Goal: Task Accomplishment & Management: Use online tool/utility

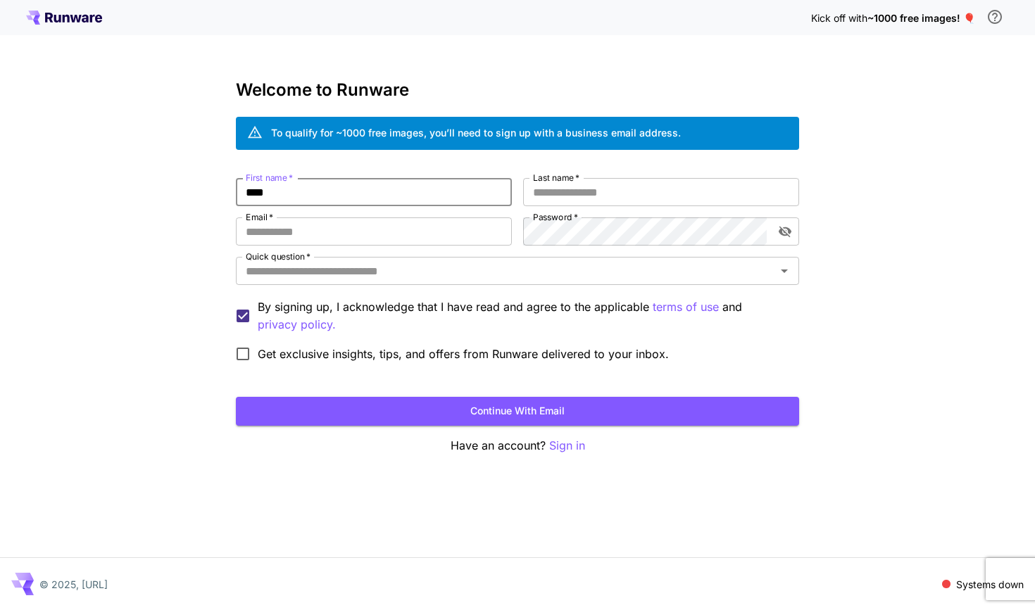
type input "****"
type input "***"
click at [412, 227] on input "**********" at bounding box center [374, 231] width 276 height 28
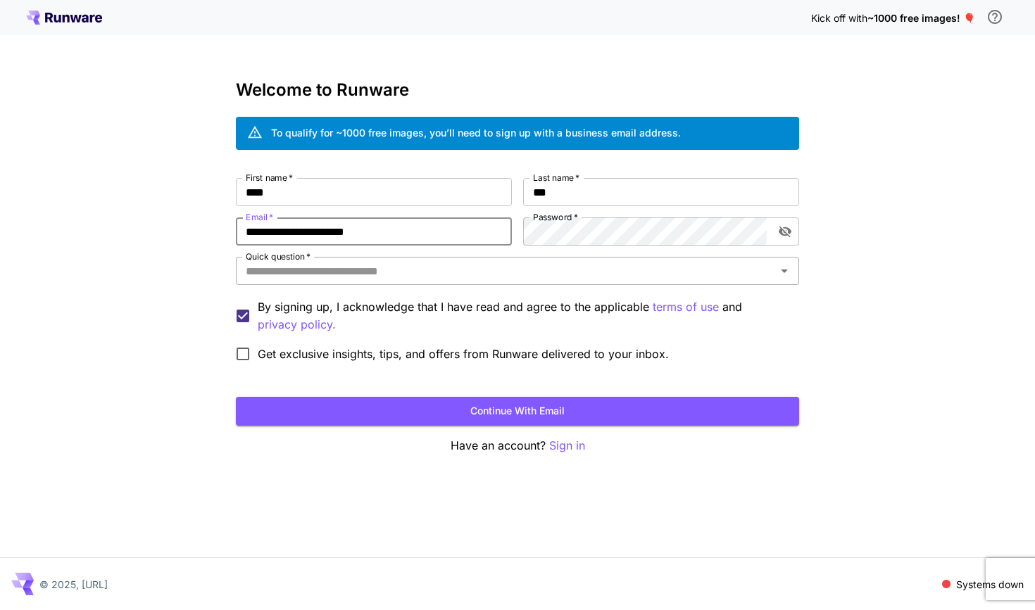
type input "**********"
click at [393, 275] on input "Quick question   *" at bounding box center [505, 271] width 531 height 20
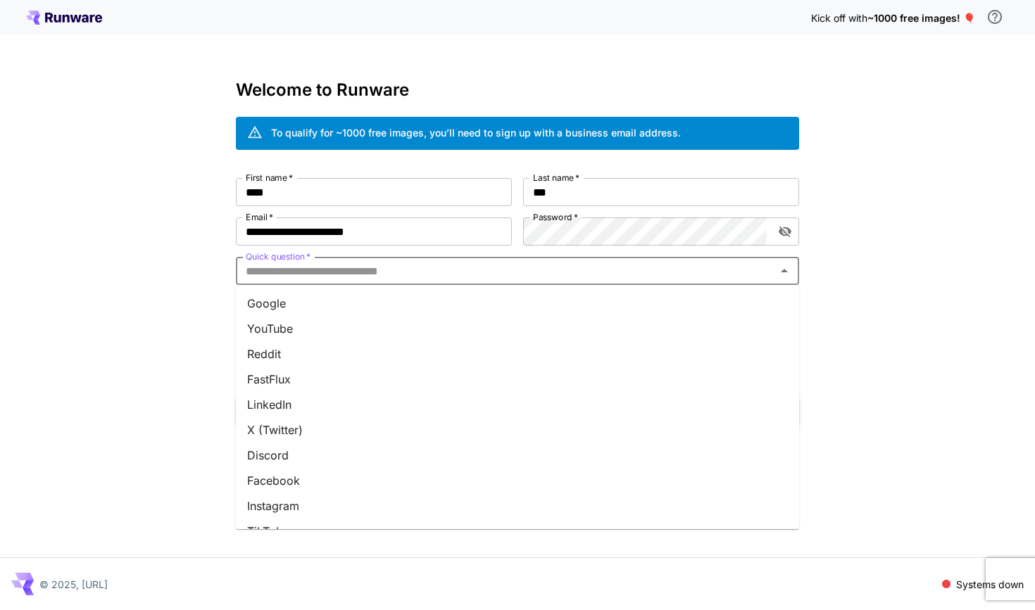
scroll to position [147, 0]
click at [310, 504] on li "Other" at bounding box center [517, 510] width 563 height 25
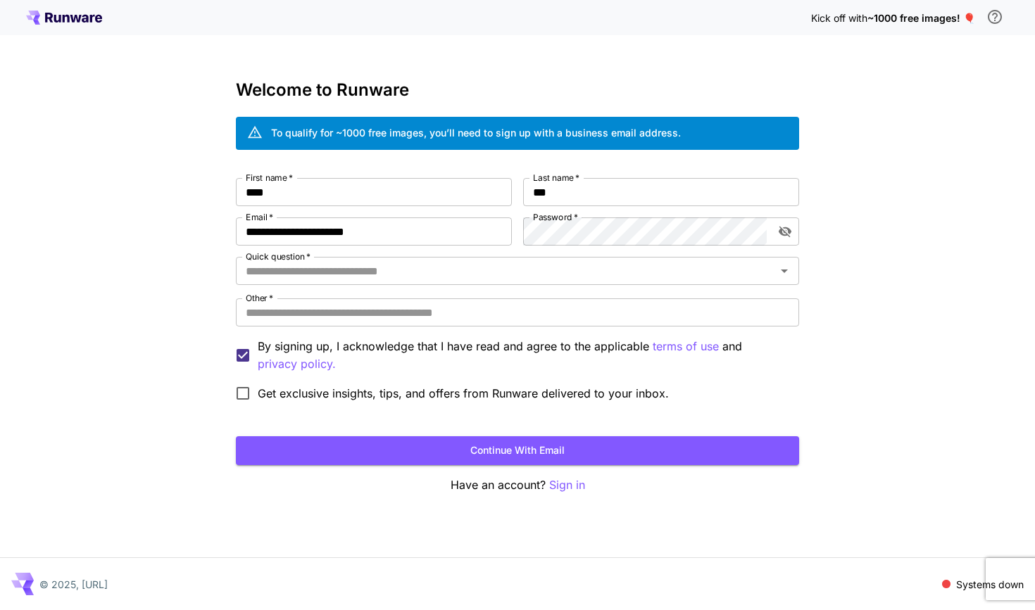
type input "*****"
click at [328, 304] on input "Other   *" at bounding box center [517, 312] width 563 height 28
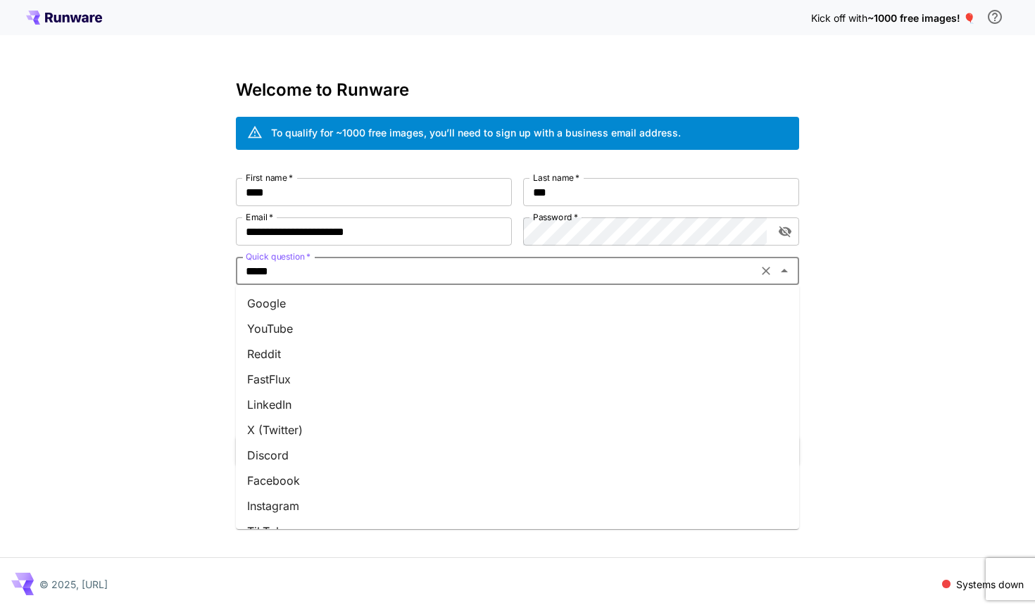
scroll to position [141, 0]
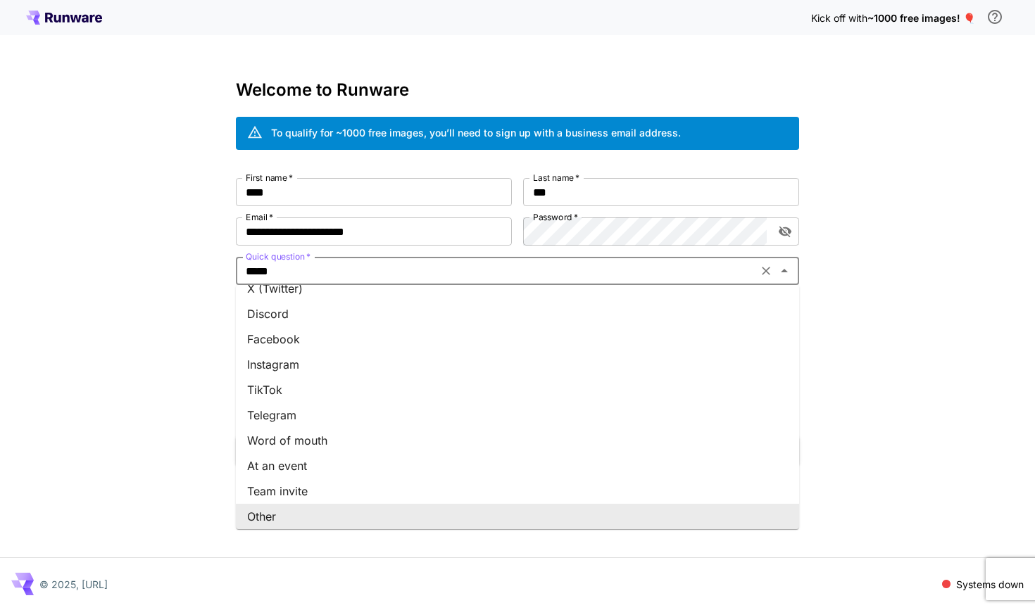
click at [330, 272] on input "*****" at bounding box center [496, 271] width 513 height 20
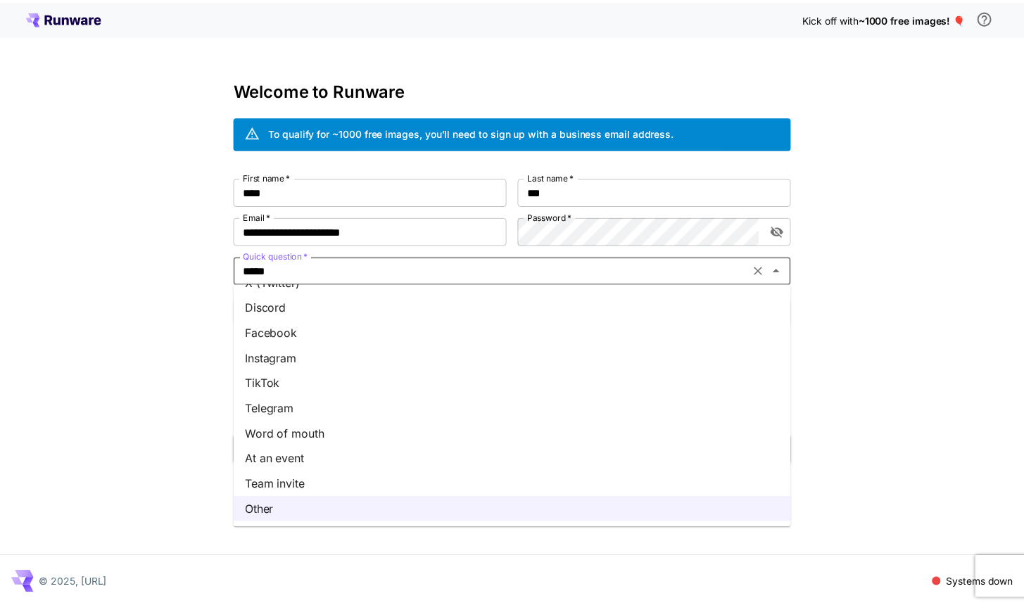
scroll to position [0, 0]
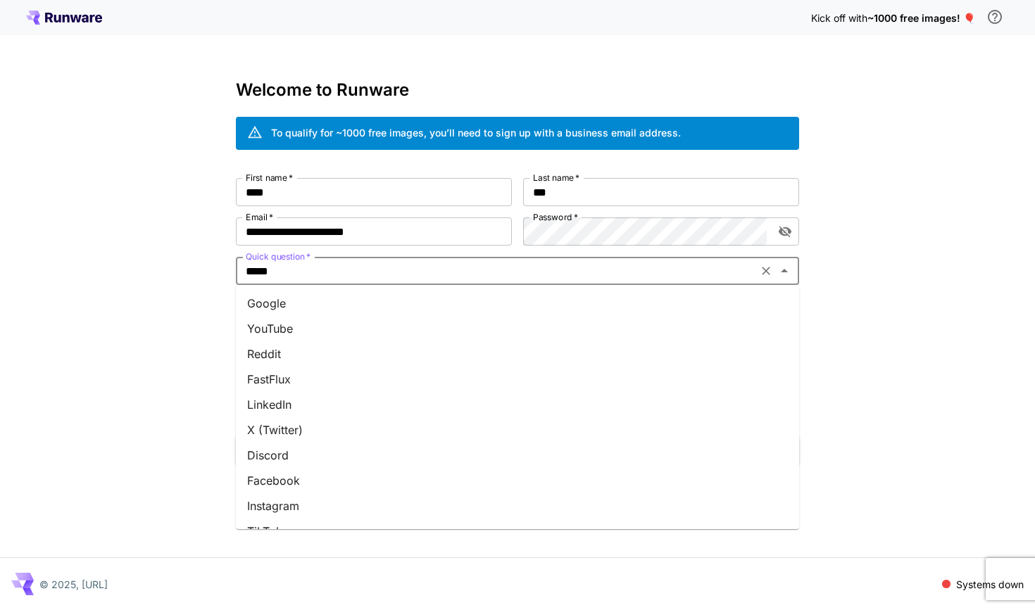
drag, startPoint x: 292, startPoint y: 293, endPoint x: 298, endPoint y: 330, distance: 37.0
click at [298, 330] on ul "Google YouTube Reddit FastFlux LinkedIn X (Twitter) Discord Facebook Instagram …" at bounding box center [517, 407] width 563 height 244
click at [298, 330] on li "YouTube" at bounding box center [517, 328] width 563 height 25
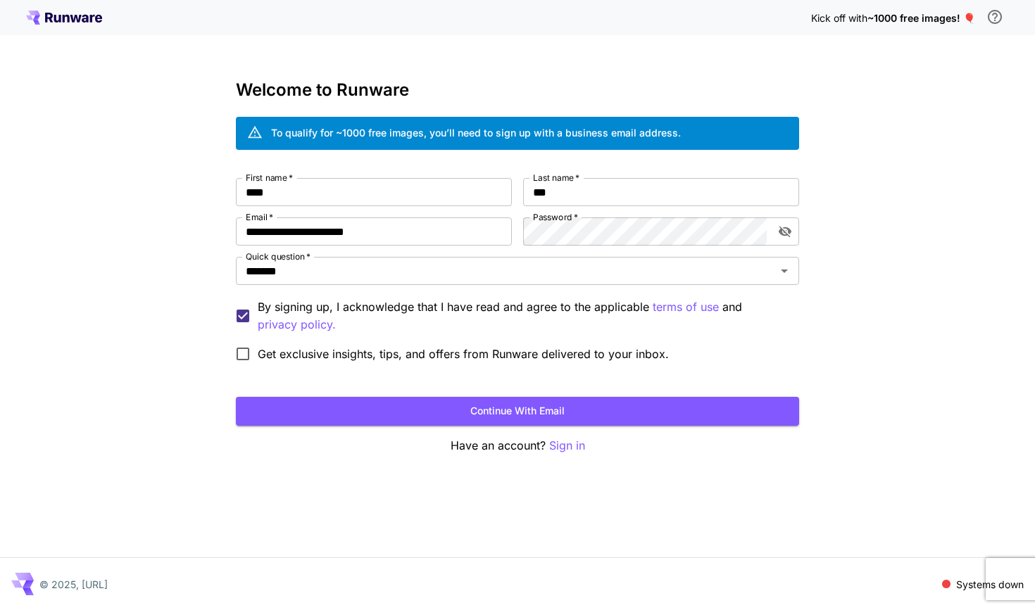
click at [156, 356] on div "**********" at bounding box center [517, 305] width 1035 height 610
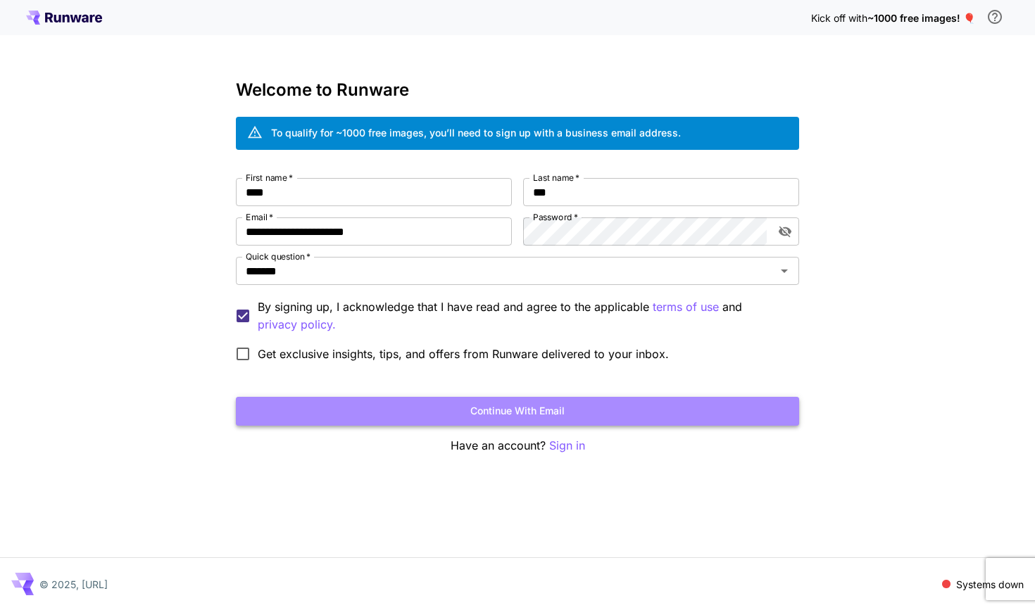
click at [405, 412] on button "Continue with email" at bounding box center [517, 411] width 563 height 29
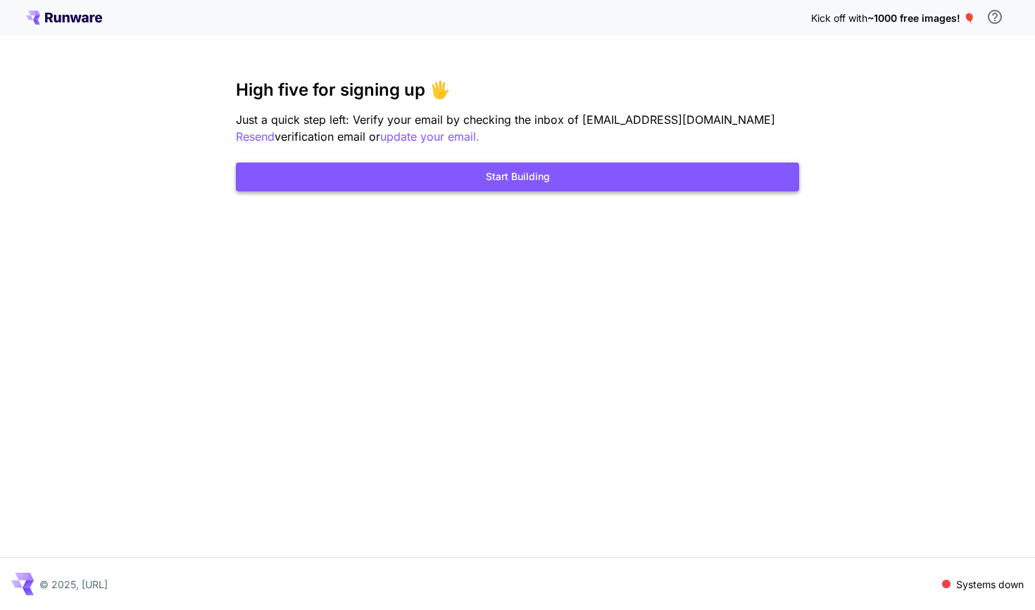
click at [374, 177] on button "Start Building" at bounding box center [517, 177] width 563 height 29
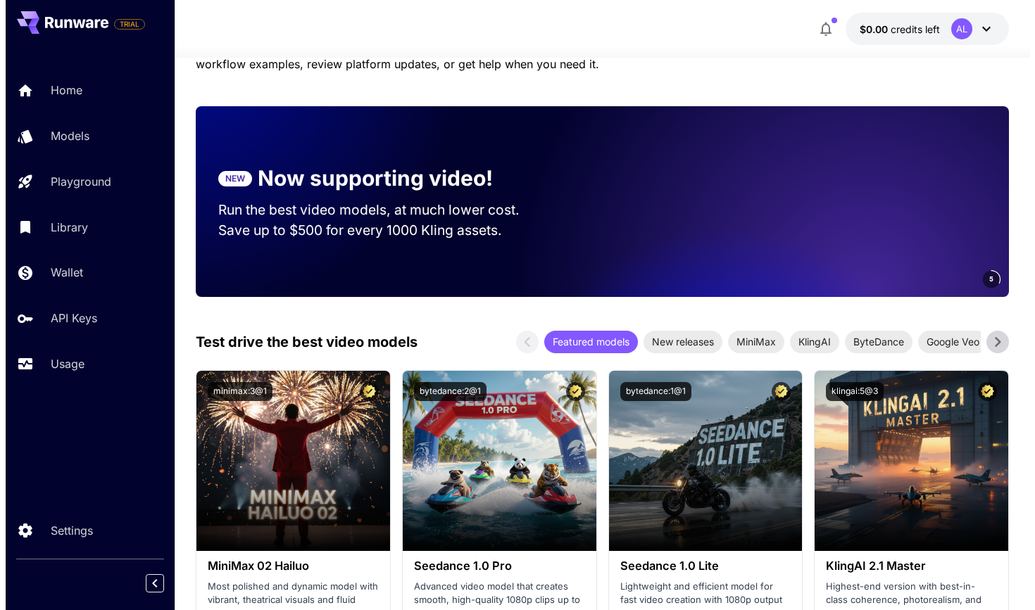
scroll to position [237, 0]
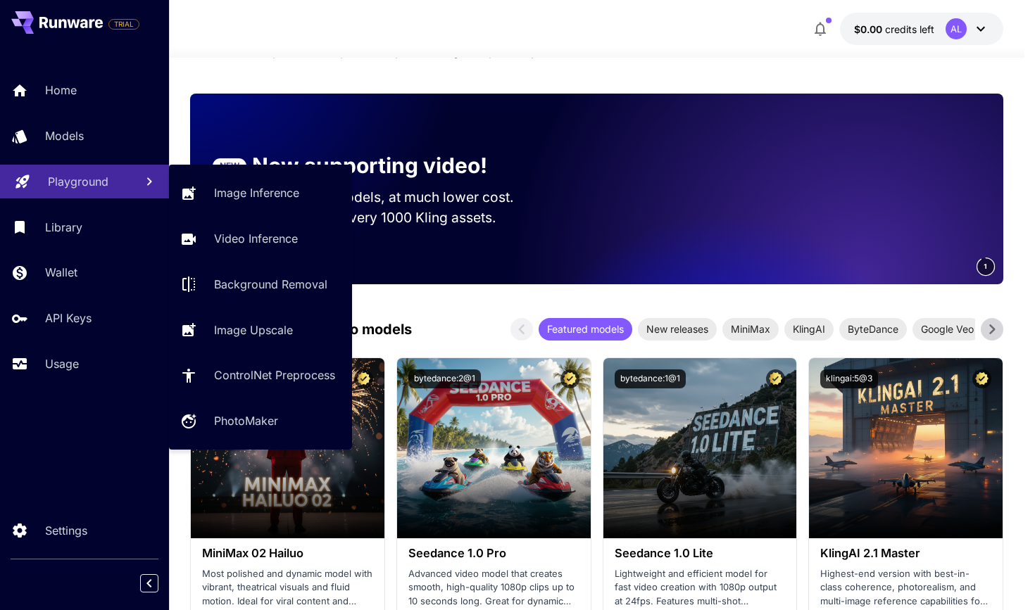
click at [32, 187] on link "Playground" at bounding box center [84, 182] width 169 height 34
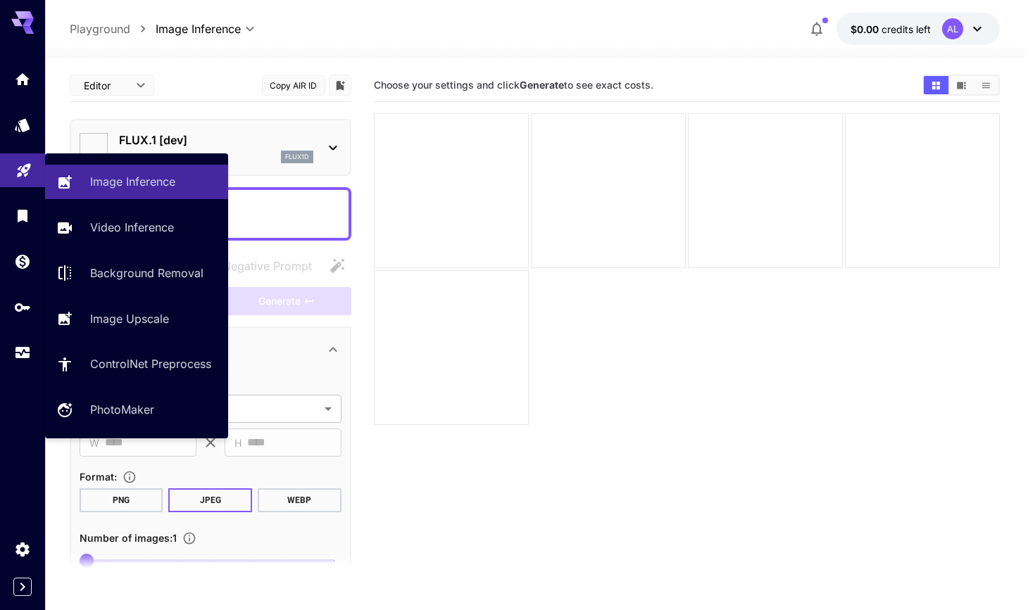
type input "**********"
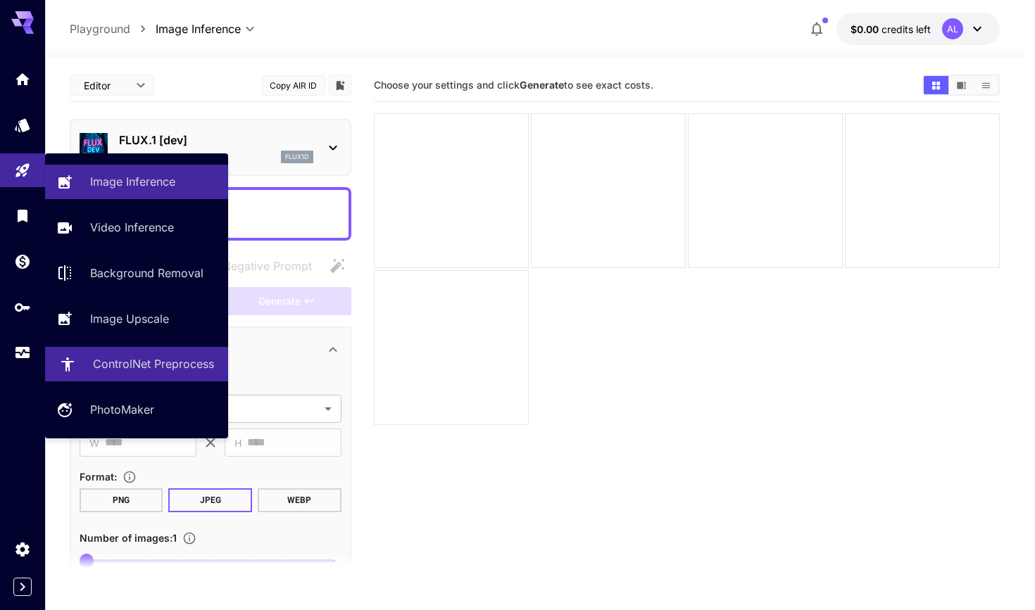
click at [147, 366] on p "ControlNet Preprocess" at bounding box center [153, 363] width 121 height 17
type input "**********"
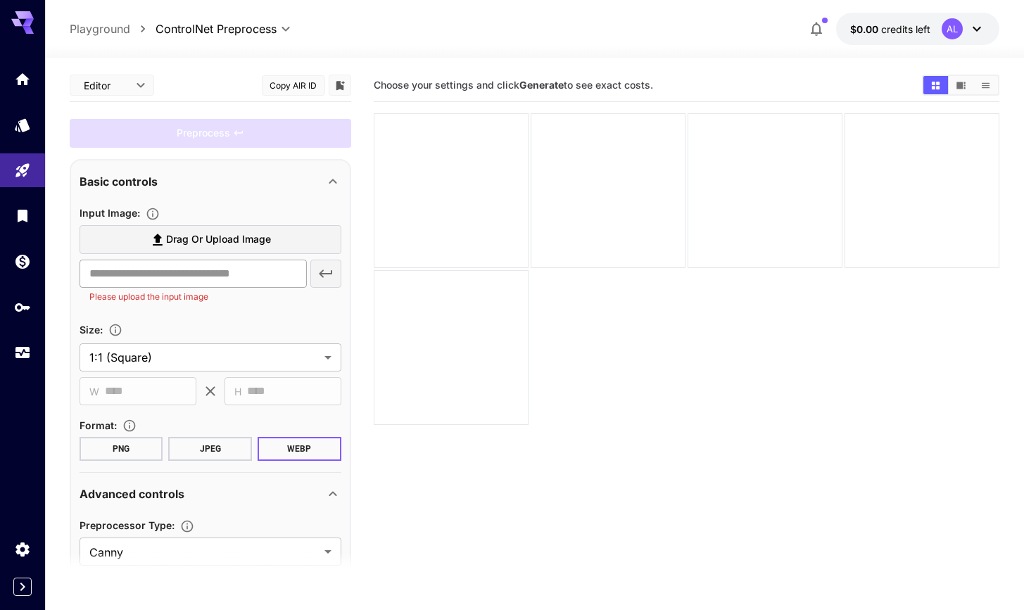
click at [208, 280] on input "text" at bounding box center [193, 274] width 227 height 28
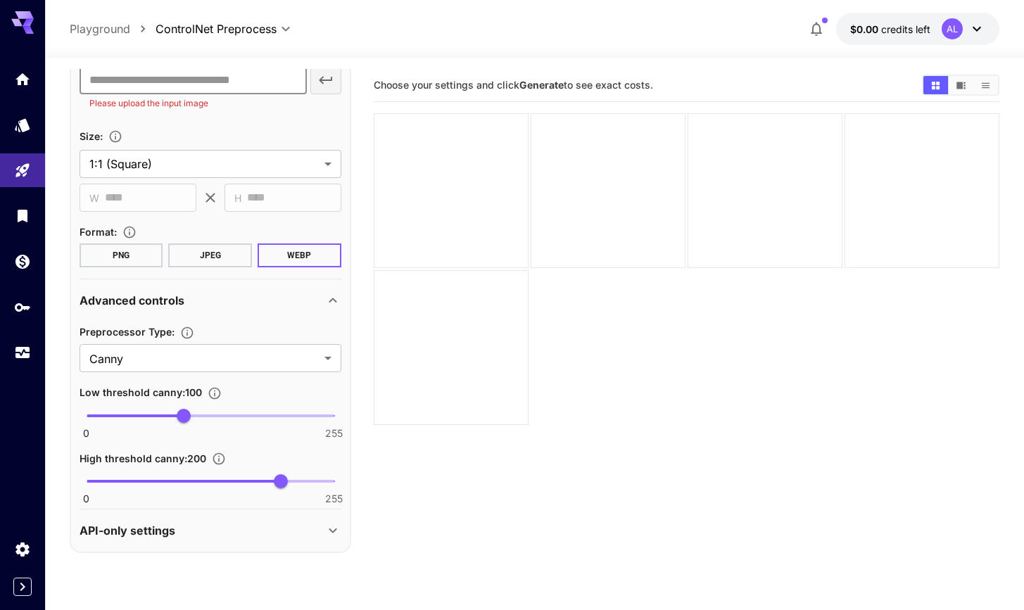
scroll to position [77, 0]
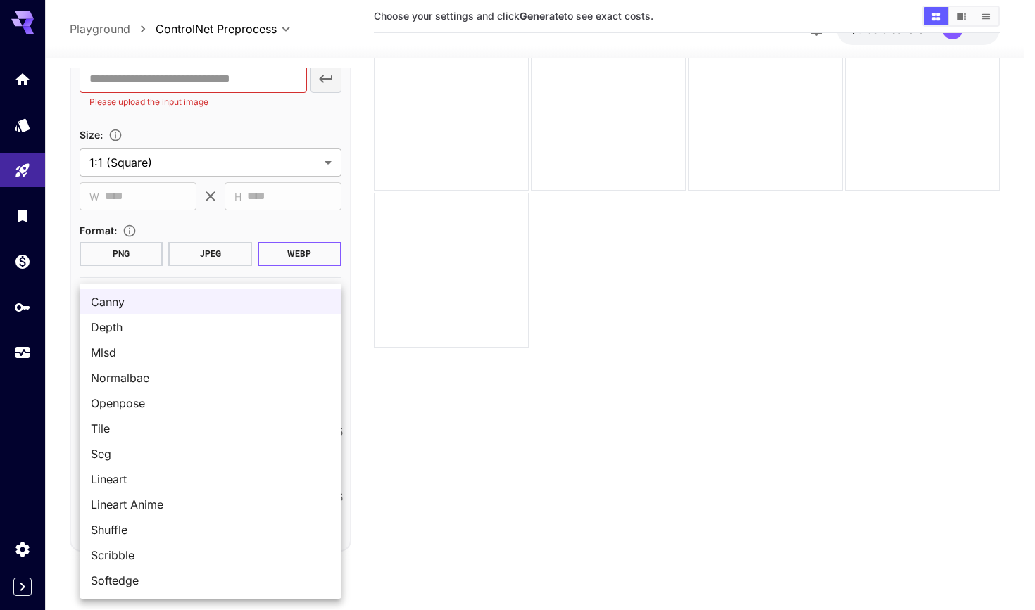
click at [155, 360] on body "**********" at bounding box center [517, 283] width 1035 height 721
click at [25, 128] on div at bounding box center [517, 305] width 1035 height 610
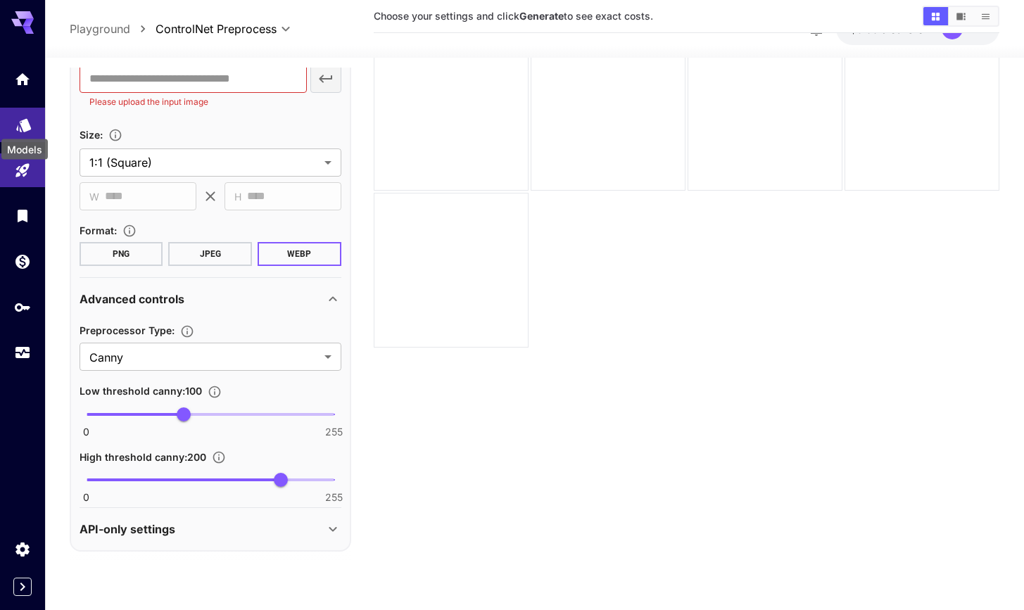
click at [22, 122] on icon "Models" at bounding box center [23, 120] width 15 height 13
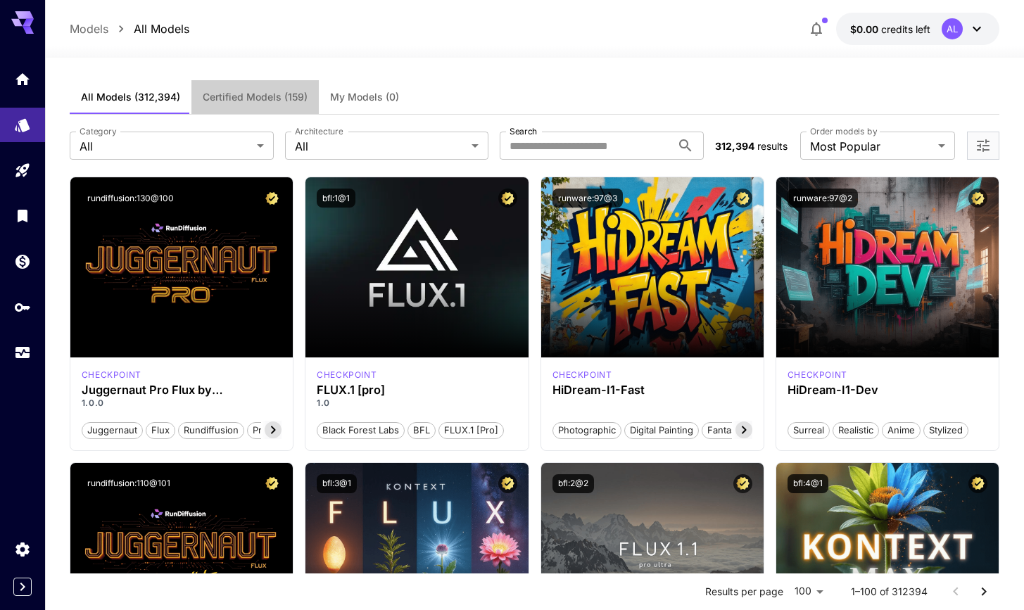
click at [282, 98] on span "Certified Models (159)" at bounding box center [255, 97] width 105 height 13
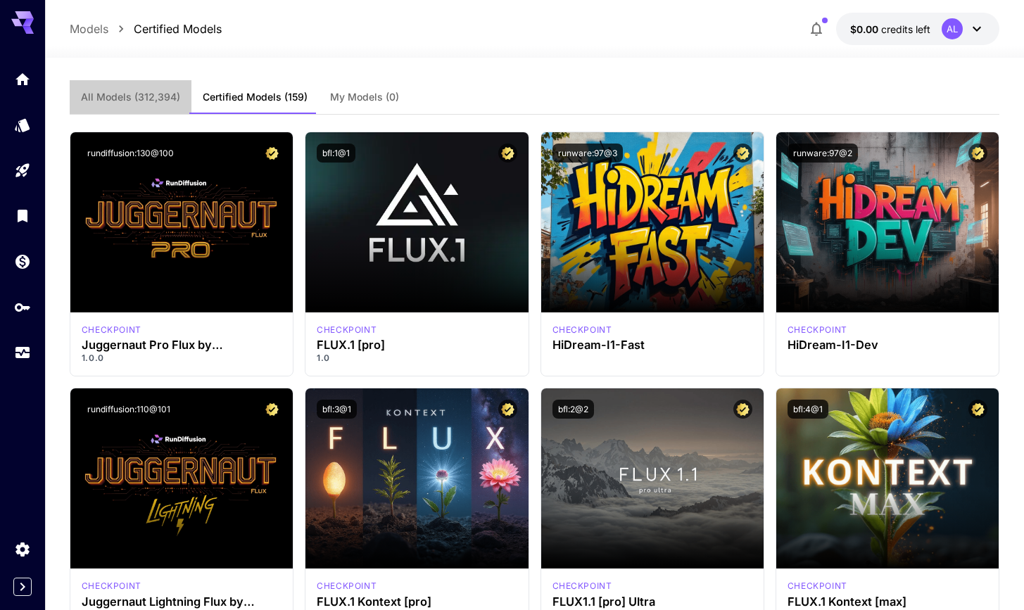
click at [145, 96] on span "All Models (312,394)" at bounding box center [130, 97] width 99 height 13
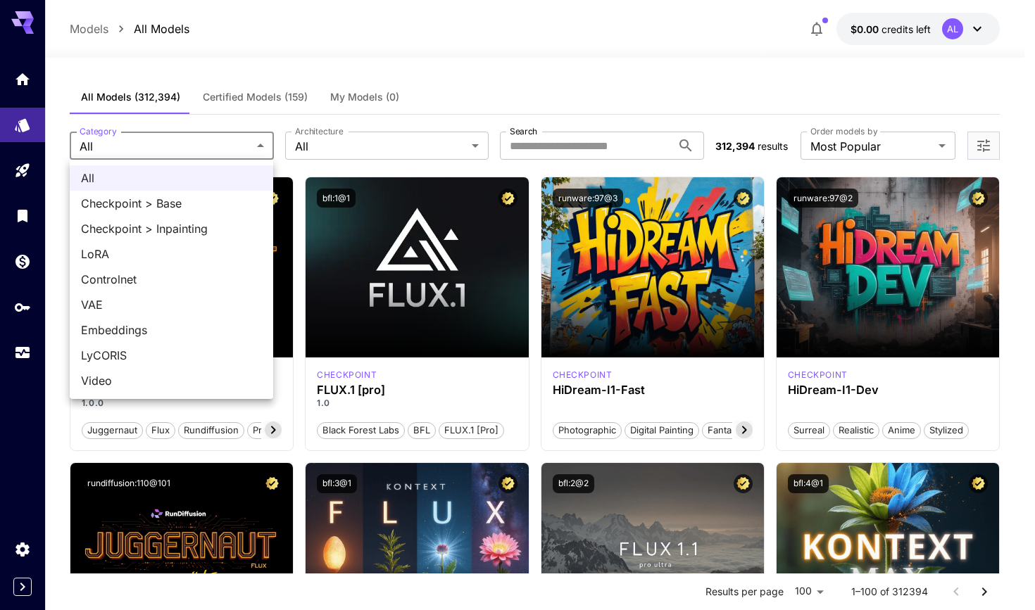
click at [339, 150] on div at bounding box center [517, 305] width 1035 height 610
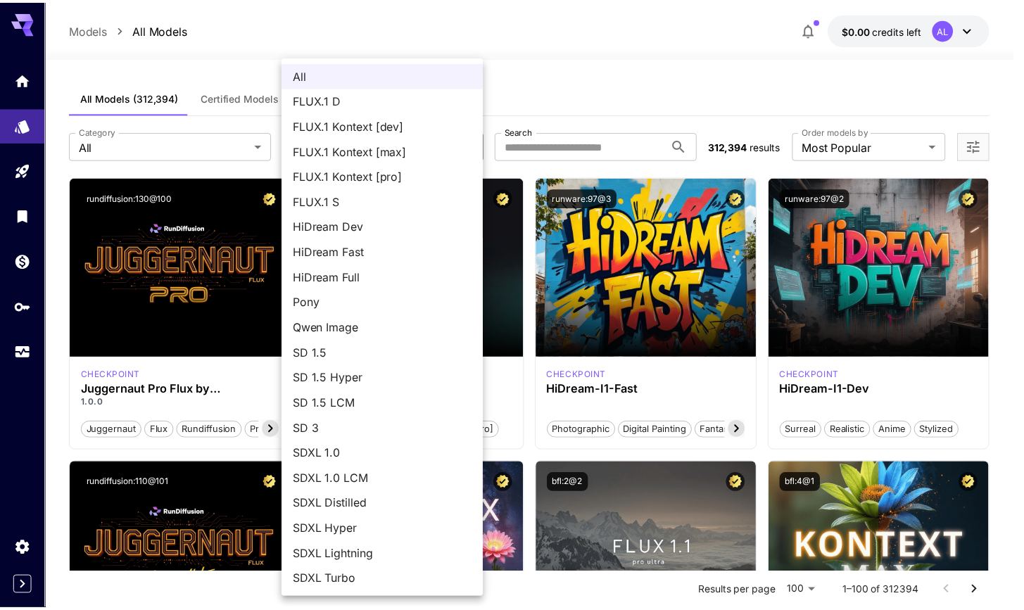
scroll to position [1, 0]
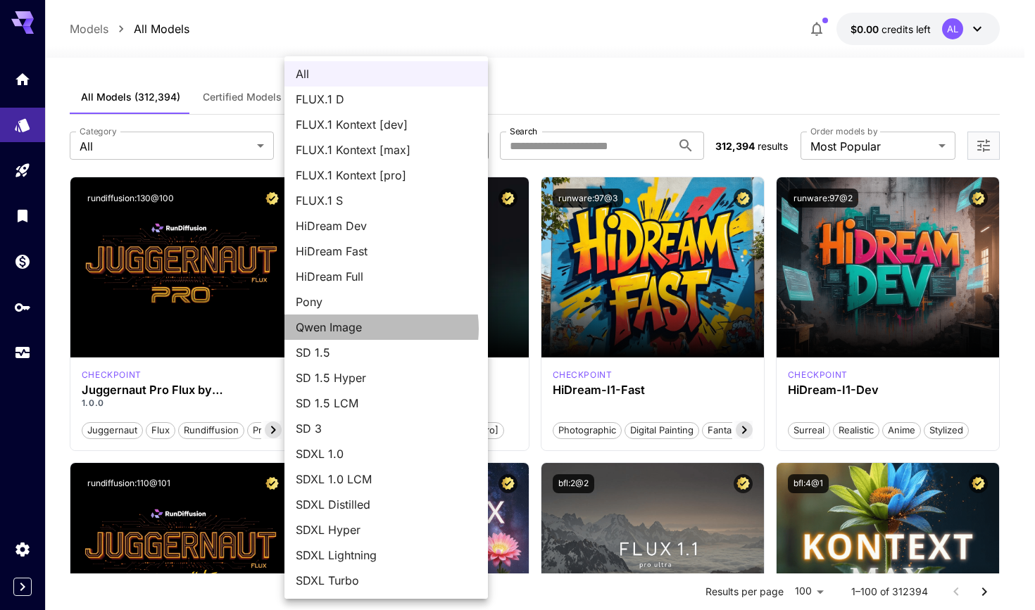
click at [370, 329] on span "Qwen Image" at bounding box center [386, 327] width 181 height 17
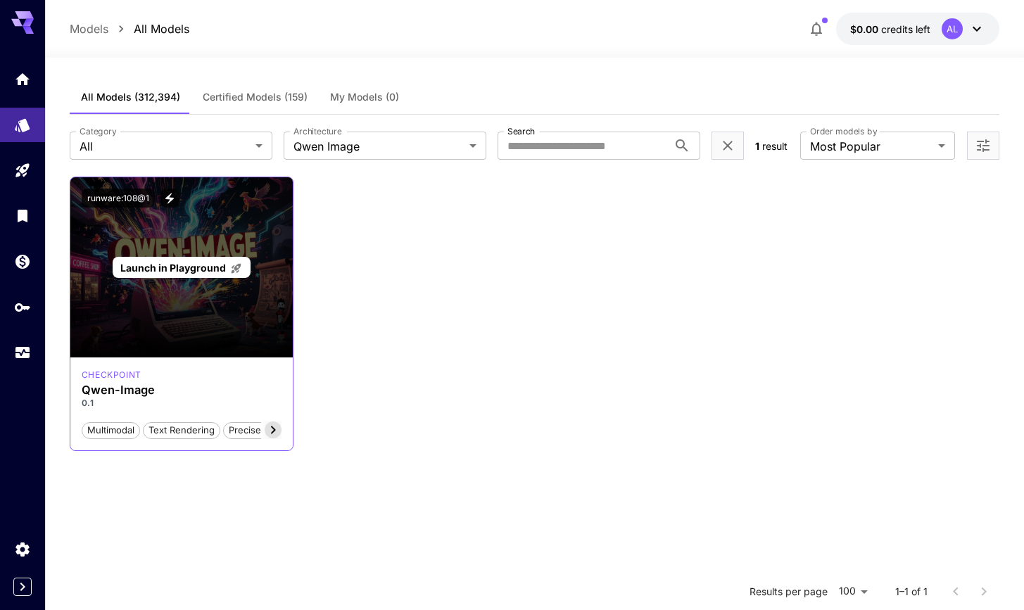
click at [219, 234] on div "Launch in Playground" at bounding box center [181, 267] width 222 height 180
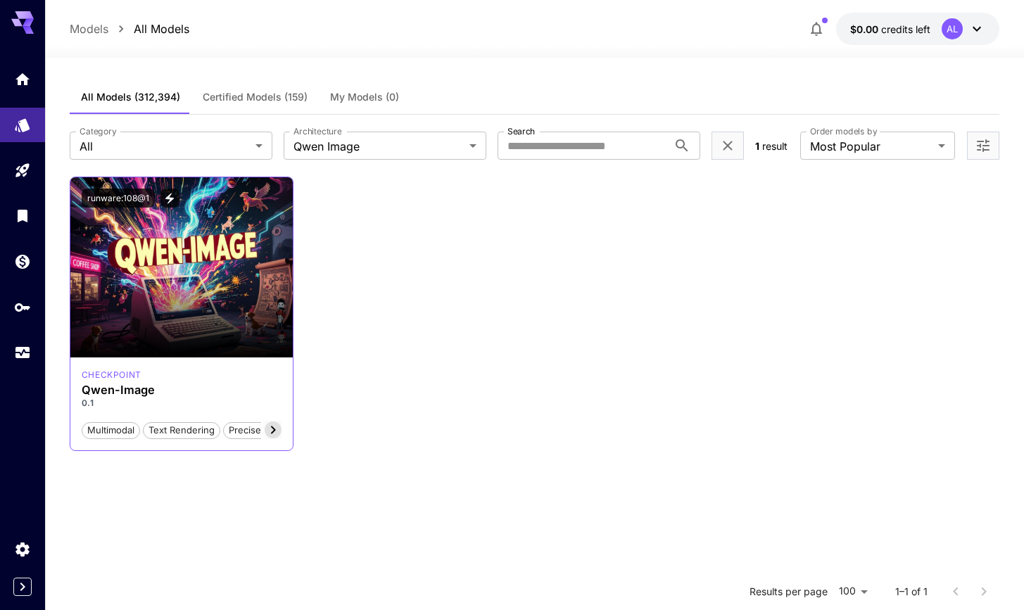
click at [270, 430] on icon at bounding box center [273, 430] width 17 height 17
click at [270, 431] on icon at bounding box center [273, 430] width 17 height 17
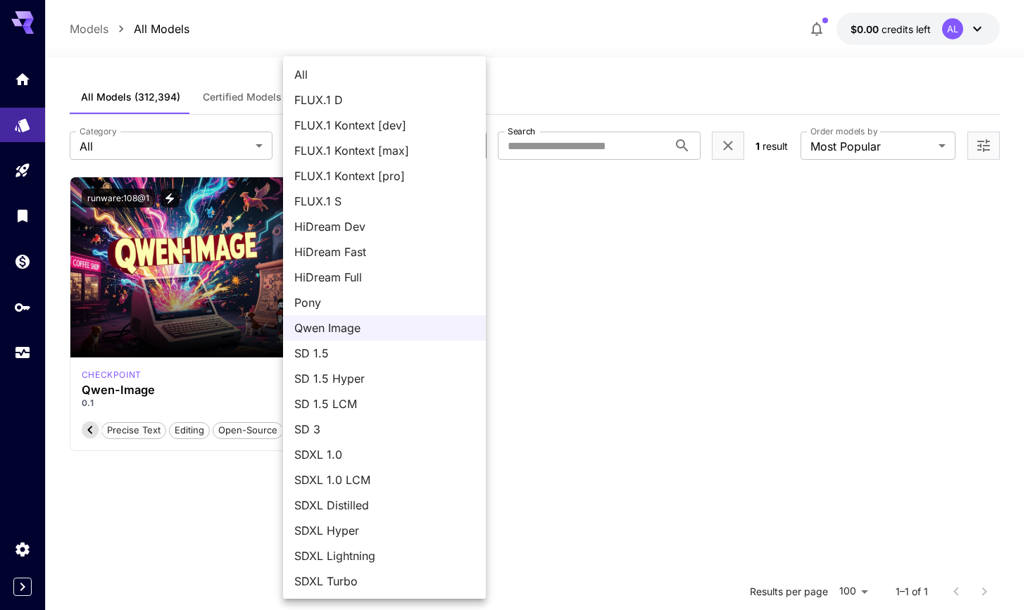
click at [455, 142] on body "**********" at bounding box center [517, 433] width 1035 height 866
click at [520, 200] on div at bounding box center [517, 305] width 1035 height 610
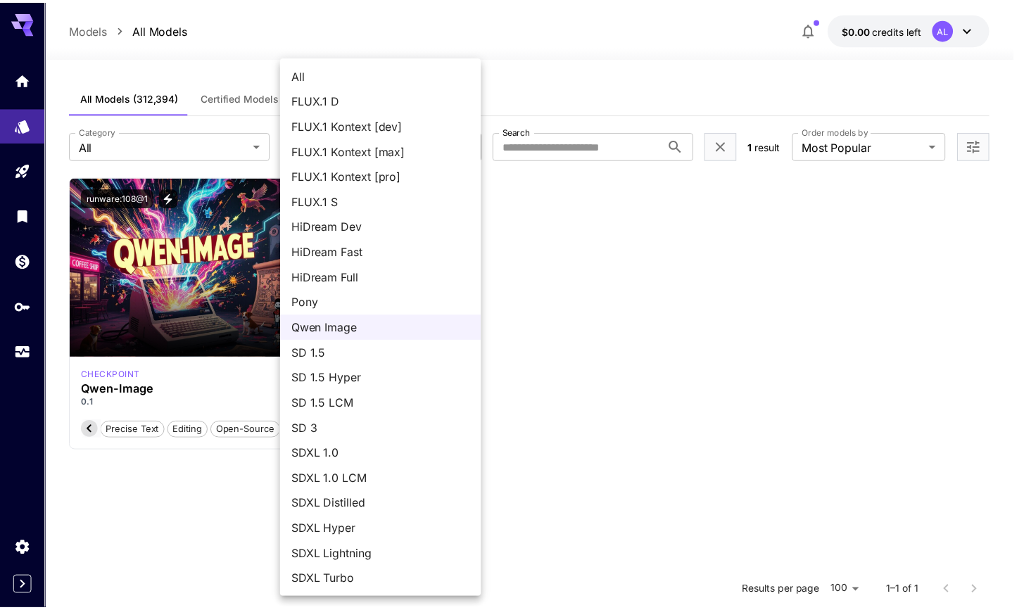
scroll to position [0, 139]
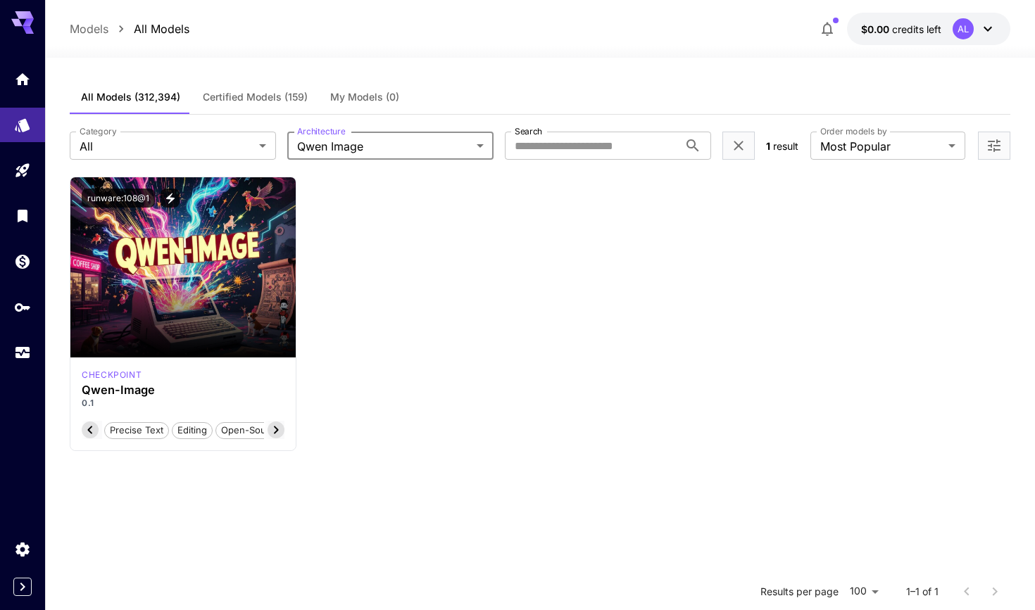
click at [461, 141] on body "**********" at bounding box center [517, 433] width 1035 height 866
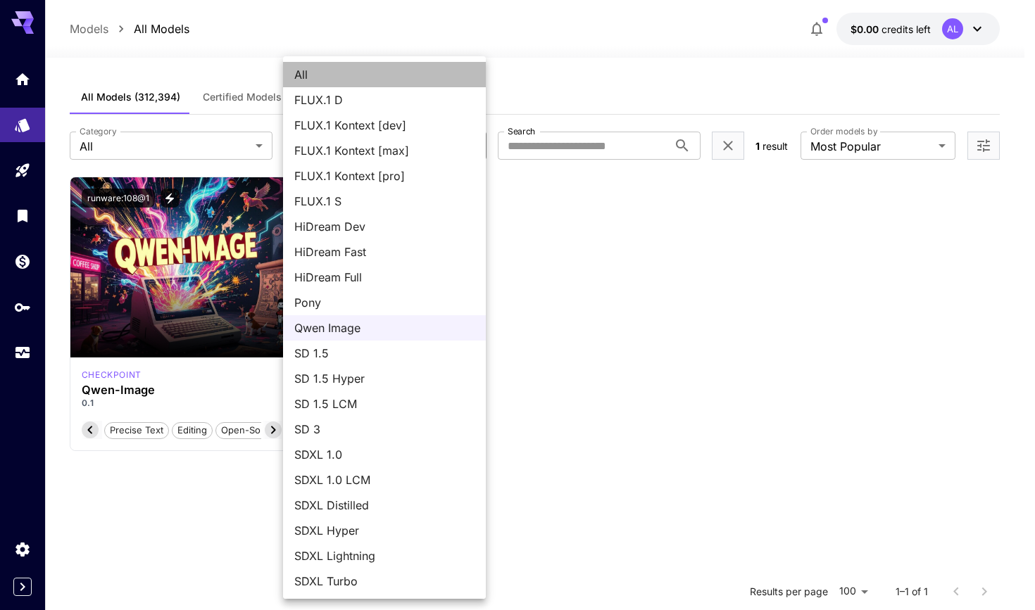
click at [416, 77] on span "All" at bounding box center [384, 74] width 180 height 17
type input "***"
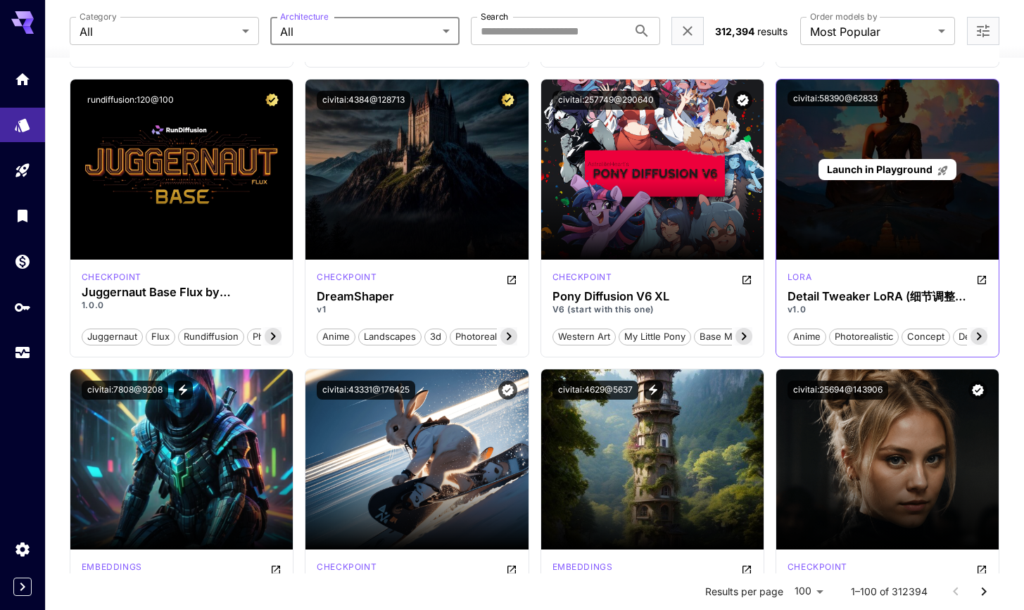
scroll to position [1513, 0]
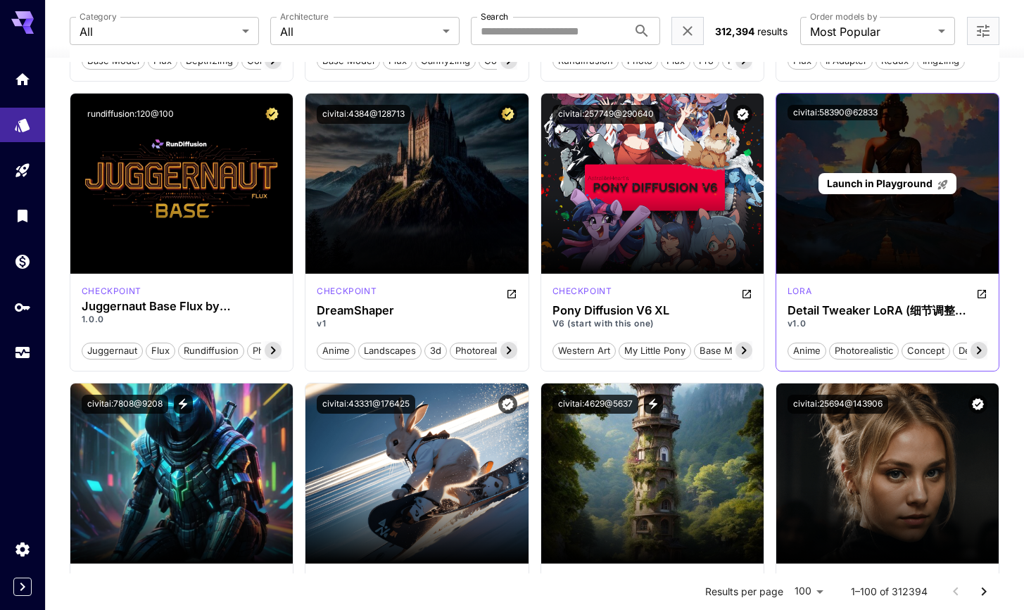
click at [860, 236] on div "Launch in Playground" at bounding box center [887, 184] width 222 height 180
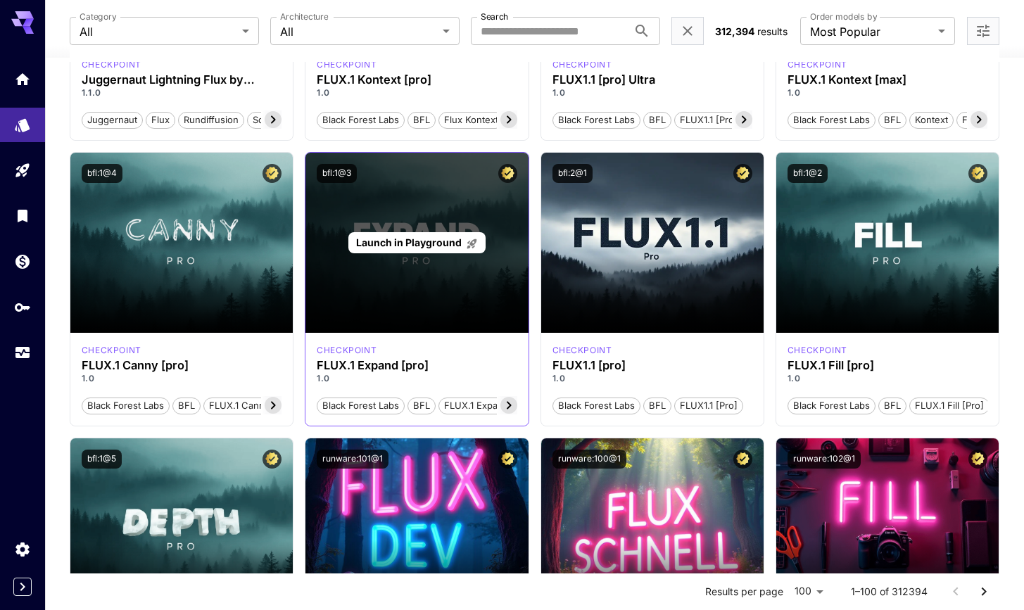
scroll to position [0, 0]
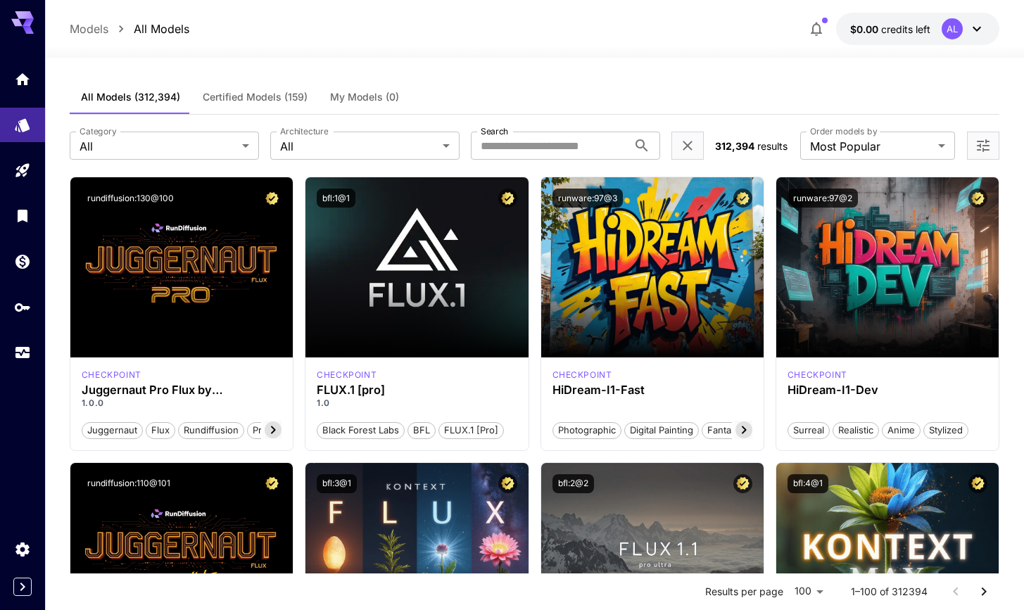
click at [263, 105] on button "Certified Models (159)" at bounding box center [254, 97] width 127 height 34
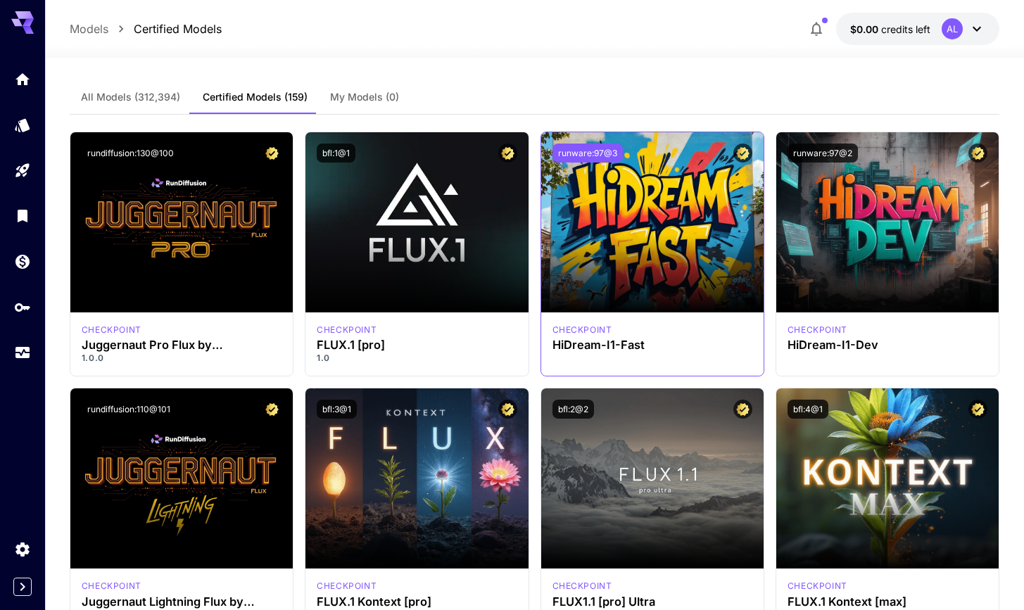
click at [607, 150] on button "runware:97@3" at bounding box center [588, 153] width 70 height 19
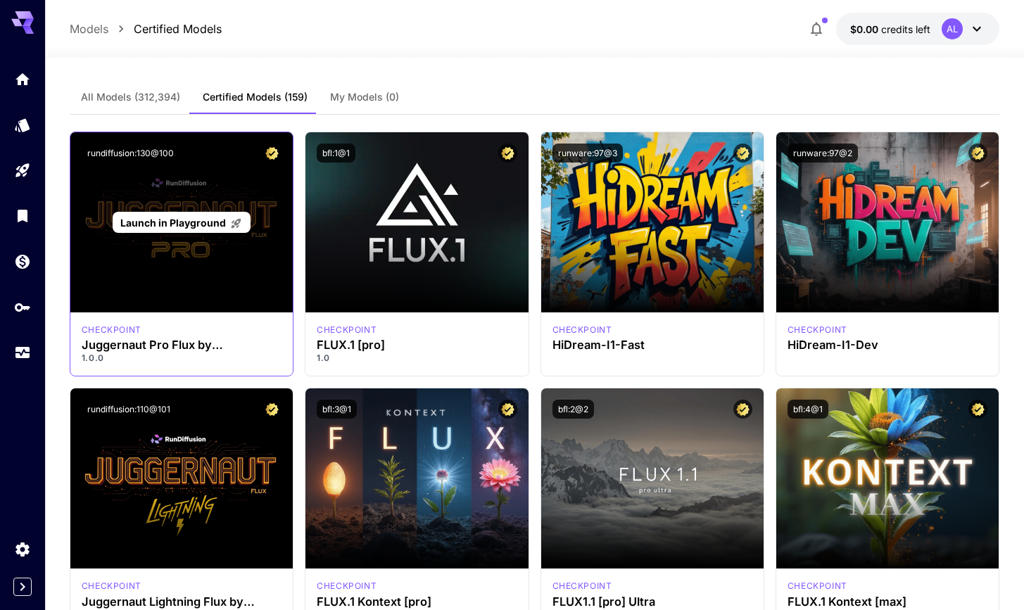
click at [193, 212] on div "Launch in Playground" at bounding box center [181, 223] width 137 height 22
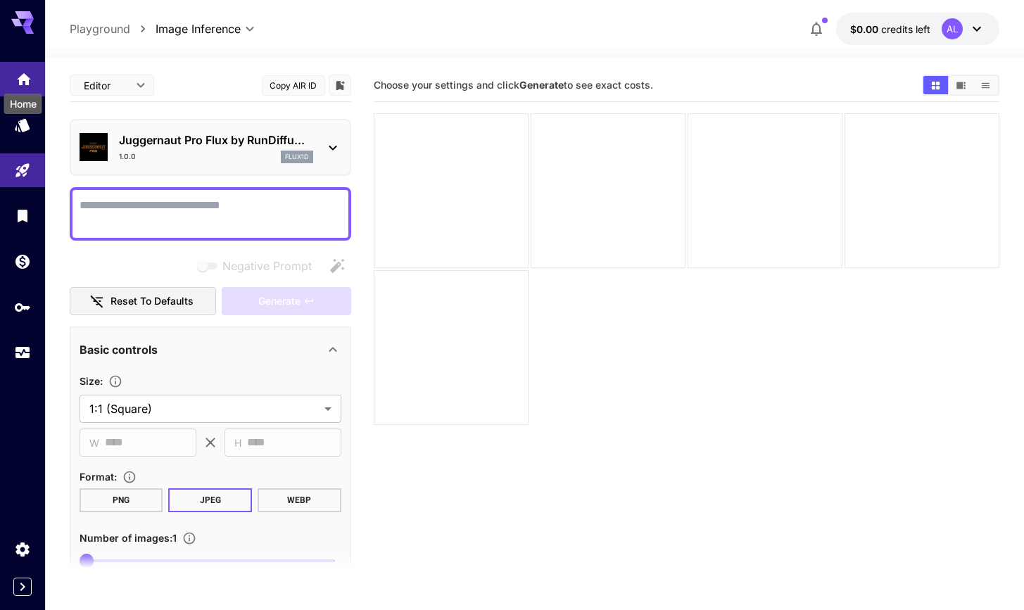
click at [23, 79] on icon "Home" at bounding box center [24, 78] width 14 height 12
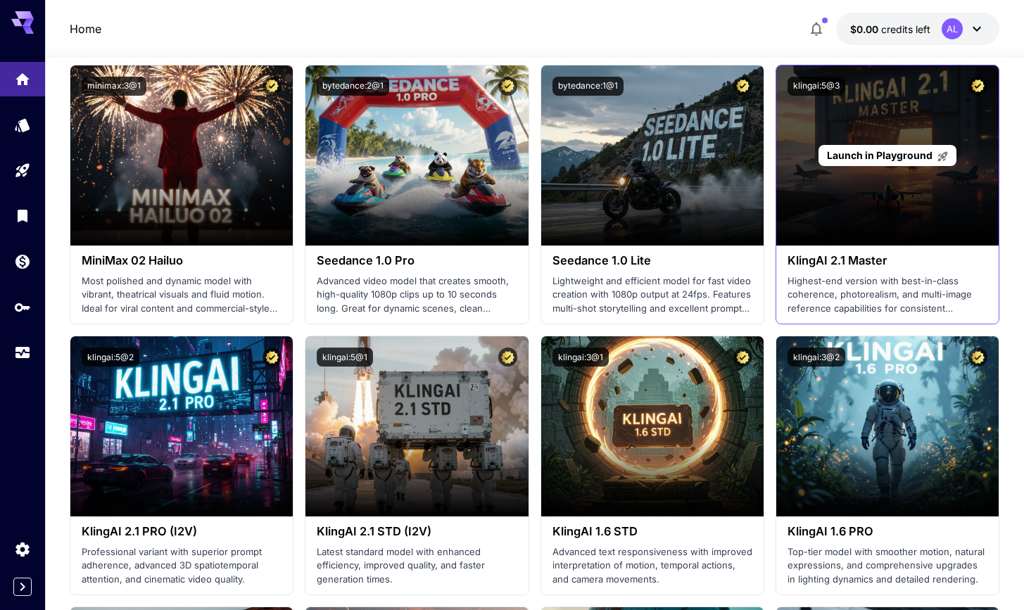
scroll to position [593, 0]
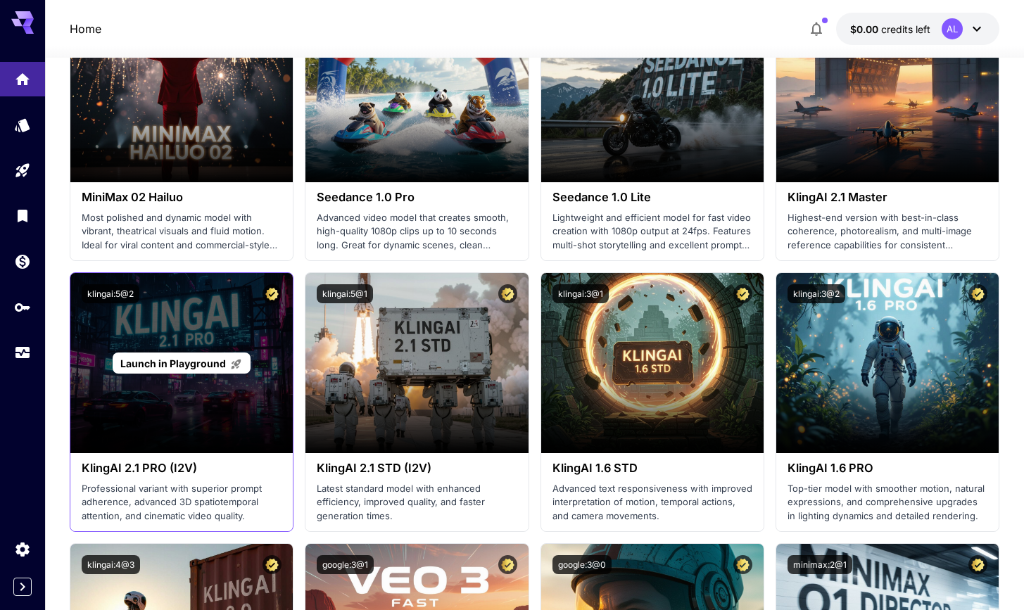
click at [191, 323] on div "Launch in Playground" at bounding box center [181, 363] width 222 height 180
click at [203, 325] on div "Launch in Playground" at bounding box center [181, 363] width 222 height 180
click at [194, 368] on p "Launch in Playground" at bounding box center [181, 363] width 122 height 15
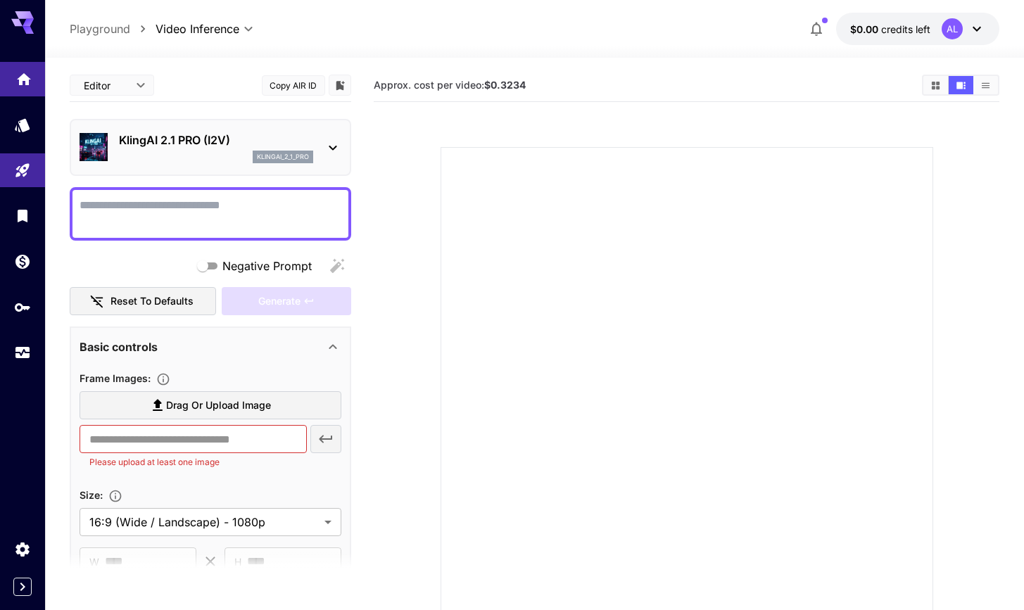
click at [18, 84] on link at bounding box center [22, 79] width 45 height 34
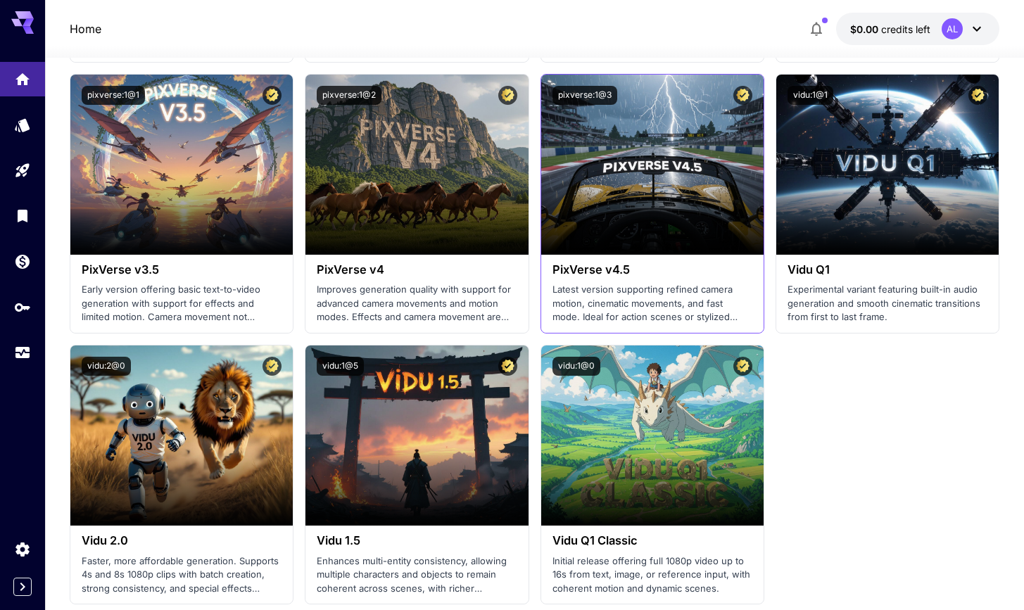
scroll to position [885, 0]
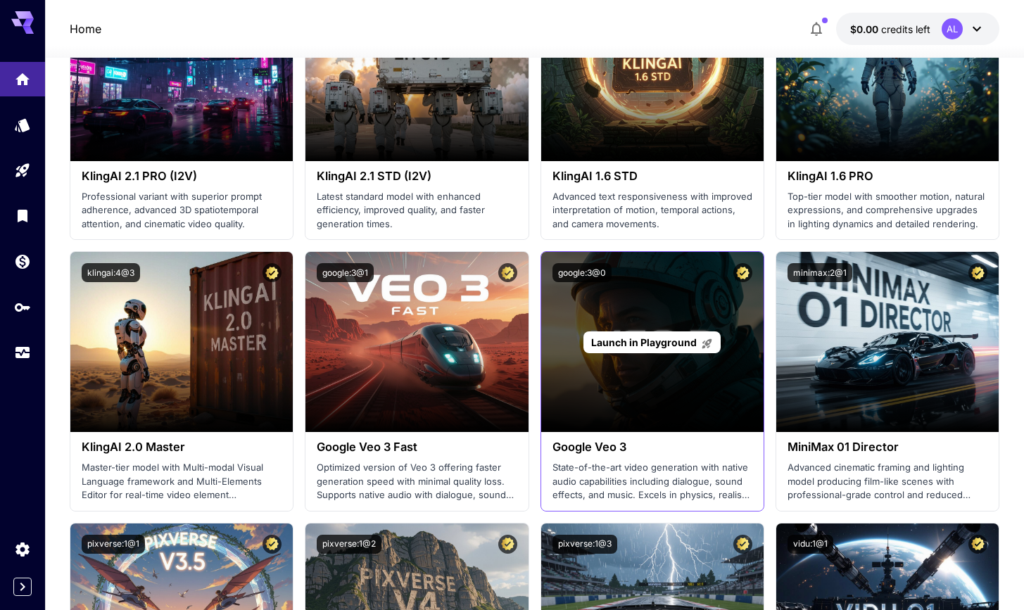
click at [667, 332] on div "Launch in Playground" at bounding box center [651, 343] width 137 height 22
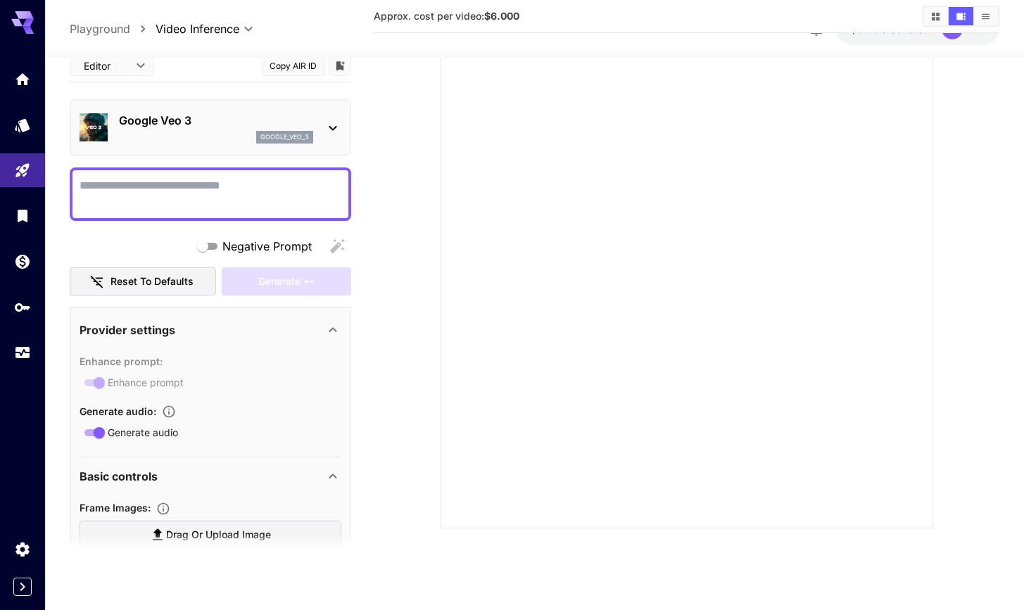
scroll to position [111, 0]
click at [255, 189] on textarea "Negative Prompt" at bounding box center [211, 194] width 262 height 34
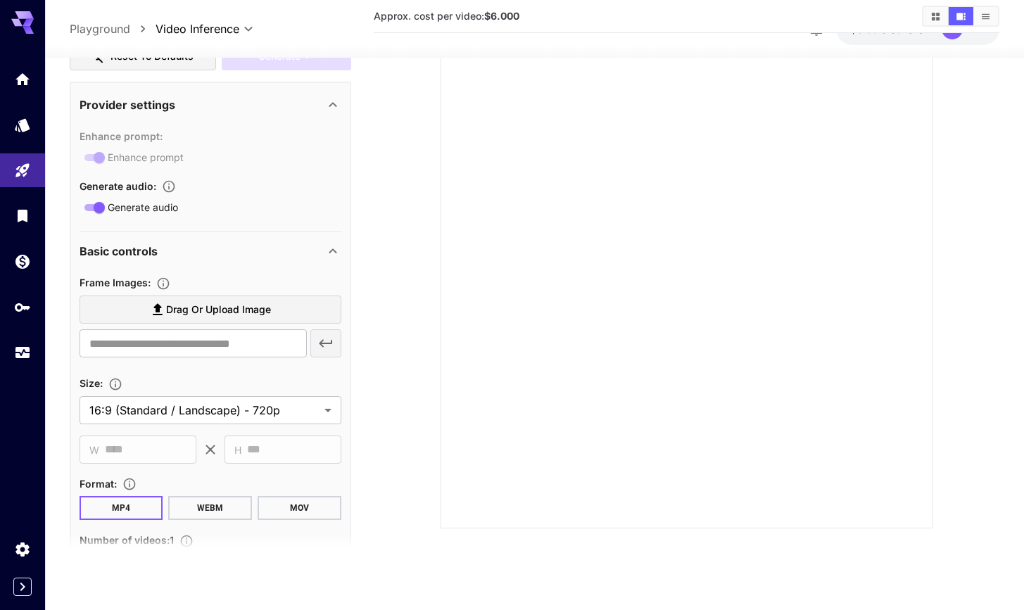
scroll to position [253, 0]
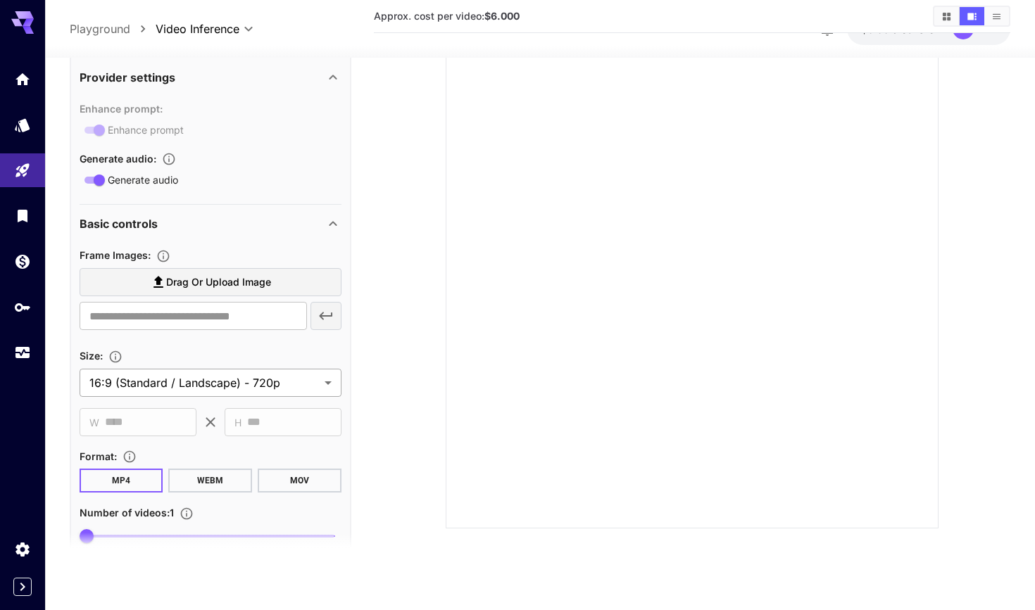
click at [281, 377] on body "**********" at bounding box center [517, 249] width 1035 height 721
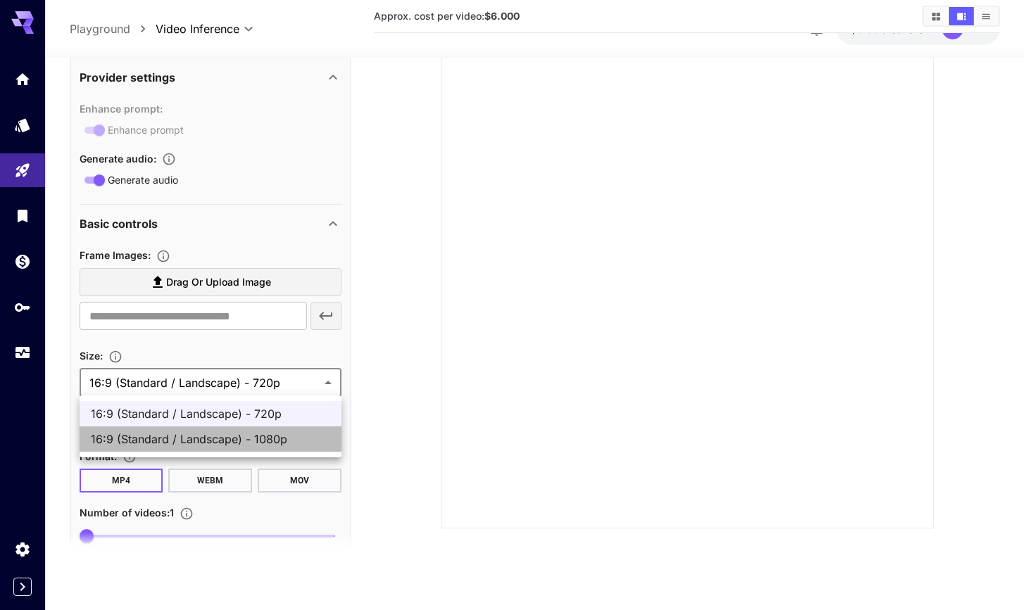
click at [211, 442] on span "16:9 (Standard / Landscape) - 1080p" at bounding box center [210, 439] width 239 height 17
type input "**********"
type input "****"
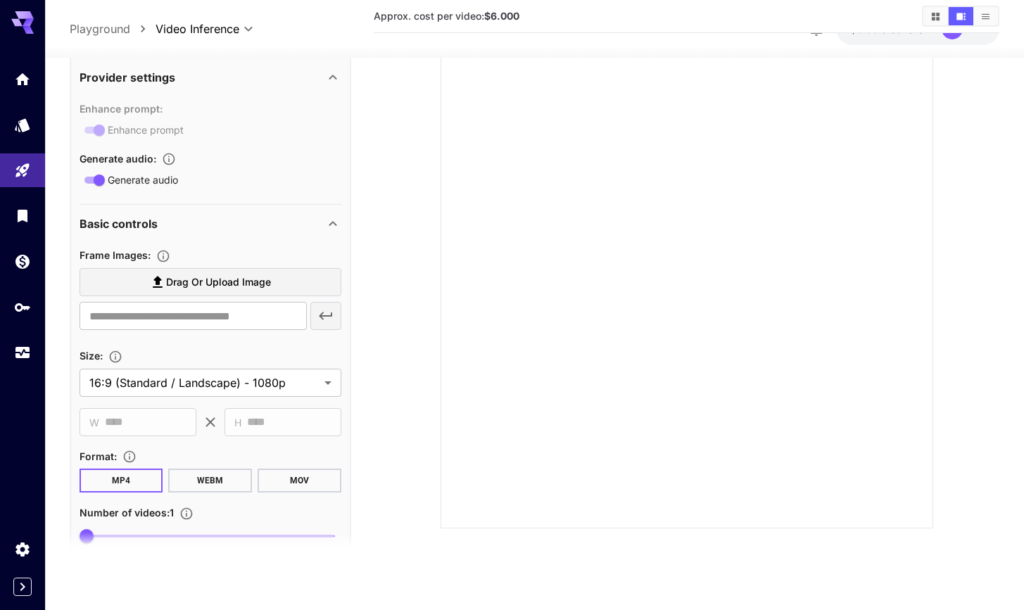
click at [212, 336] on div "**********" at bounding box center [211, 403] width 262 height 312
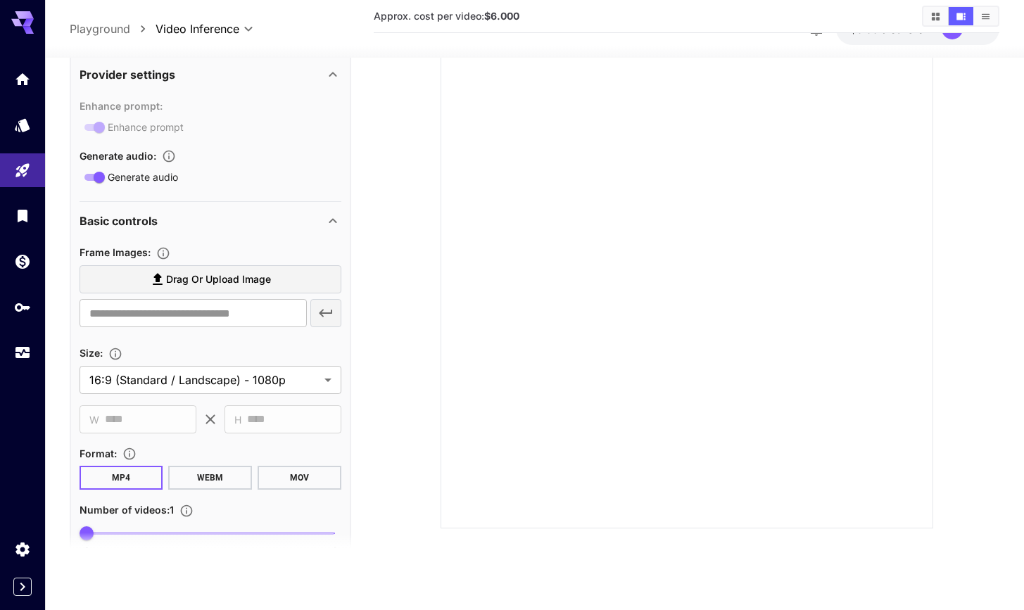
scroll to position [566, 0]
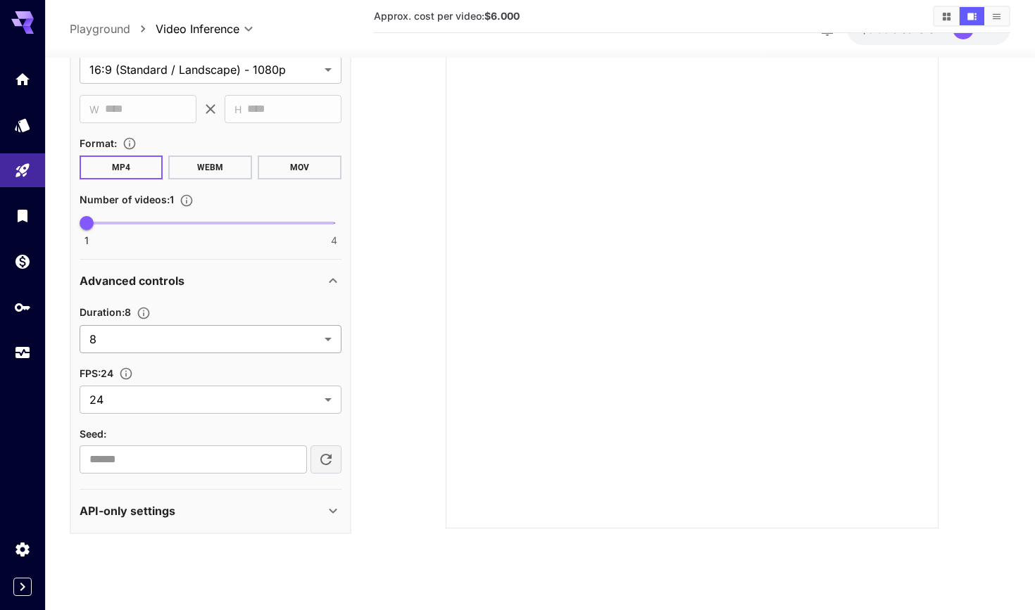
click at [213, 337] on body "**********" at bounding box center [517, 249] width 1035 height 721
click at [222, 310] on div at bounding box center [517, 305] width 1035 height 610
click at [143, 403] on body "**********" at bounding box center [517, 249] width 1035 height 721
click at [153, 358] on div at bounding box center [517, 305] width 1035 height 610
click at [191, 491] on section "API-only settings Display Cost : Display cost in response Upload Endpoint : ​" at bounding box center [211, 511] width 262 height 44
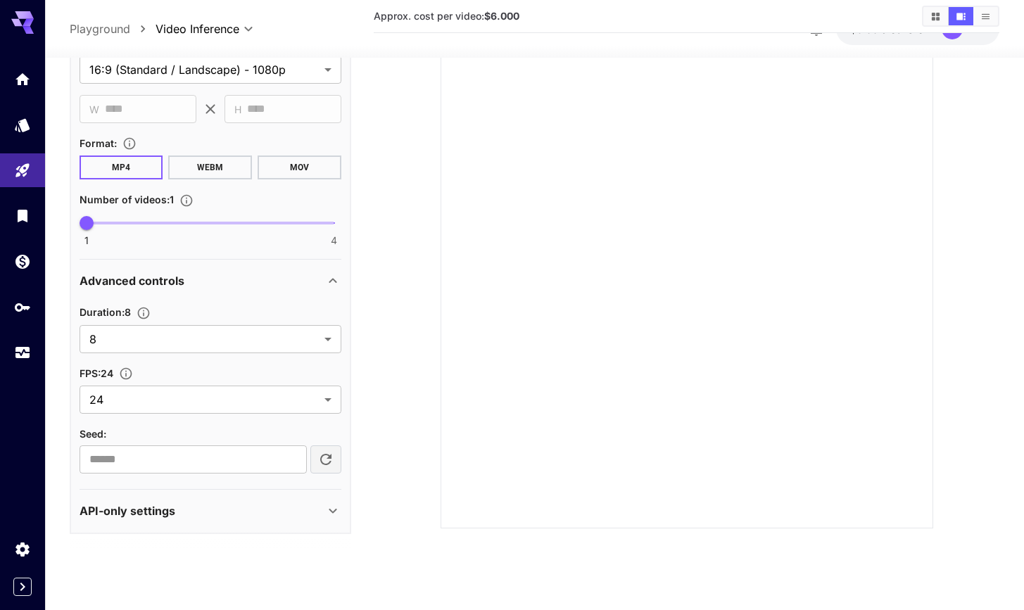
click at [289, 516] on div "API-only settings" at bounding box center [202, 511] width 245 height 17
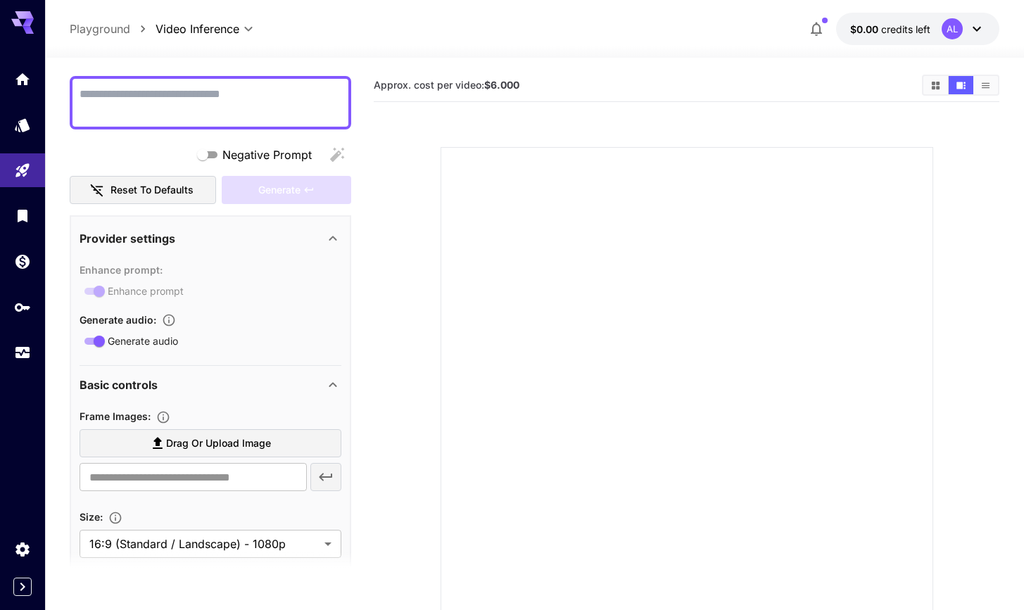
scroll to position [0, 0]
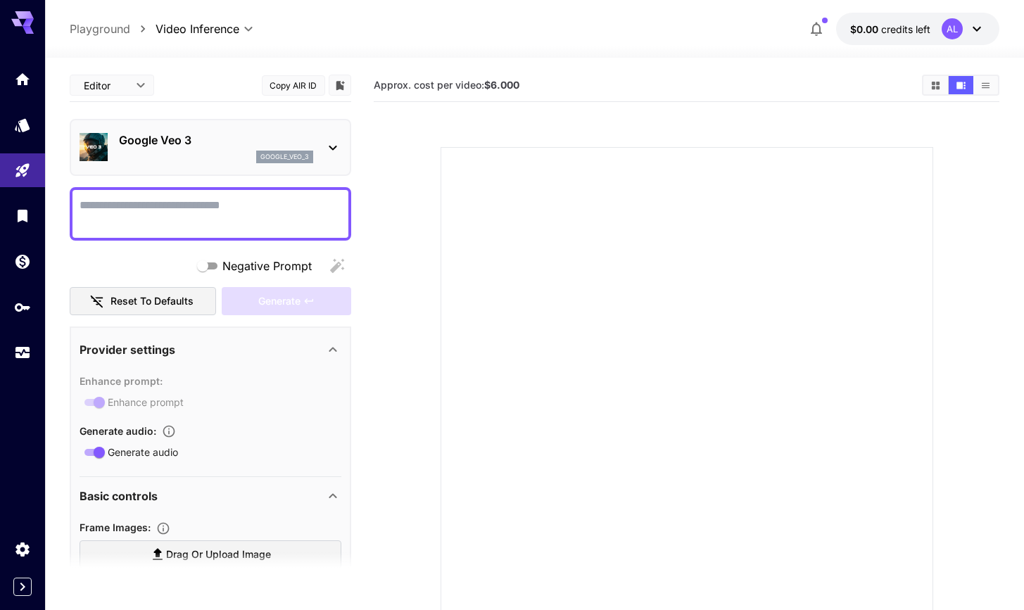
click at [102, 32] on p "Playground" at bounding box center [100, 28] width 61 height 17
type input "**********"
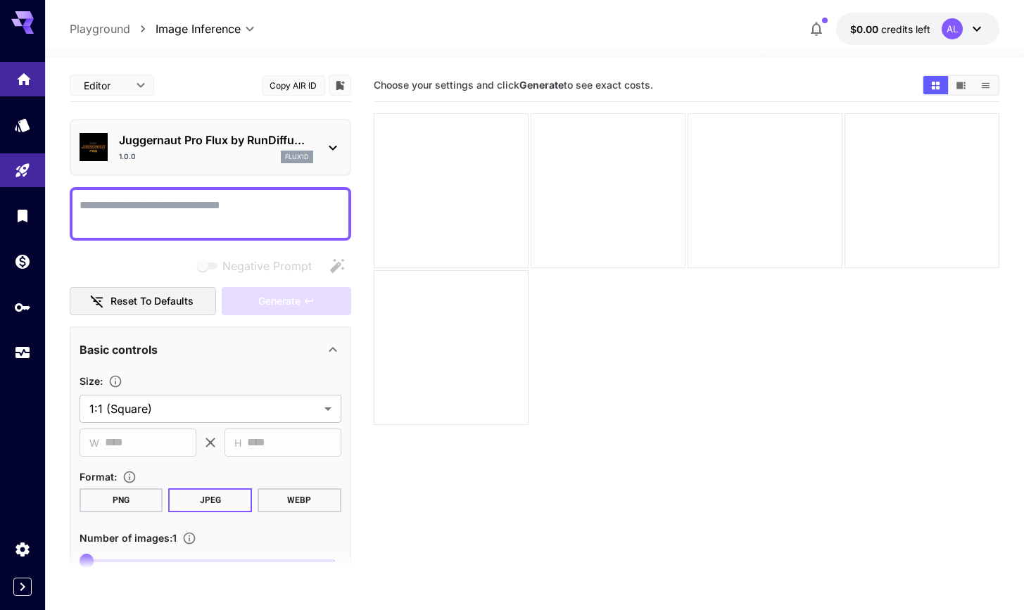
click at [24, 75] on icon "Home" at bounding box center [24, 75] width 14 height 12
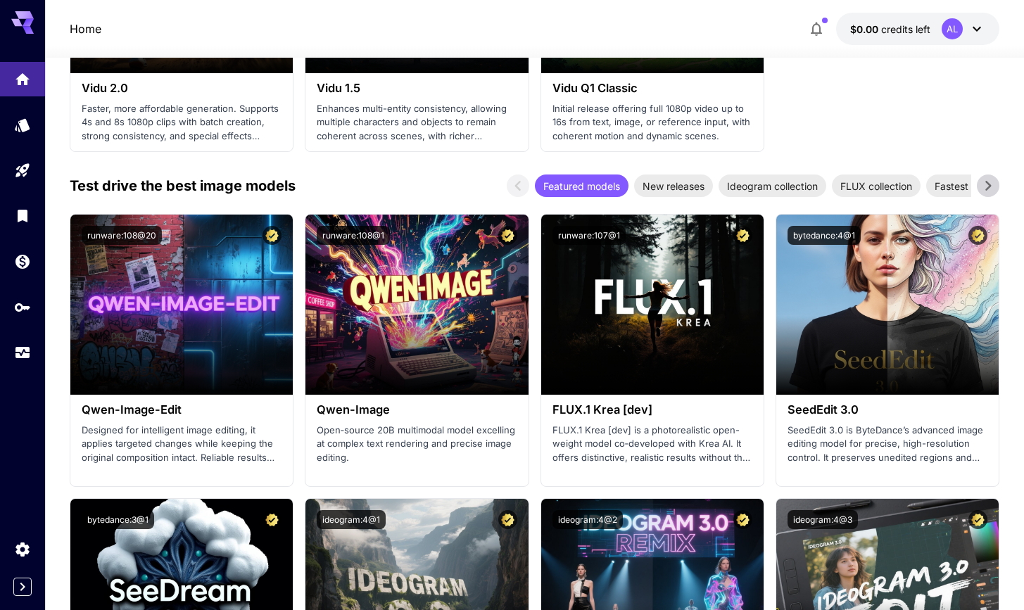
scroll to position [1855, 0]
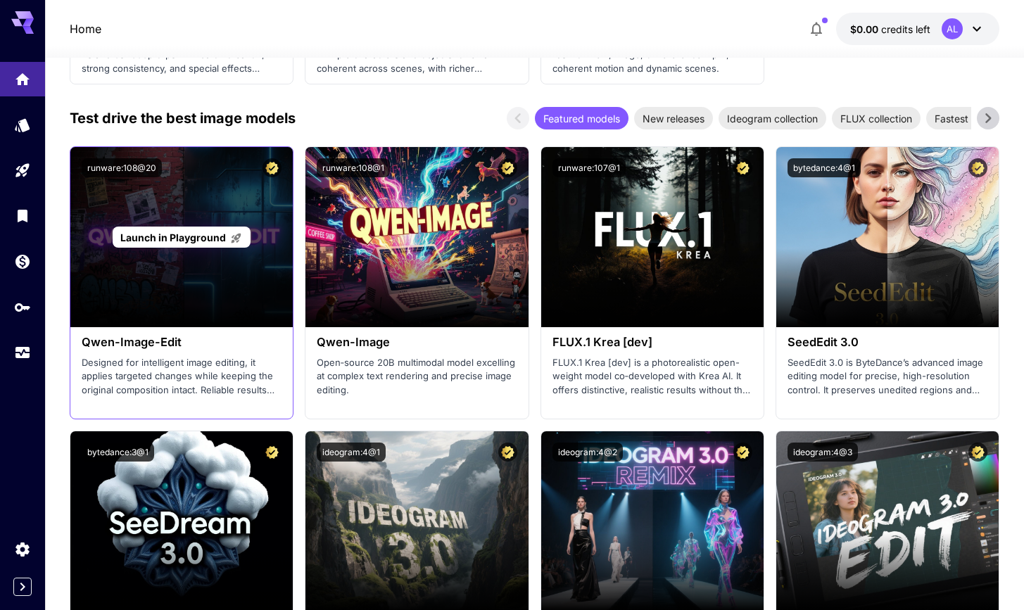
click at [191, 195] on div "Launch in Playground" at bounding box center [181, 237] width 222 height 180
click at [208, 198] on div "Launch in Playground" at bounding box center [181, 237] width 222 height 180
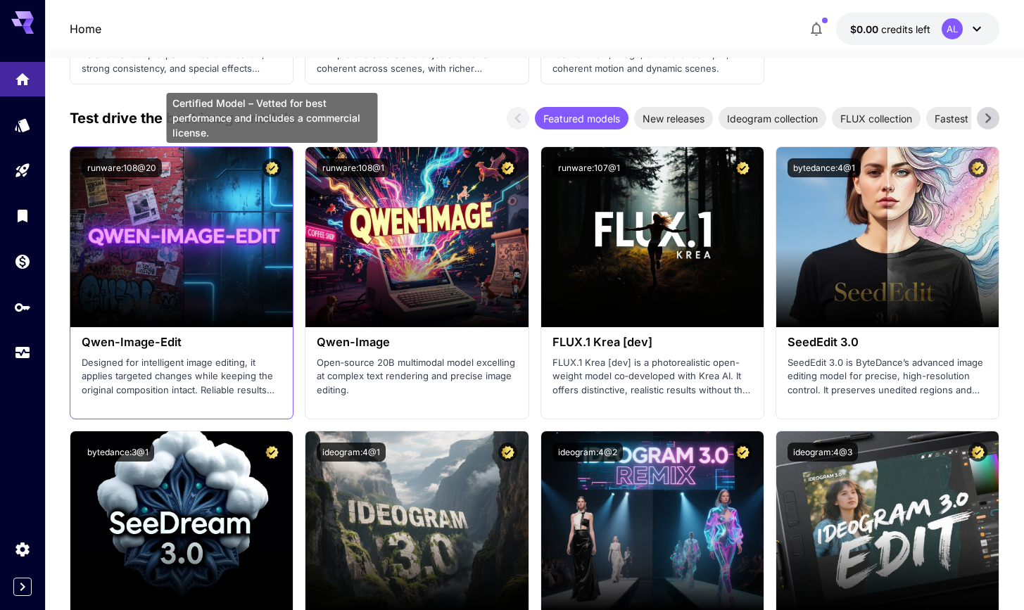
click at [278, 162] on icon "Certified Model – Vetted for best performance and includes a commercial license." at bounding box center [271, 168] width 13 height 13
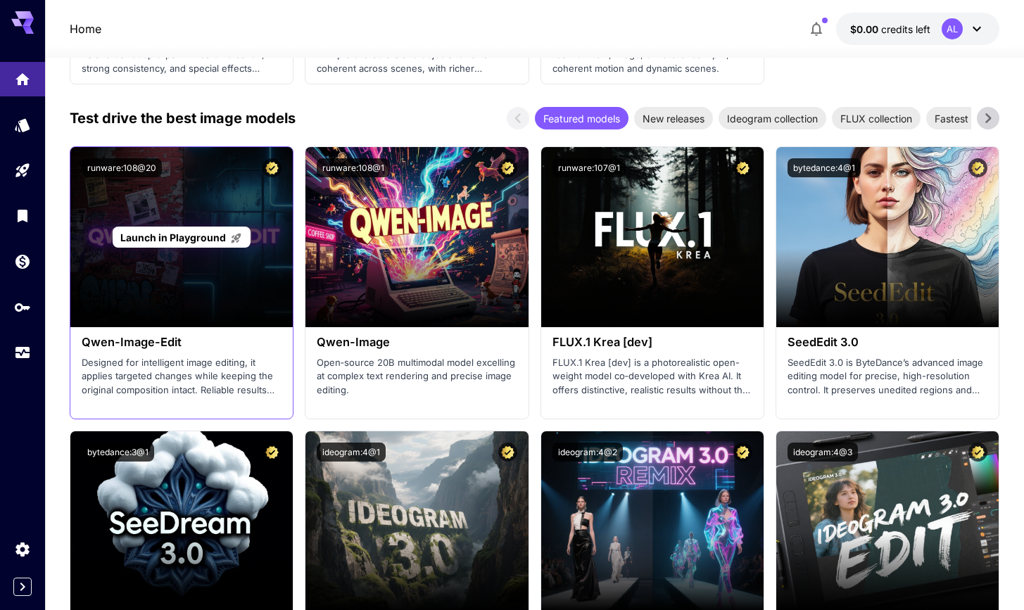
click at [241, 201] on div "Launch in Playground" at bounding box center [181, 237] width 222 height 180
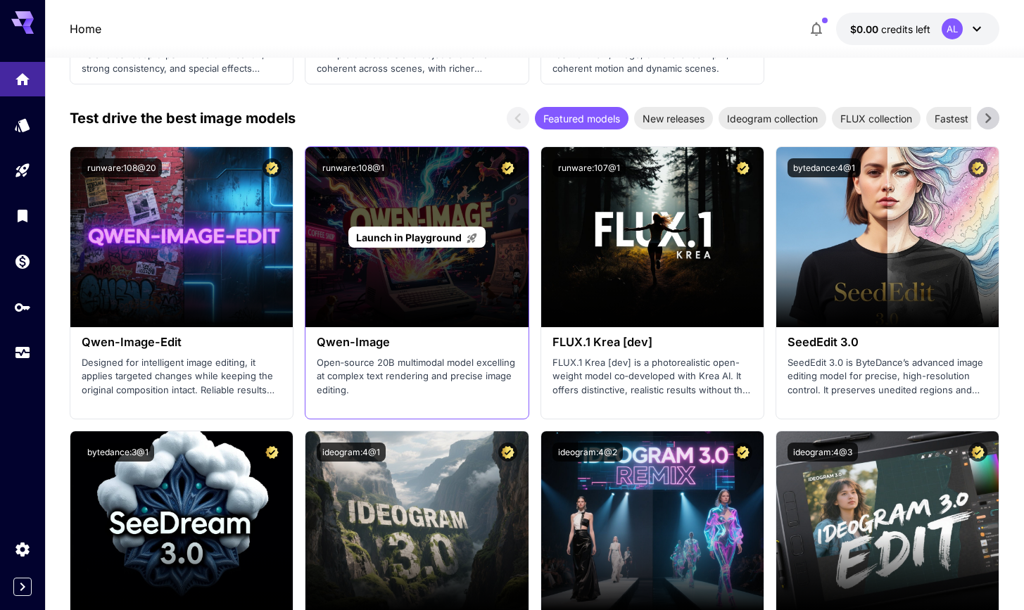
click at [374, 232] on span "Launch in Playground" at bounding box center [409, 238] width 106 height 12
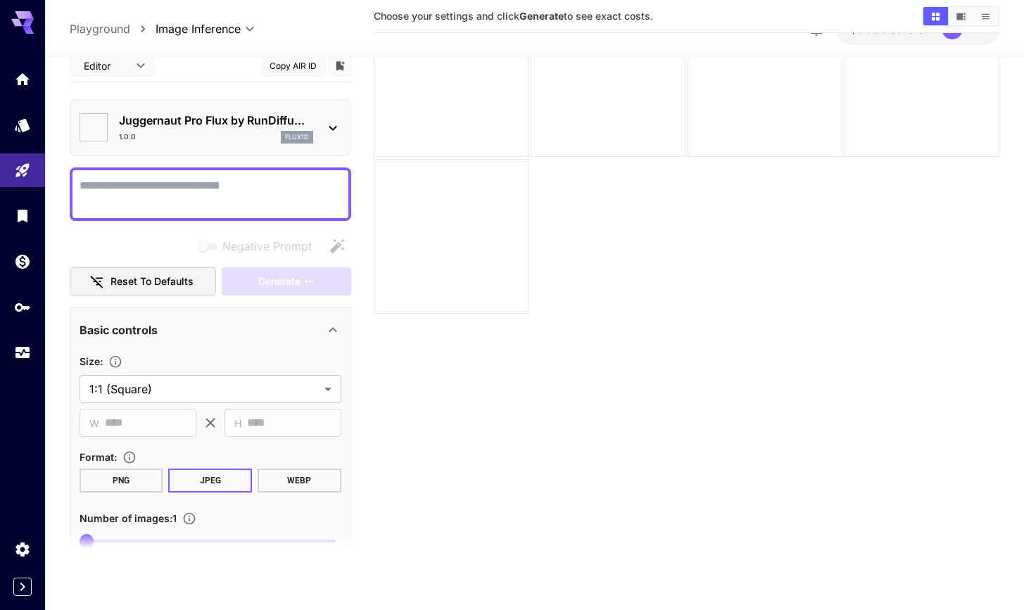
type input "**"
type input "***"
click at [250, 190] on textarea "Negative Prompt" at bounding box center [211, 194] width 262 height 34
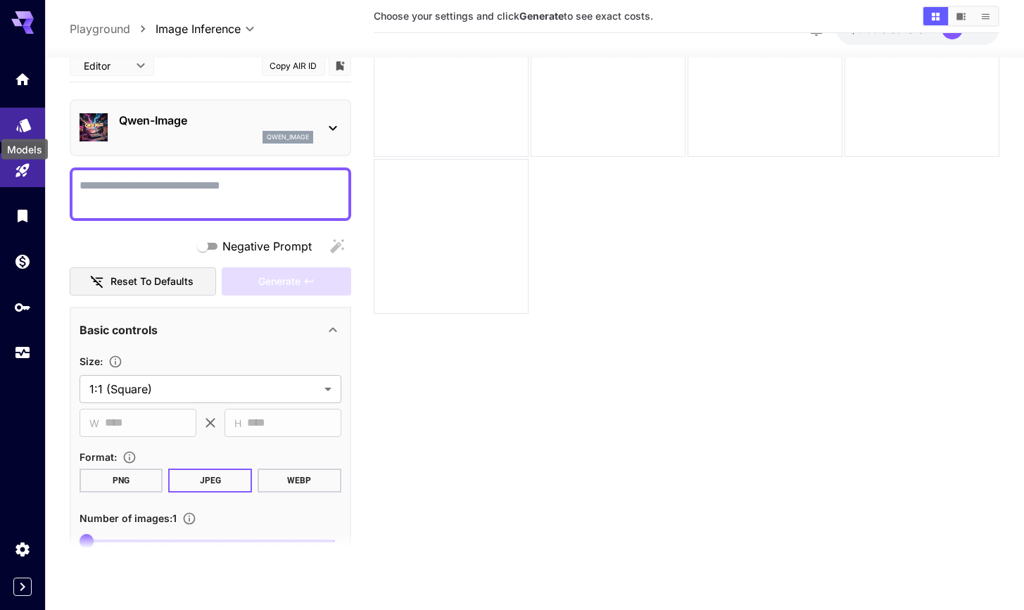
click at [23, 125] on icon "Models" at bounding box center [23, 121] width 15 height 13
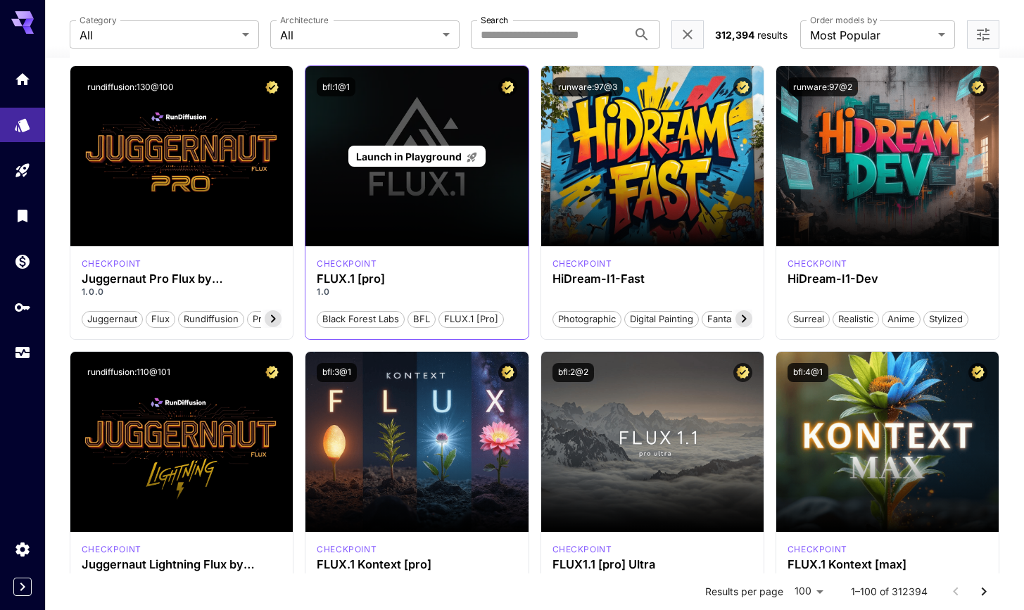
scroll to position [95, 0]
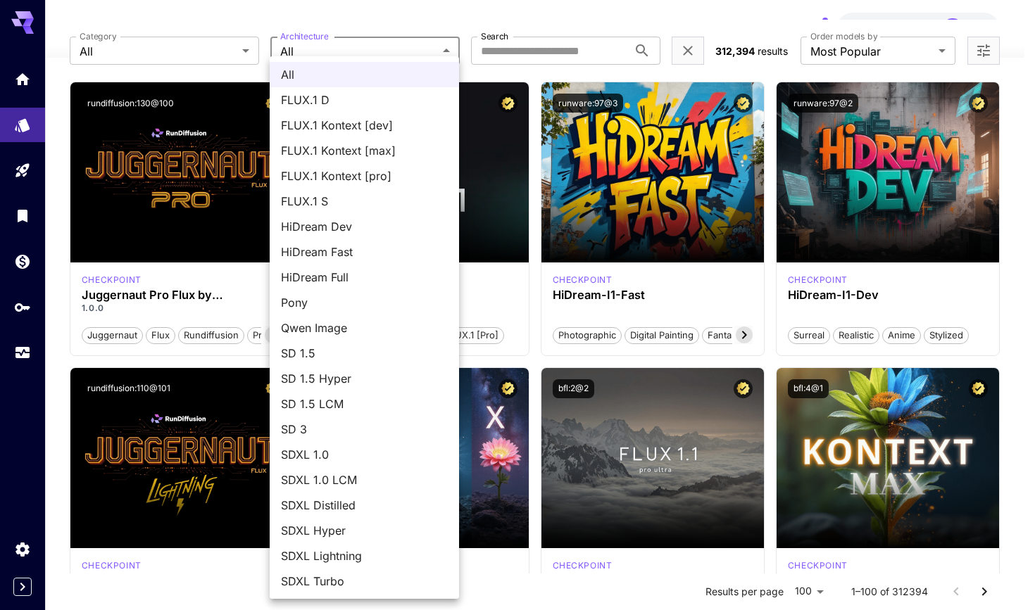
click at [33, 175] on div at bounding box center [517, 305] width 1035 height 610
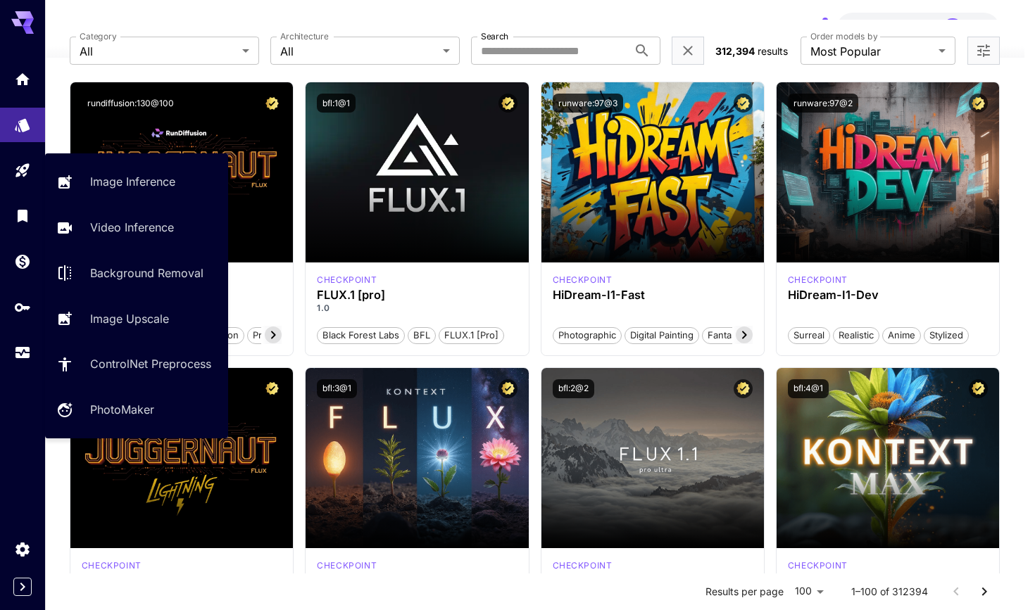
click at [22, 170] on icon "Playground" at bounding box center [22, 166] width 17 height 17
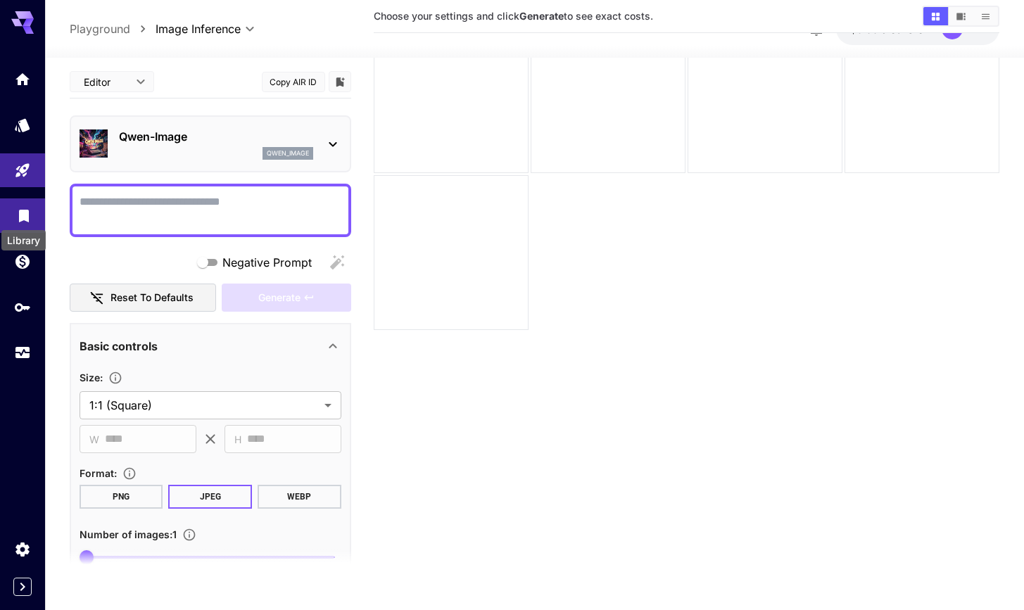
click at [23, 217] on icon "Library" at bounding box center [23, 213] width 17 height 17
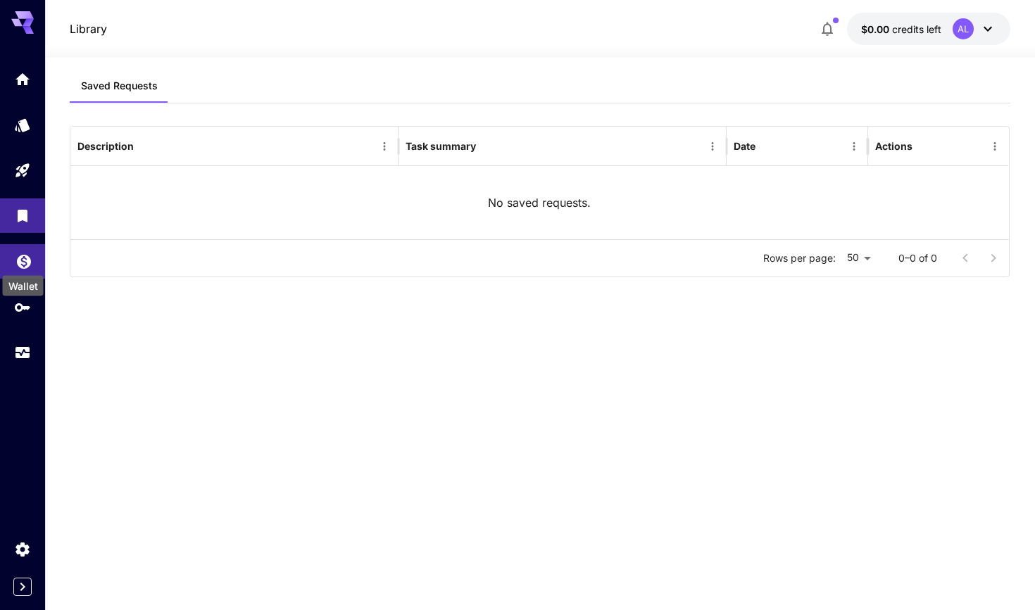
click at [23, 265] on icon "Wallet" at bounding box center [23, 257] width 17 height 17
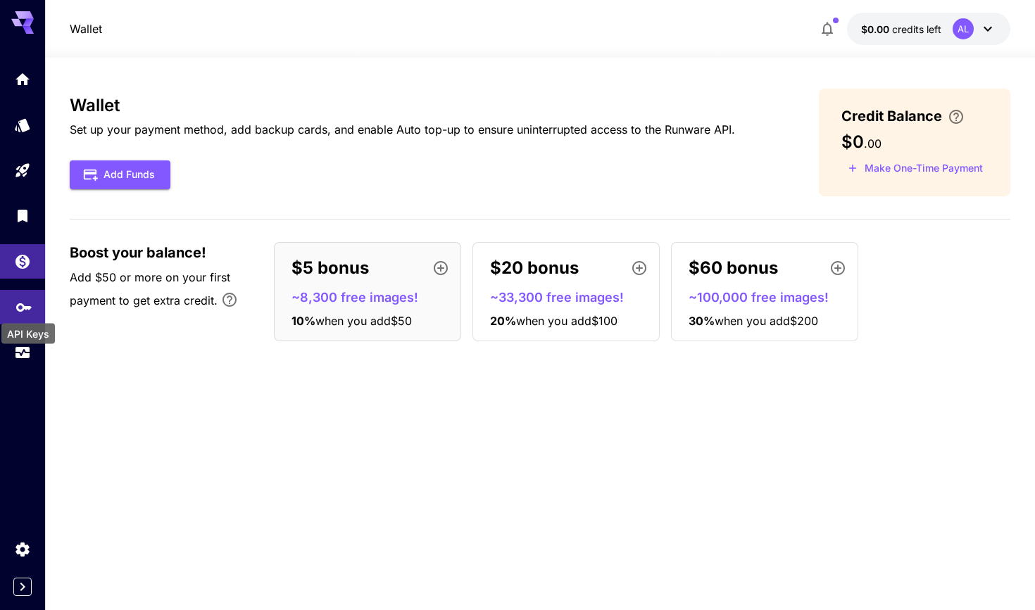
click at [25, 298] on icon "API Keys" at bounding box center [23, 304] width 17 height 17
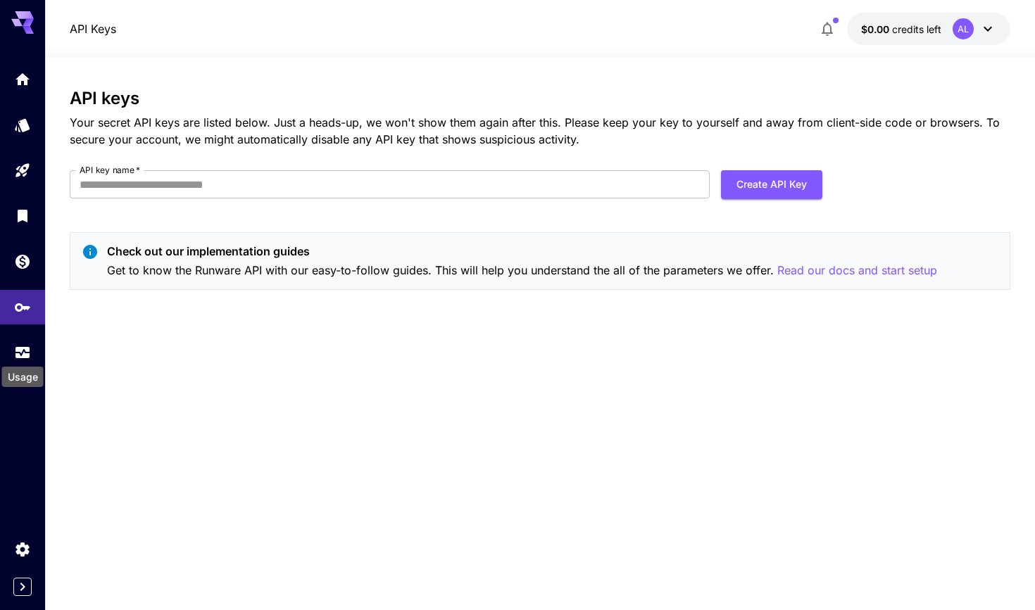
click at [28, 357] on div "Usage" at bounding box center [23, 373] width 44 height 32
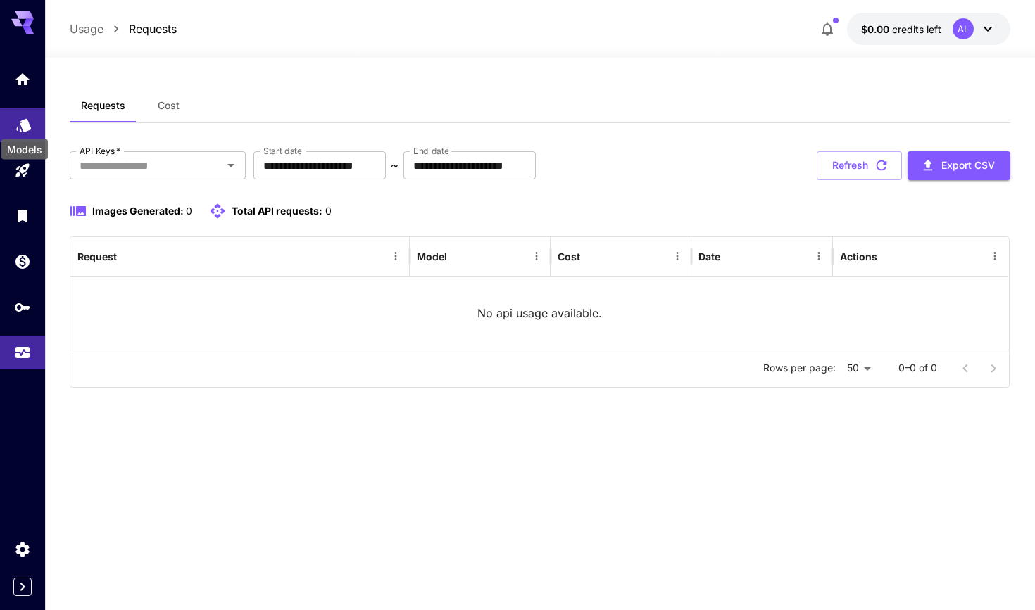
click at [25, 126] on icon "Models" at bounding box center [23, 123] width 15 height 13
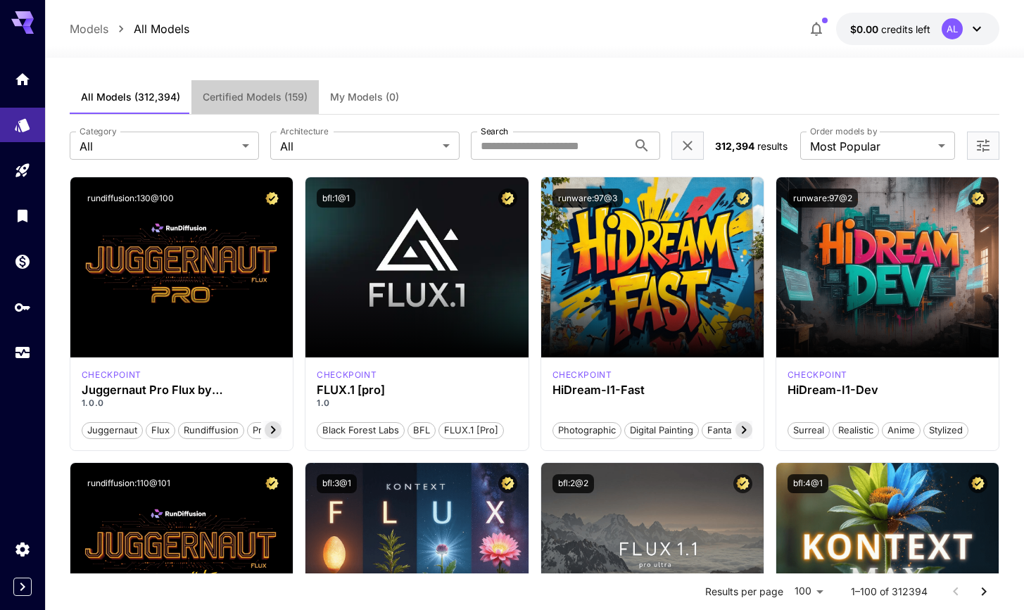
click at [234, 101] on span "Certified Models (159)" at bounding box center [255, 97] width 105 height 13
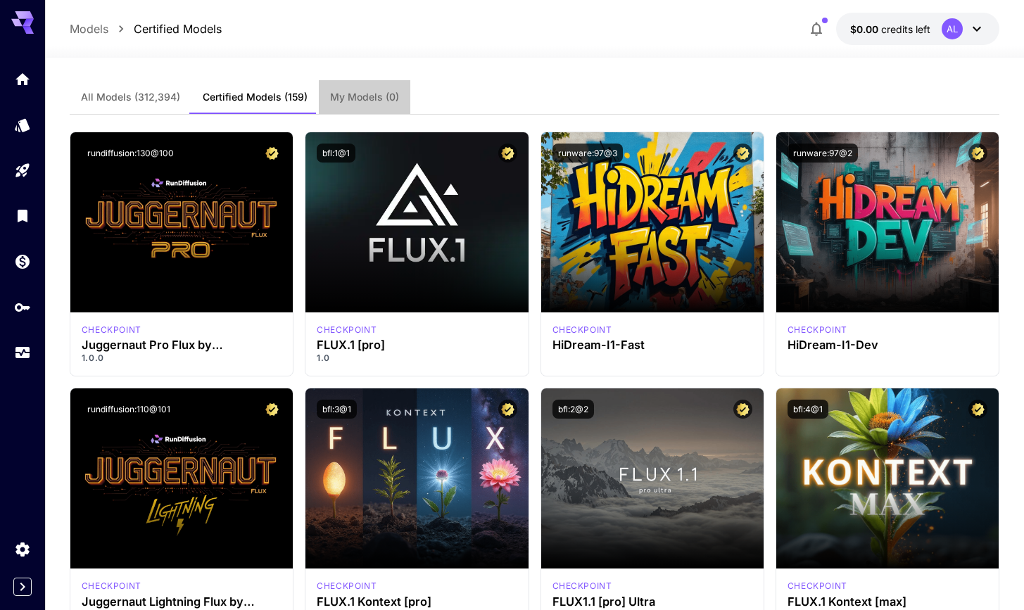
click at [366, 89] on button "My Models (0)" at bounding box center [364, 97] width 91 height 34
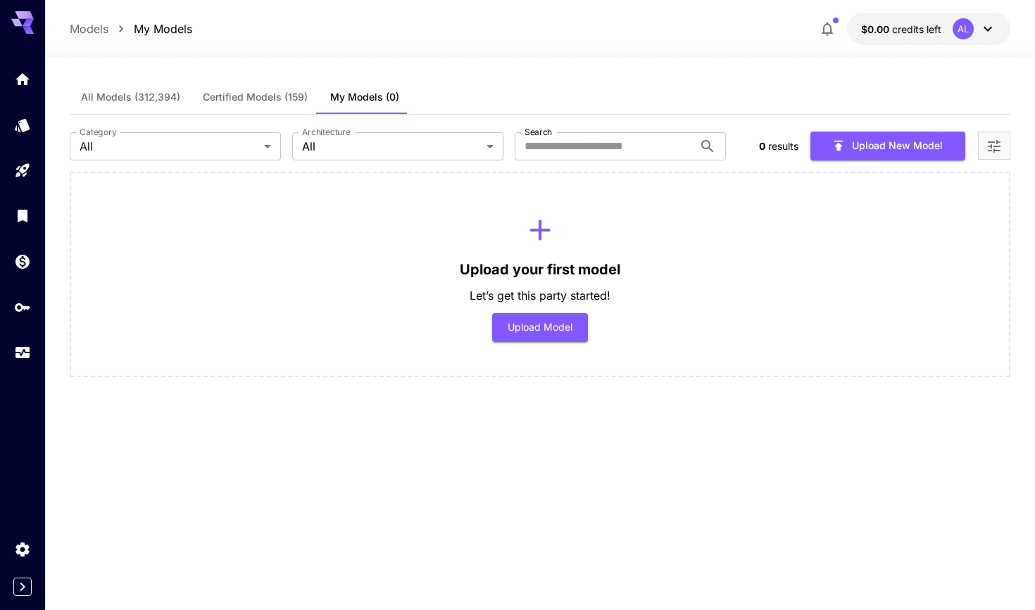
click at [265, 99] on span "Certified Models (159)" at bounding box center [255, 97] width 105 height 13
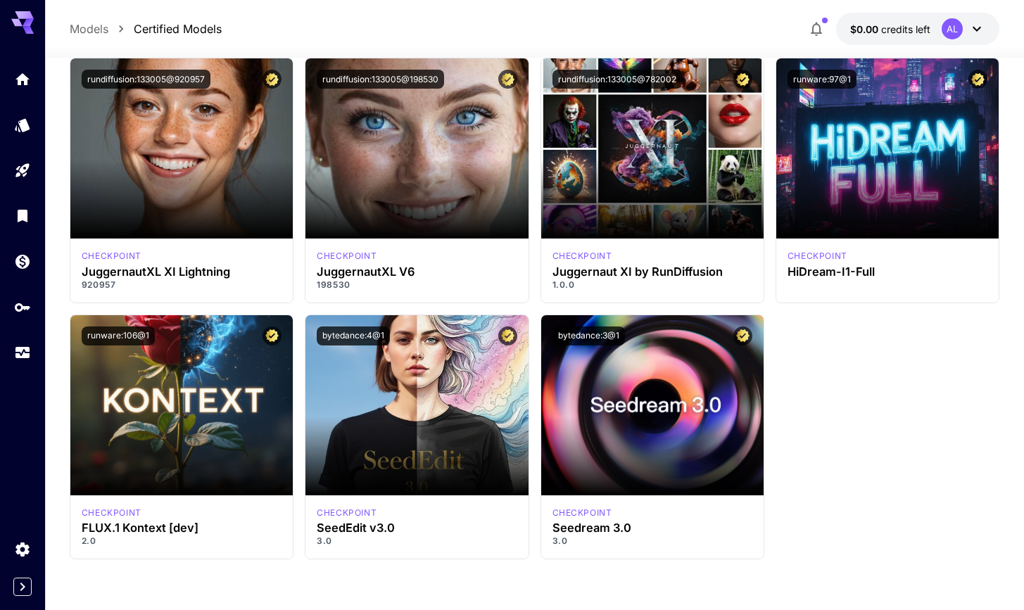
scroll to position [9936, 0]
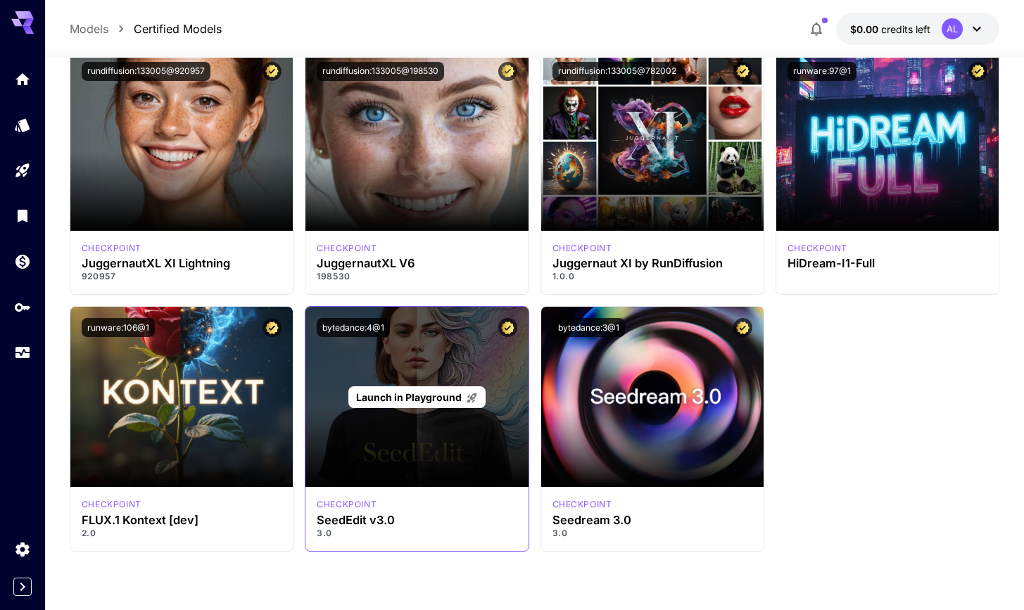
click at [427, 352] on div "Launch in Playground" at bounding box center [416, 397] width 222 height 180
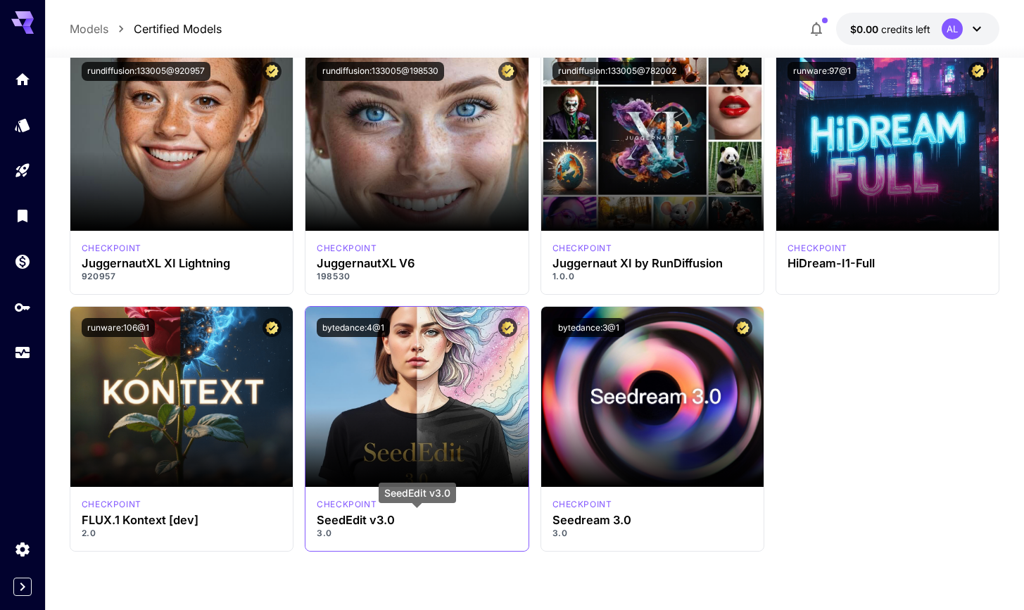
click at [353, 514] on h3 "SeedEdit v3.0" at bounding box center [417, 520] width 200 height 13
click at [353, 500] on p "checkpoint" at bounding box center [347, 504] width 60 height 13
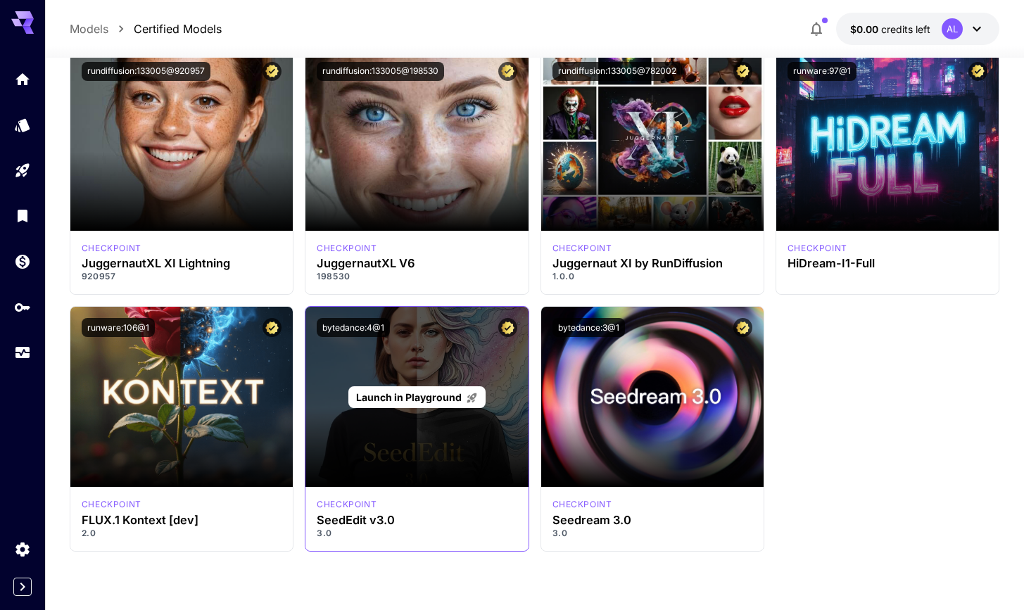
click at [351, 380] on div "Launch in Playground" at bounding box center [416, 397] width 222 height 180
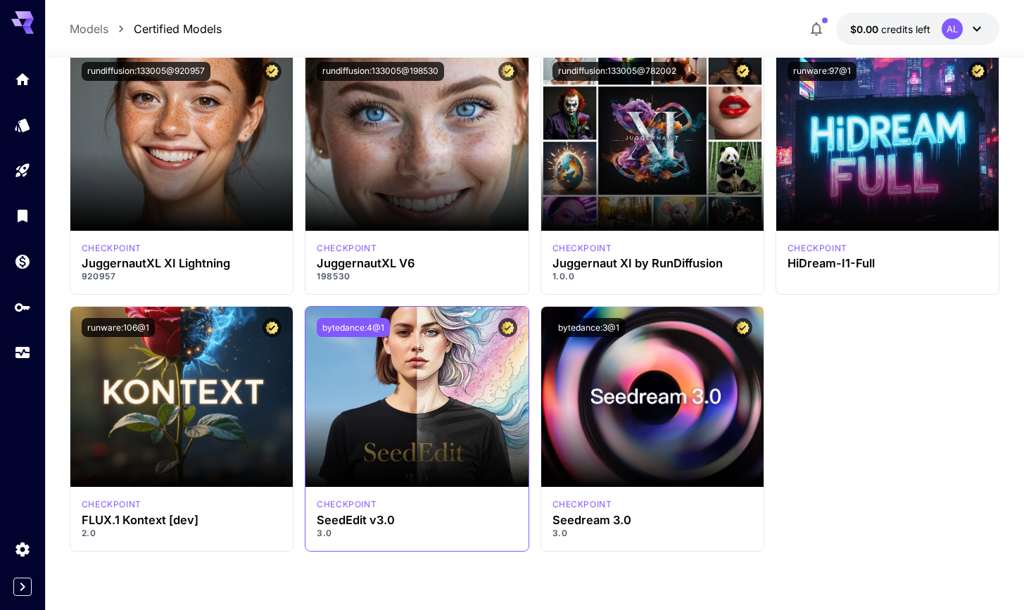
click at [341, 318] on button "bytedance:4@1" at bounding box center [353, 327] width 73 height 19
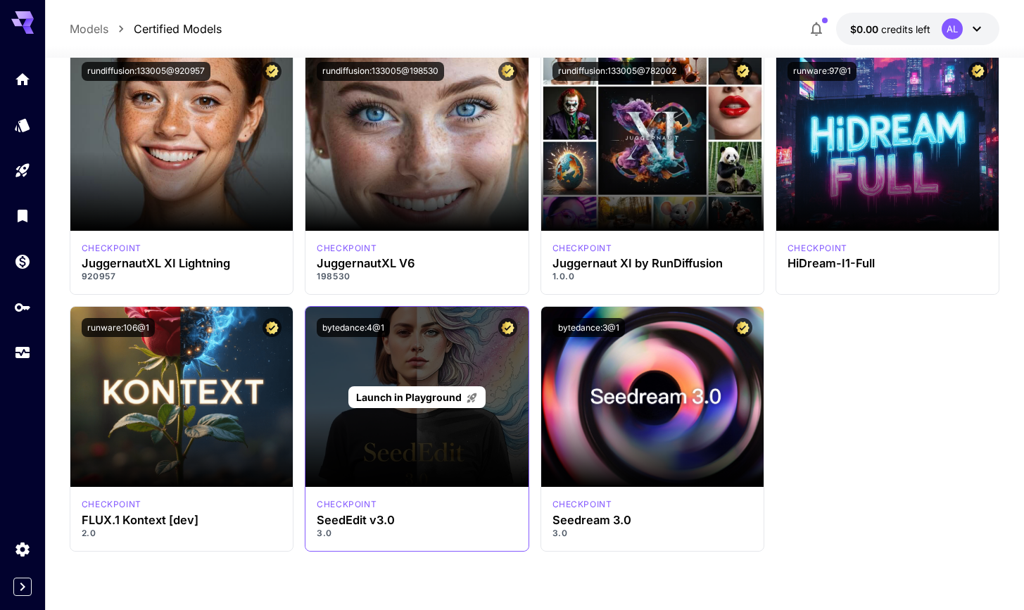
click at [349, 358] on div "Launch in Playground" at bounding box center [416, 397] width 222 height 180
click at [357, 395] on span "Launch in Playground" at bounding box center [409, 397] width 106 height 12
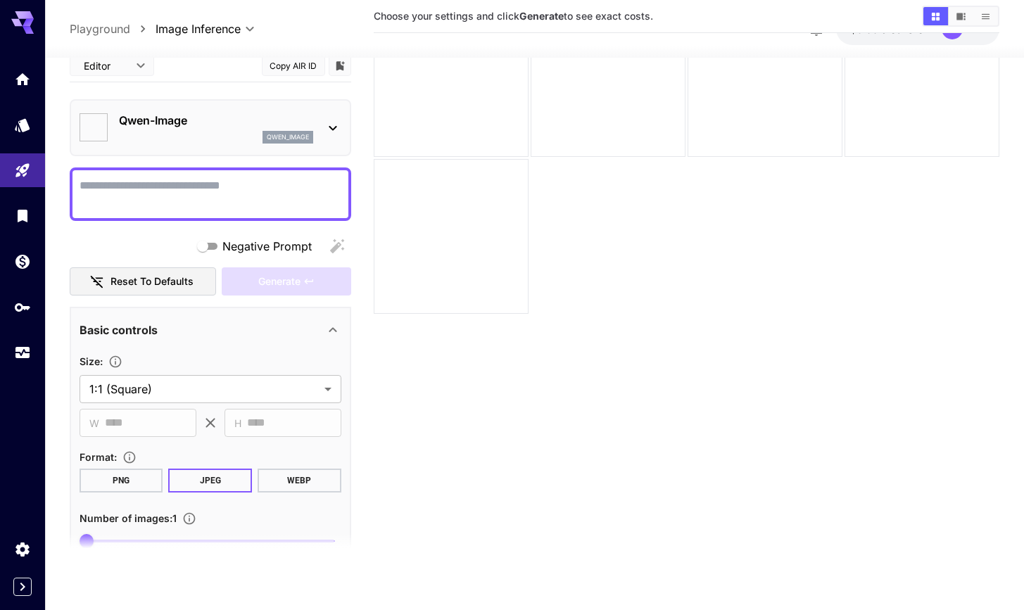
type input "***"
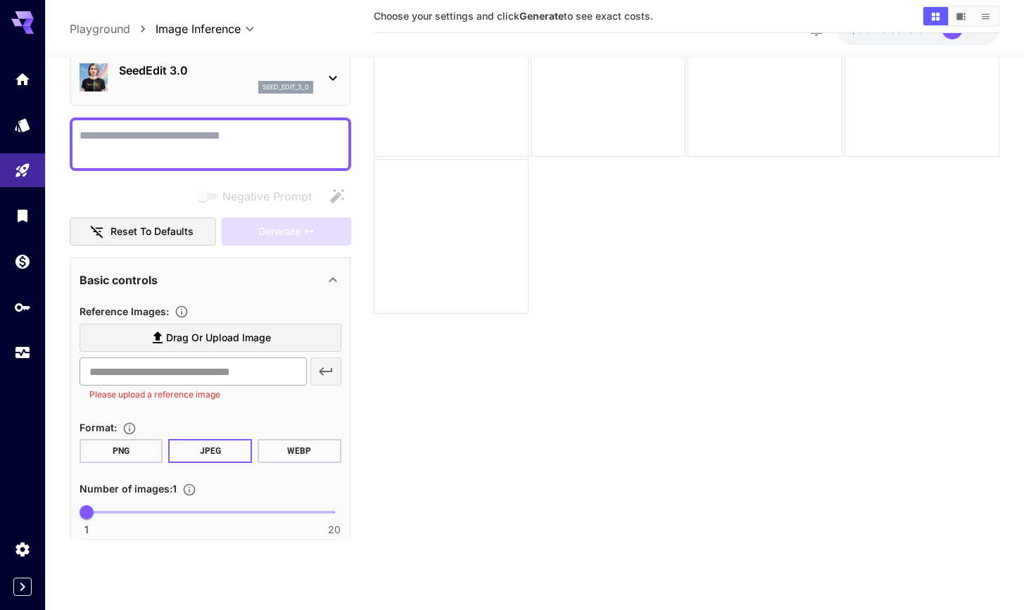
scroll to position [134, 0]
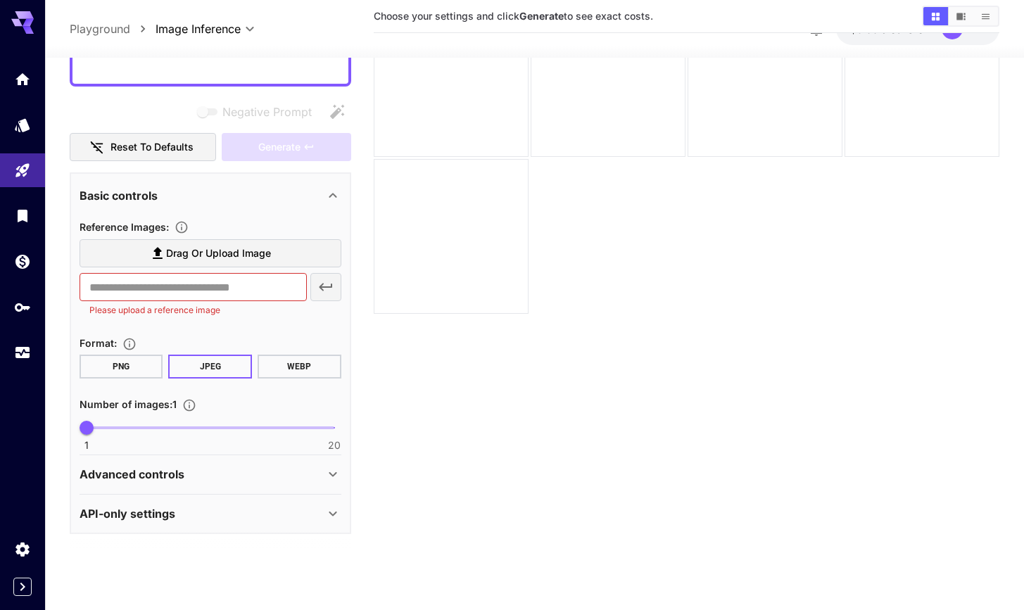
click at [260, 474] on div "Advanced controls" at bounding box center [202, 474] width 245 height 17
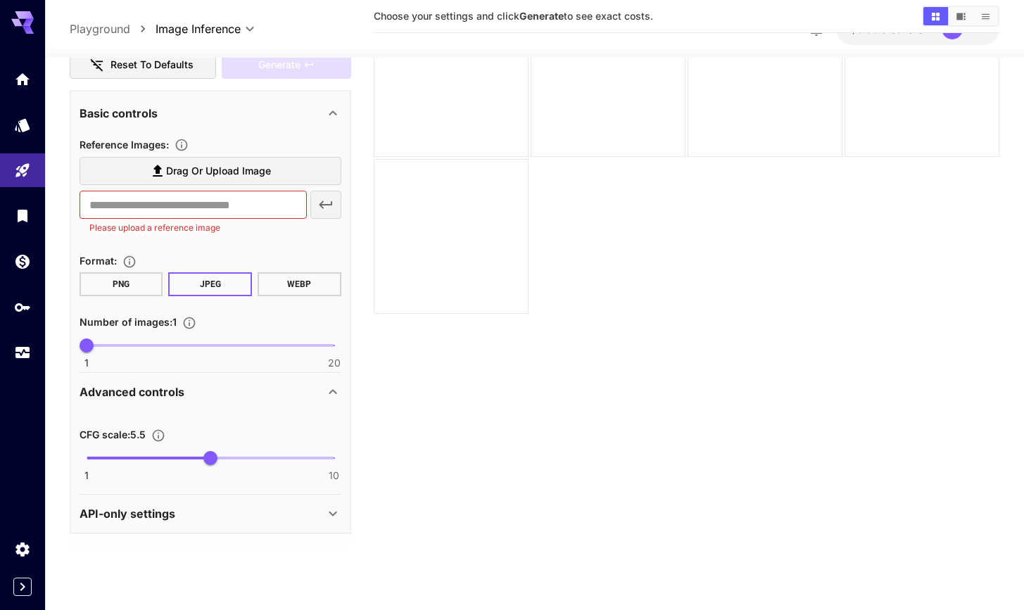
click at [272, 518] on div "API-only settings" at bounding box center [202, 513] width 245 height 17
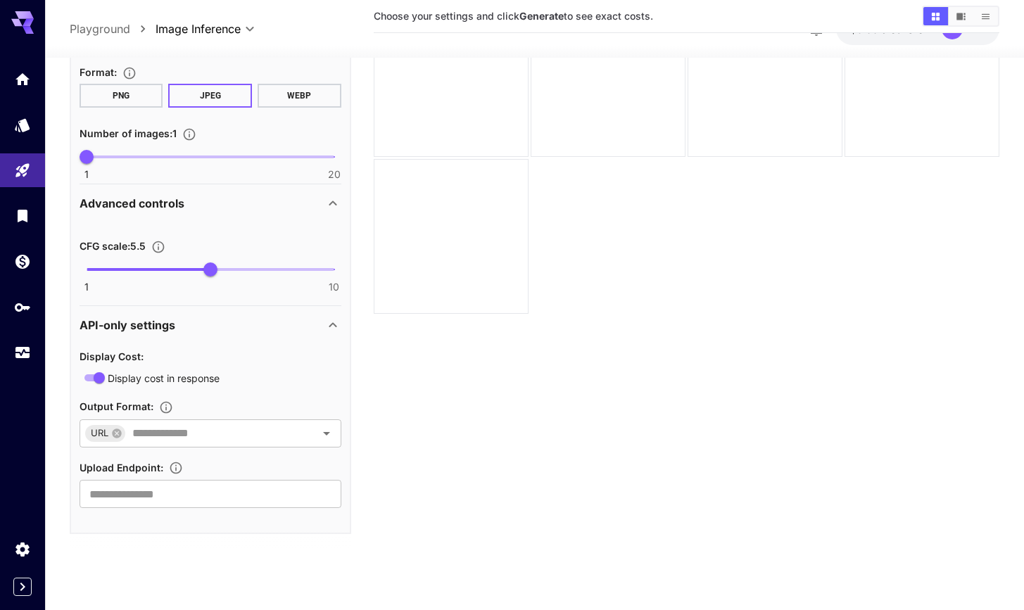
scroll to position [0, 0]
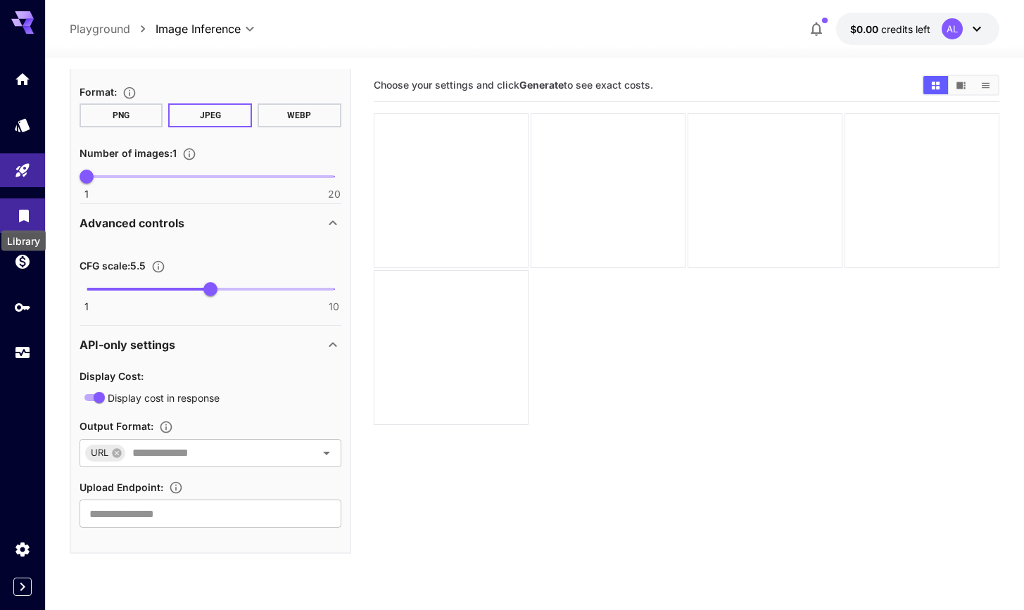
click at [21, 208] on icon "Library" at bounding box center [24, 212] width 10 height 13
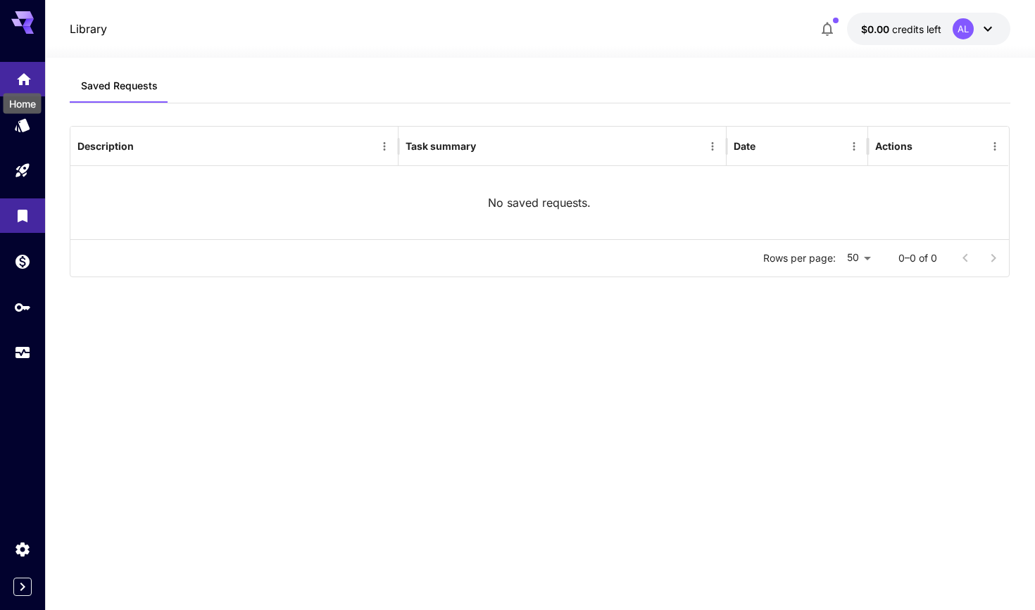
click at [23, 72] on icon "Home" at bounding box center [24, 75] width 14 height 12
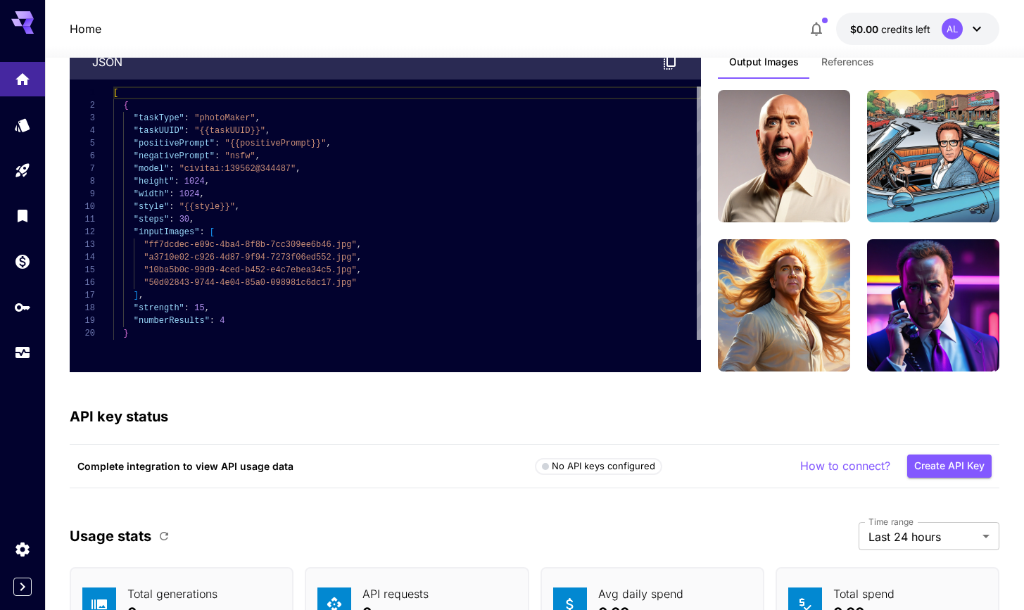
scroll to position [4014, 0]
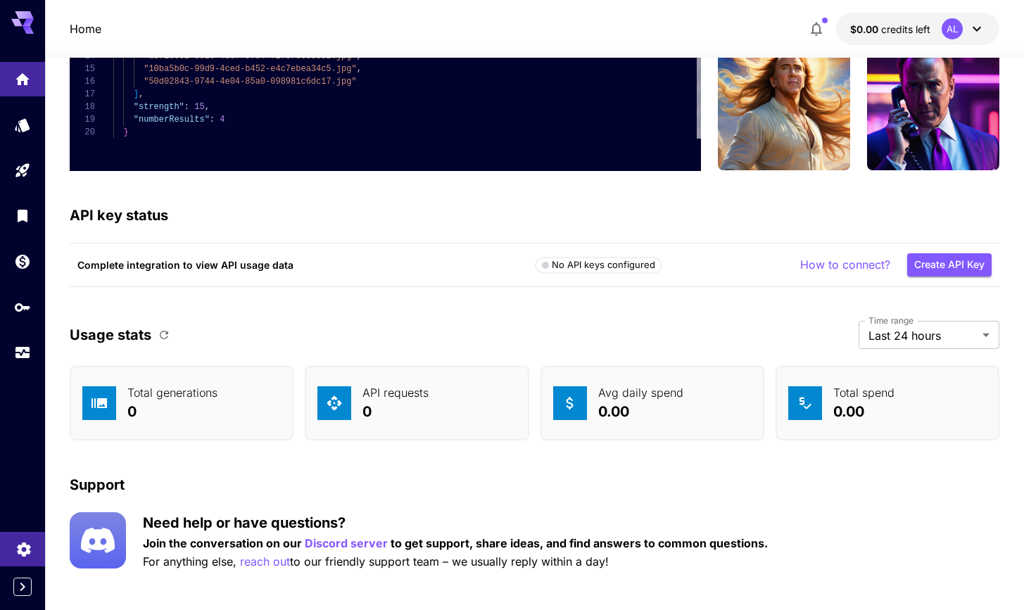
click at [26, 543] on icon "Settings" at bounding box center [23, 546] width 17 height 17
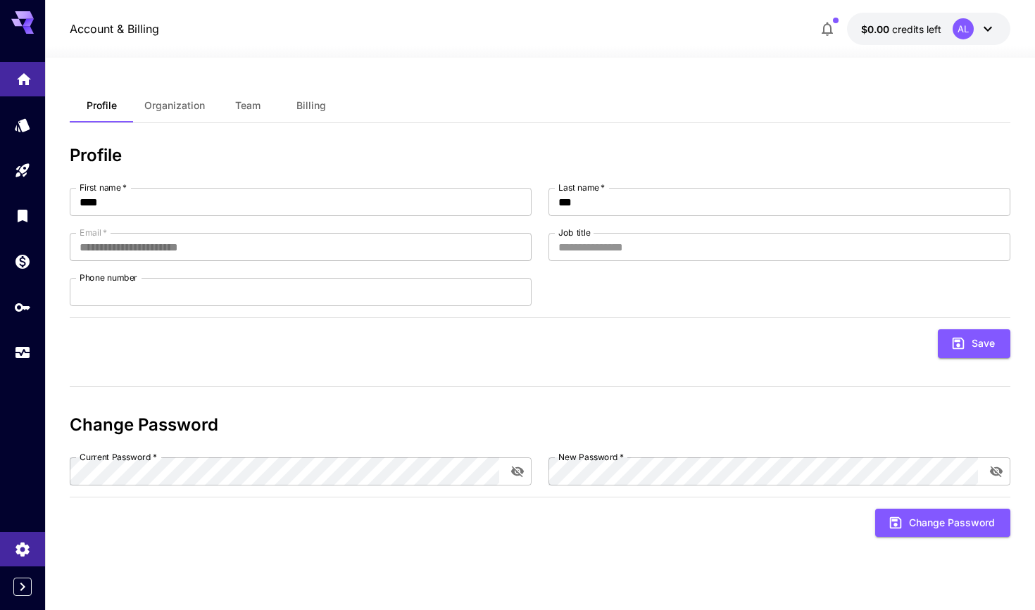
click at [22, 80] on icon "Home" at bounding box center [24, 75] width 14 height 12
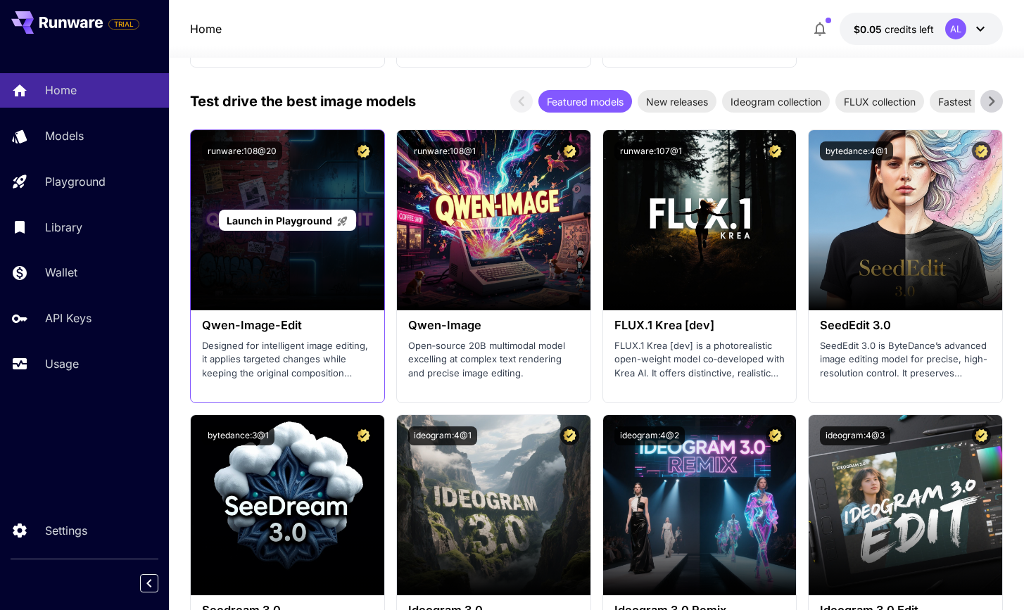
scroll to position [1812, 0]
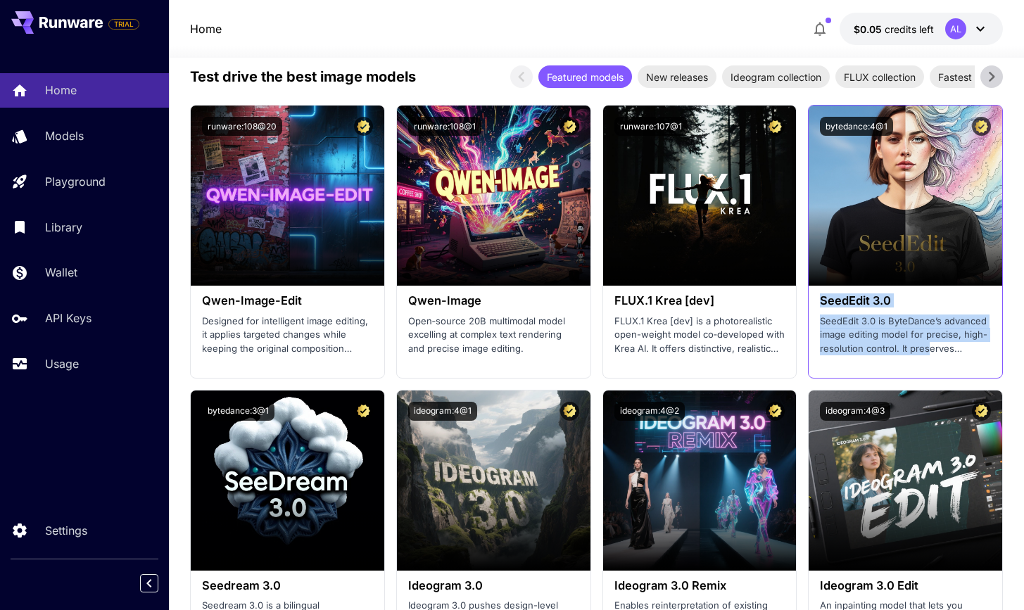
drag, startPoint x: 926, startPoint y: 338, endPoint x: 817, endPoint y: 290, distance: 118.5
click at [481, 290] on div "SeedEdit 3.0 SeedEdit 3.0 is ByteDance’s advanced image editing model for preci…" at bounding box center [906, 325] width 194 height 78
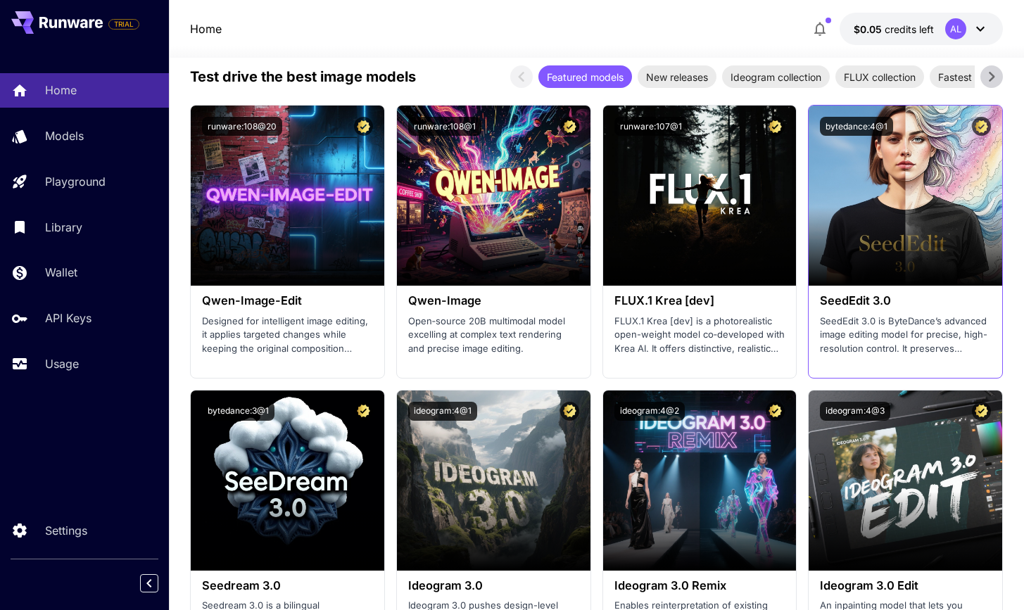
click at [481, 137] on div "bytedance:4@1" at bounding box center [906, 127] width 194 height 42
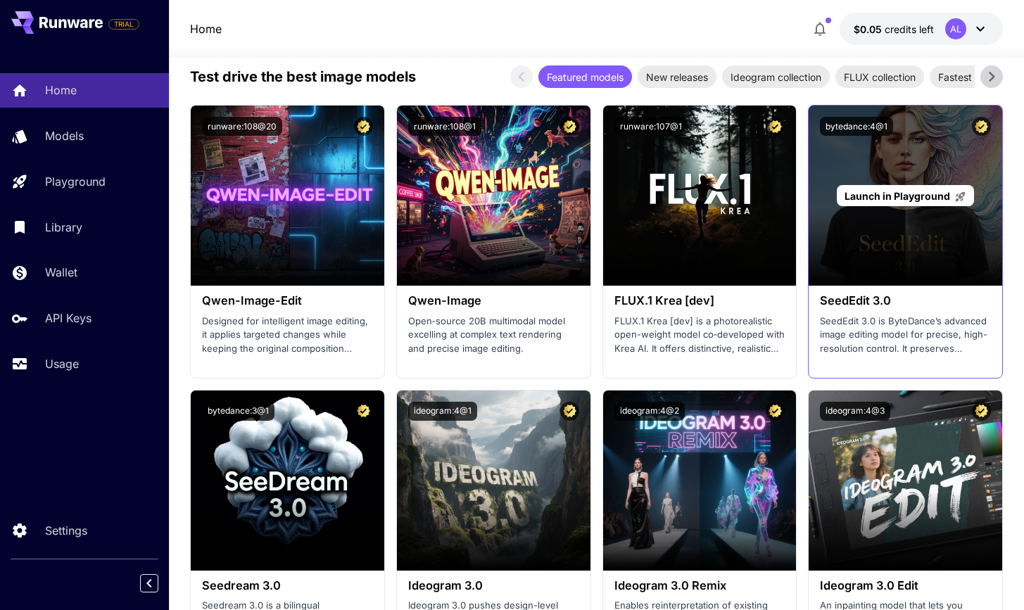
click at [481, 172] on div "Launch in Playground" at bounding box center [906, 196] width 194 height 180
drag, startPoint x: 875, startPoint y: 201, endPoint x: 882, endPoint y: 255, distance: 54.6
click at [481, 255] on div "Launch in Playground" at bounding box center [906, 196] width 194 height 180
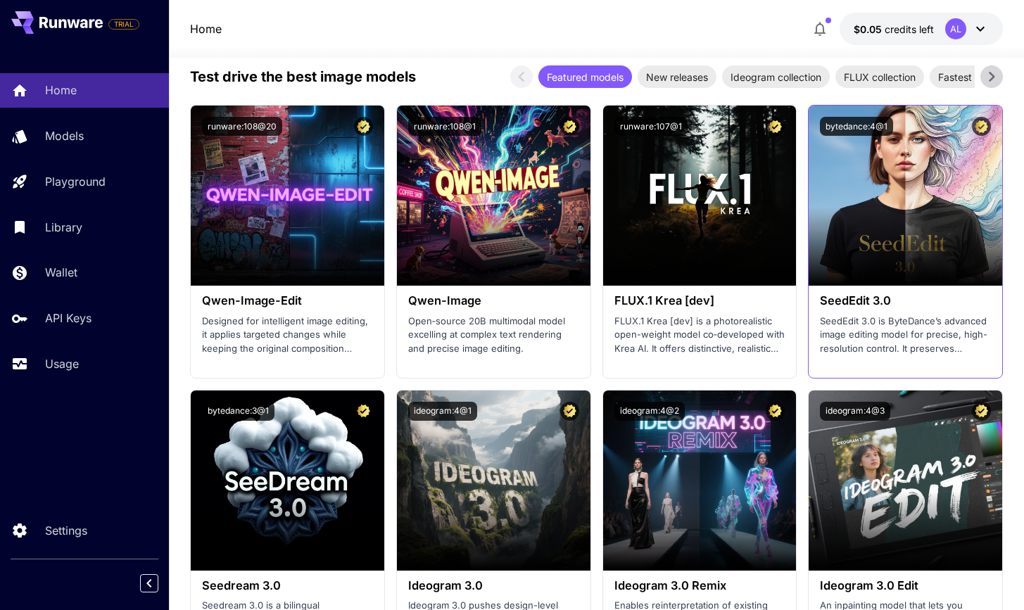
click at [481, 303] on div "SeedEdit 3.0 SeedEdit 3.0 is ByteDance’s advanced image editing model for preci…" at bounding box center [906, 325] width 194 height 78
click at [481, 333] on p "SeedEdit 3.0 is ByteDance’s advanced image editing model for precise, high-reso…" at bounding box center [905, 336] width 171 height 42
click at [481, 339] on p "SeedEdit 3.0 is ByteDance’s advanced image editing model for precise, high-reso…" at bounding box center [905, 336] width 171 height 42
click at [481, 342] on p "SeedEdit 3.0 is ByteDance’s advanced image editing model for precise, high-reso…" at bounding box center [905, 336] width 171 height 42
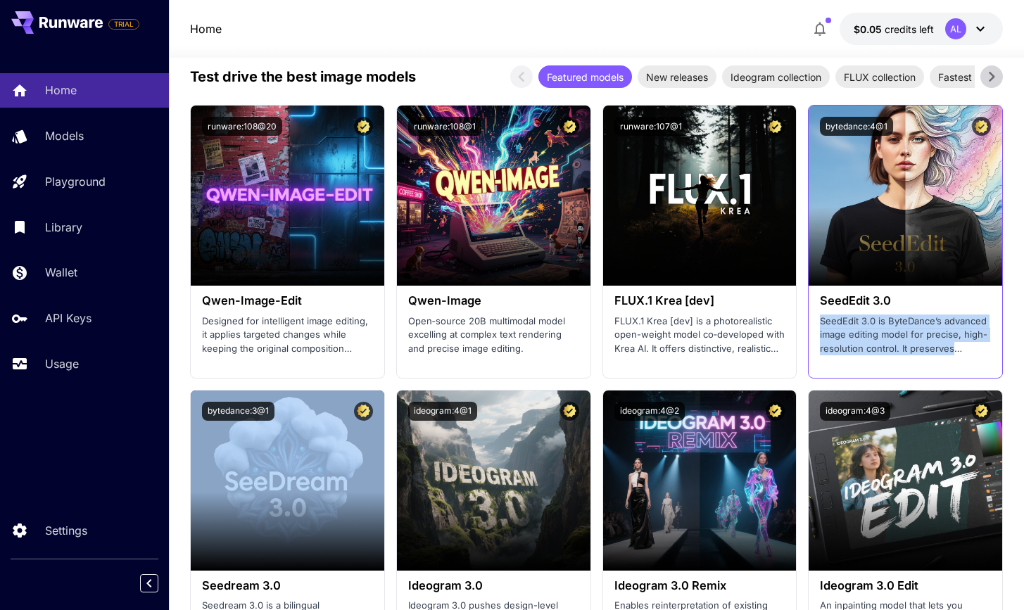
click at [481, 342] on p "SeedEdit 3.0 is ByteDance’s advanced image editing model for precise, high-reso…" at bounding box center [905, 336] width 171 height 42
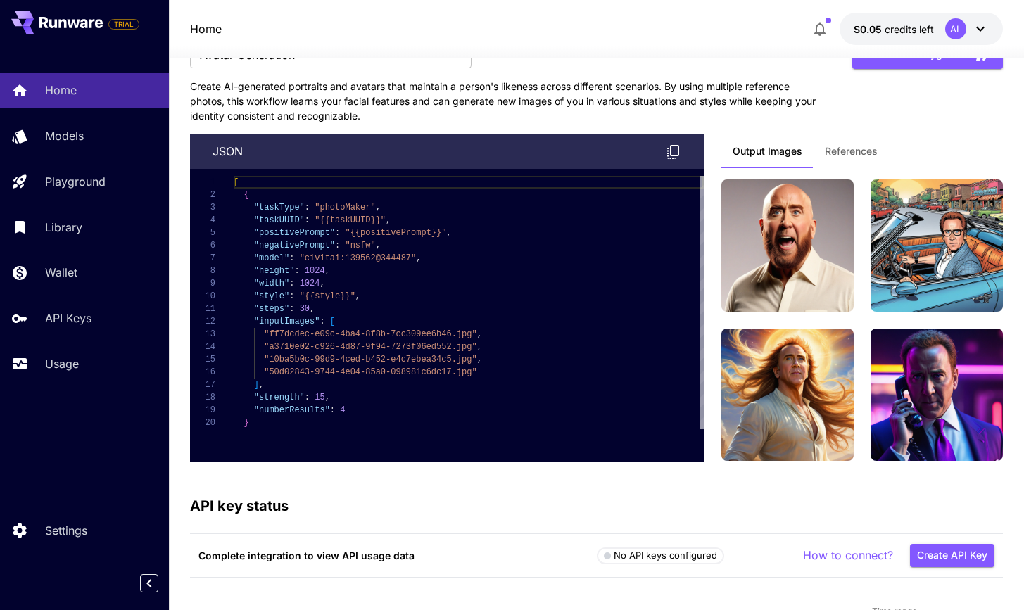
scroll to position [3526, 0]
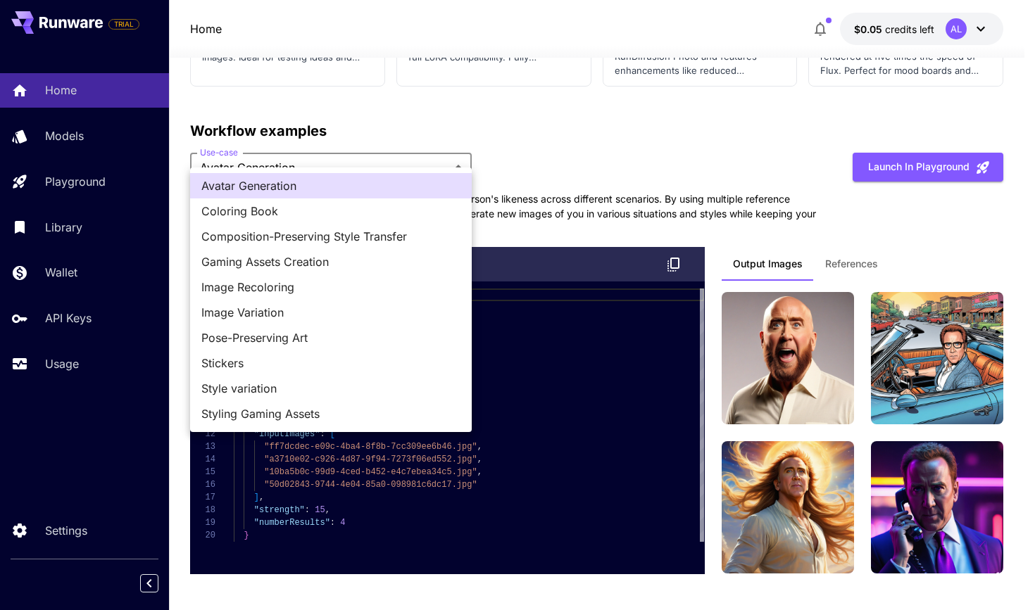
click at [481, 162] on div at bounding box center [517, 305] width 1035 height 610
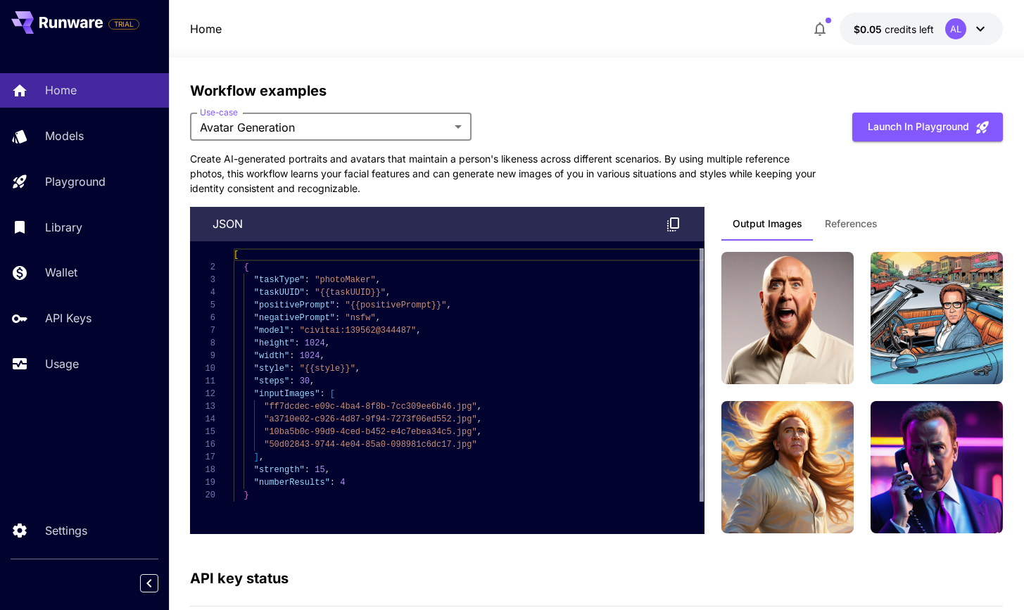
scroll to position [3675, 0]
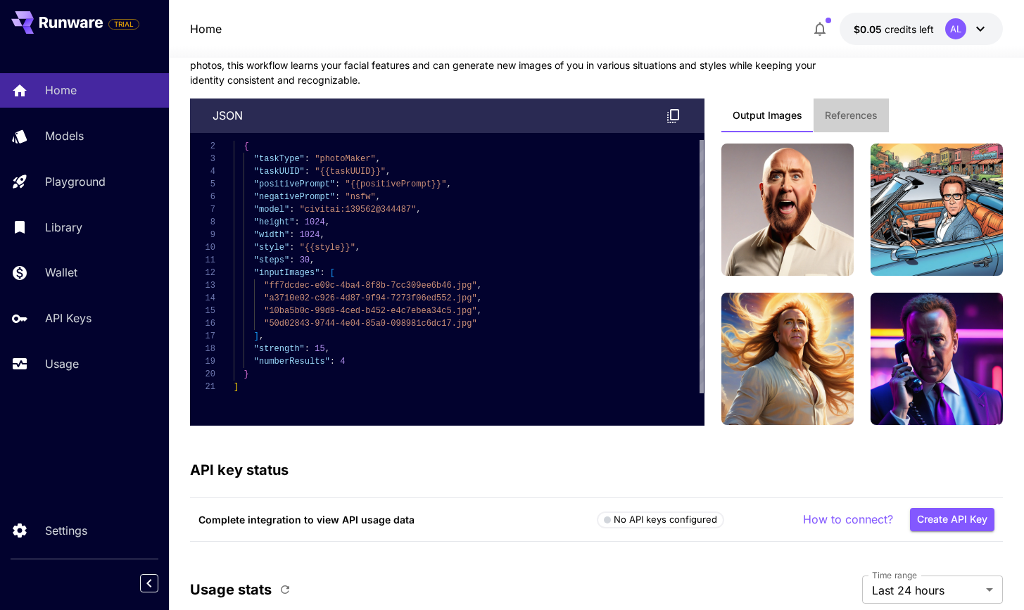
click at [481, 109] on span "References" at bounding box center [851, 115] width 53 height 13
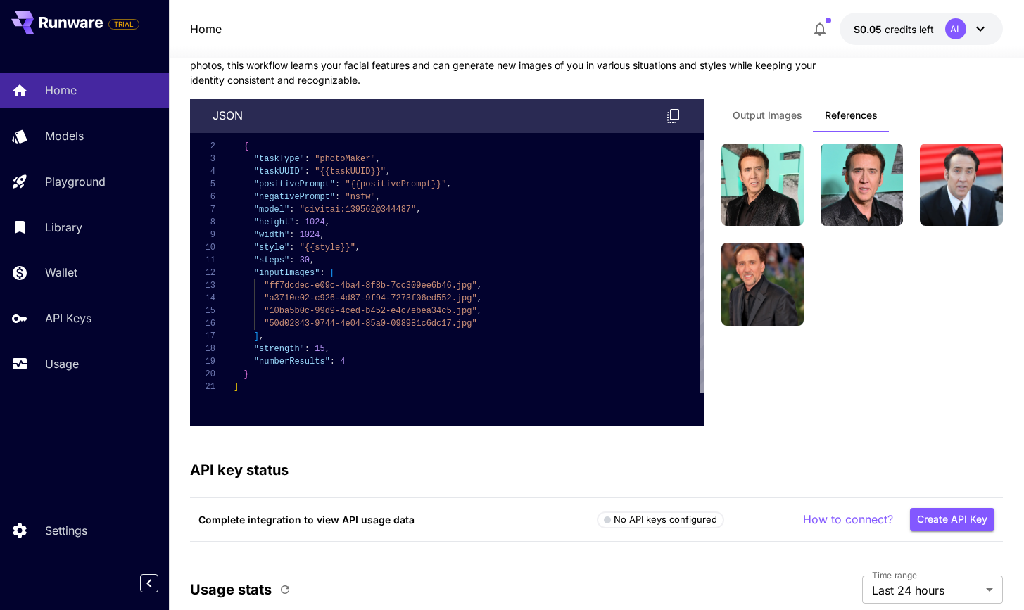
click at [481, 511] on p "How to connect?" at bounding box center [848, 520] width 90 height 18
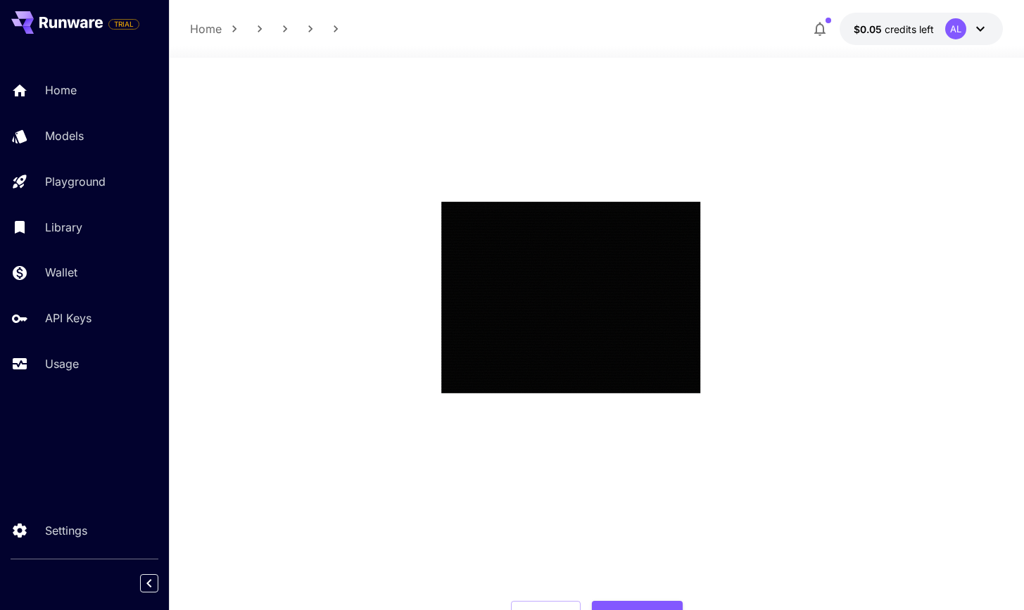
scroll to position [170, 0]
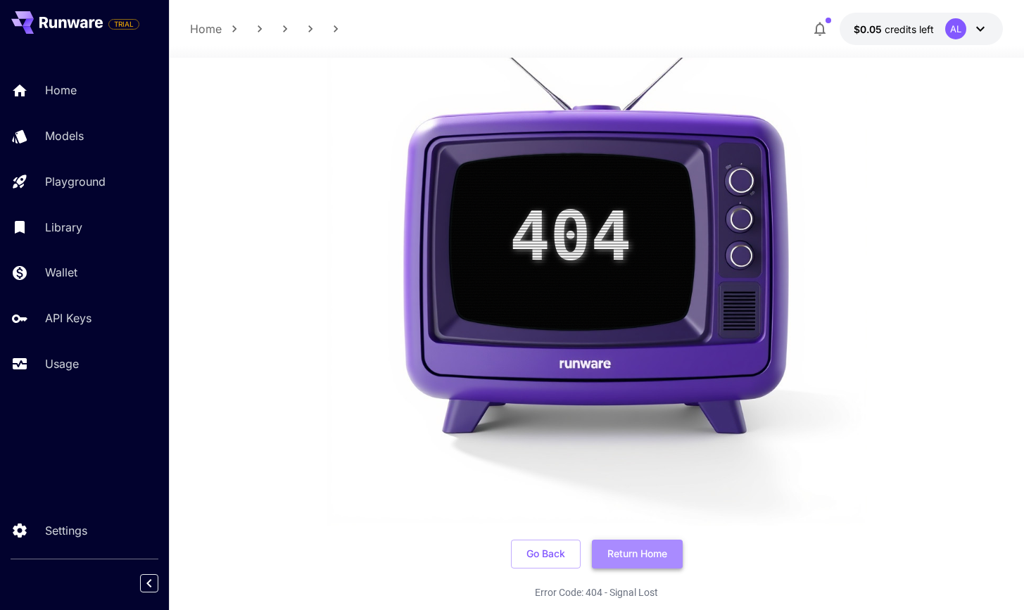
click at [481, 557] on button "Return Home" at bounding box center [637, 554] width 91 height 29
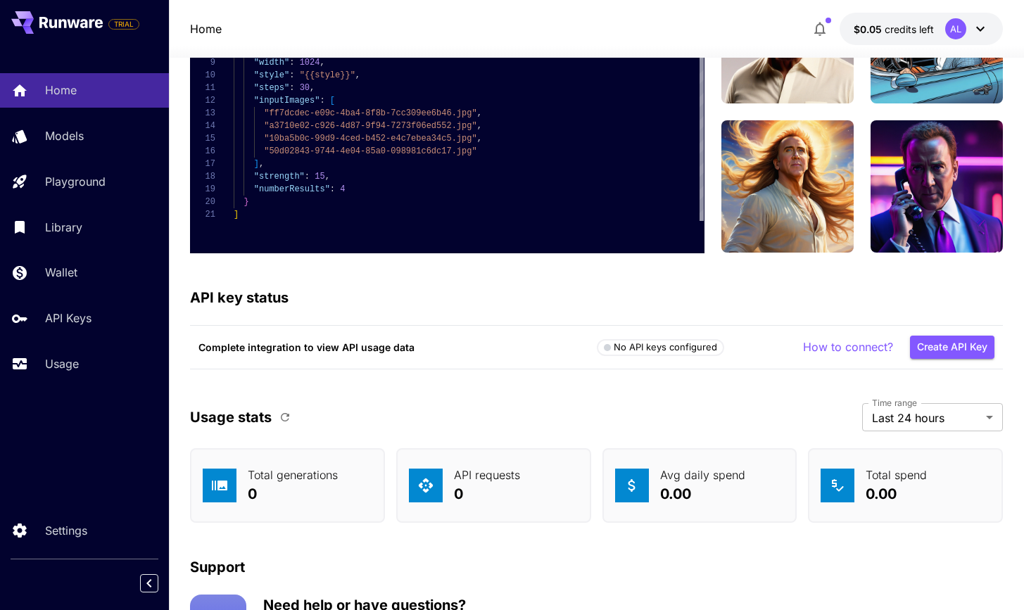
scroll to position [3929, 0]
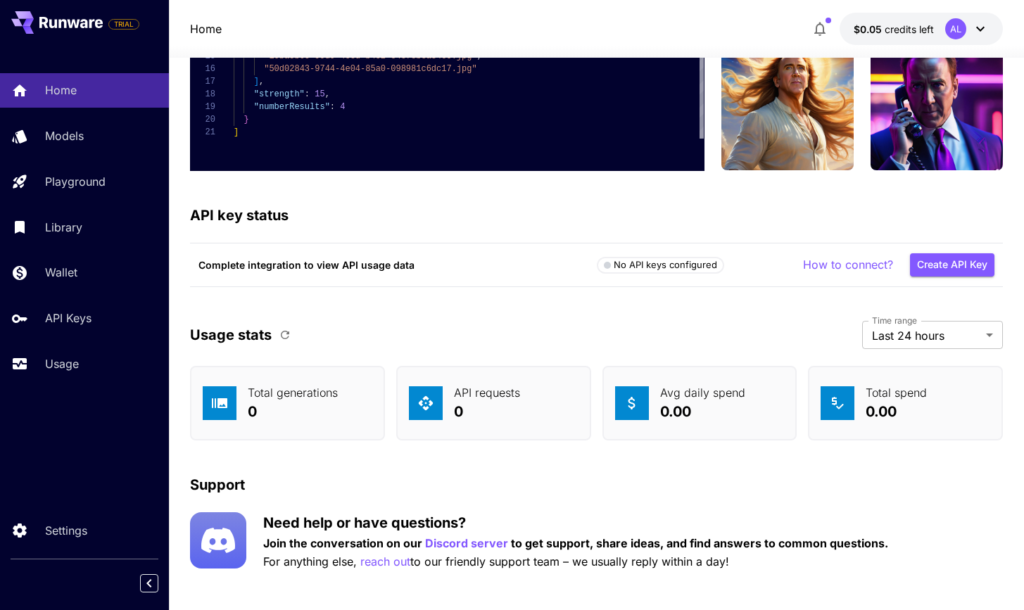
click at [481, 384] on p "API requests" at bounding box center [487, 392] width 66 height 17
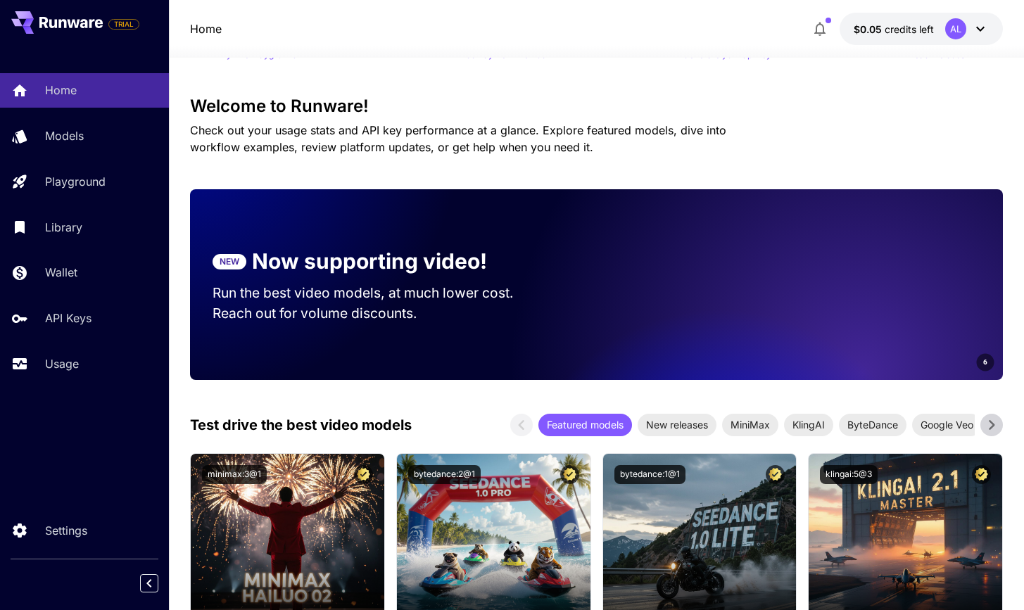
scroll to position [0, 0]
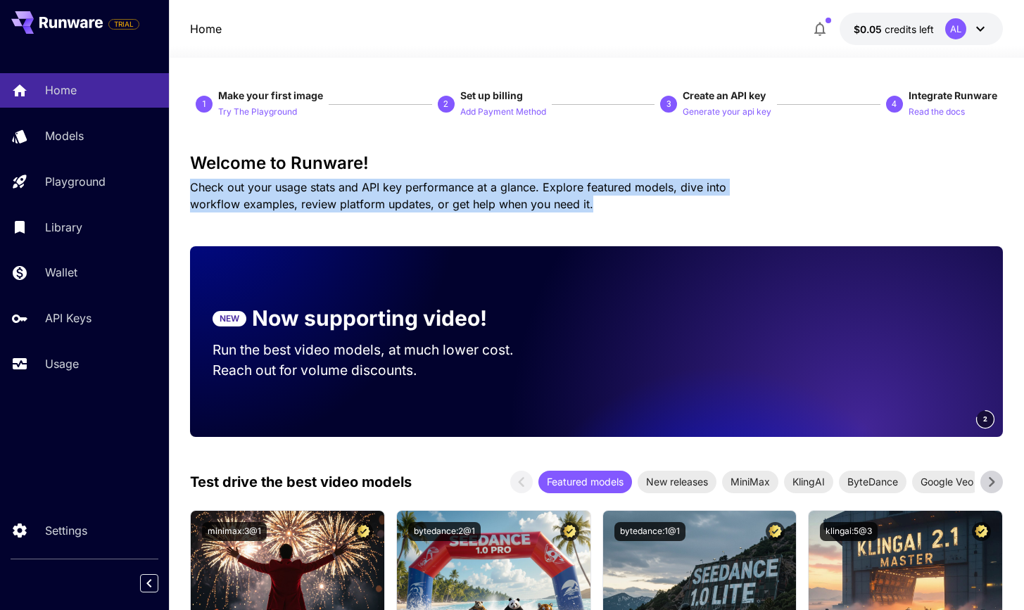
drag, startPoint x: 191, startPoint y: 189, endPoint x: 582, endPoint y: 204, distance: 391.6
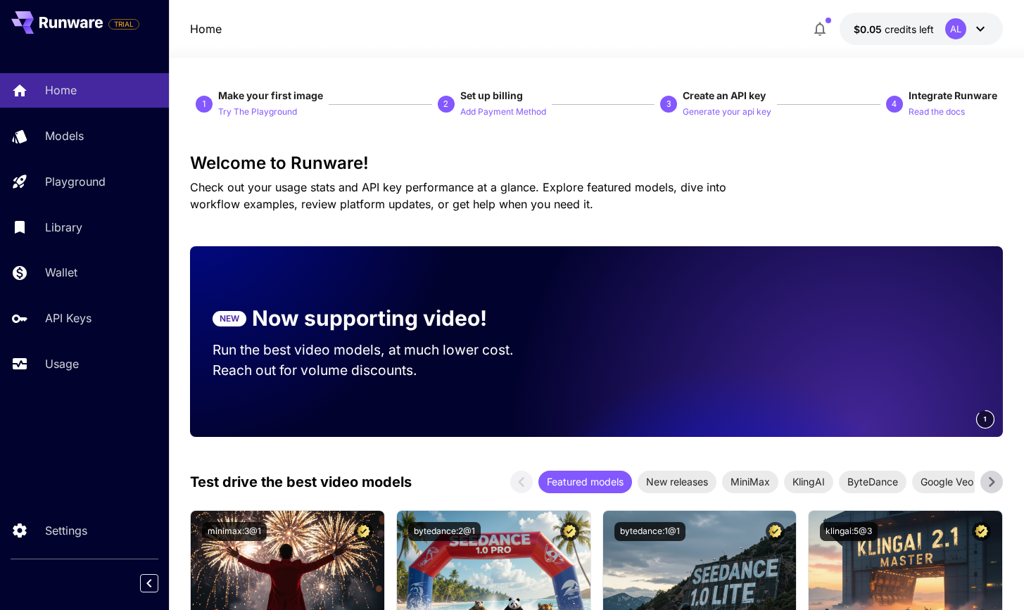
click at [481, 202] on p "Check out your usage stats and API key performance at a glance. Explore feature…" at bounding box center [483, 196] width 586 height 34
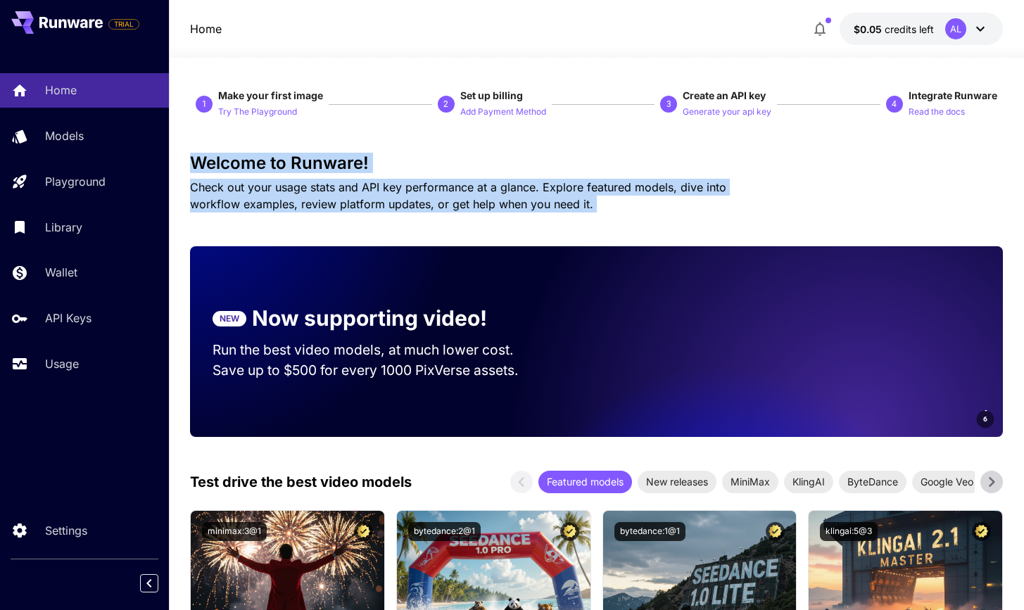
drag, startPoint x: 581, startPoint y: 202, endPoint x: 579, endPoint y: 159, distance: 43.0
click at [481, 159] on div "Welcome to Runware! Check out your usage stats and API key performance at a gla…" at bounding box center [596, 182] width 812 height 59
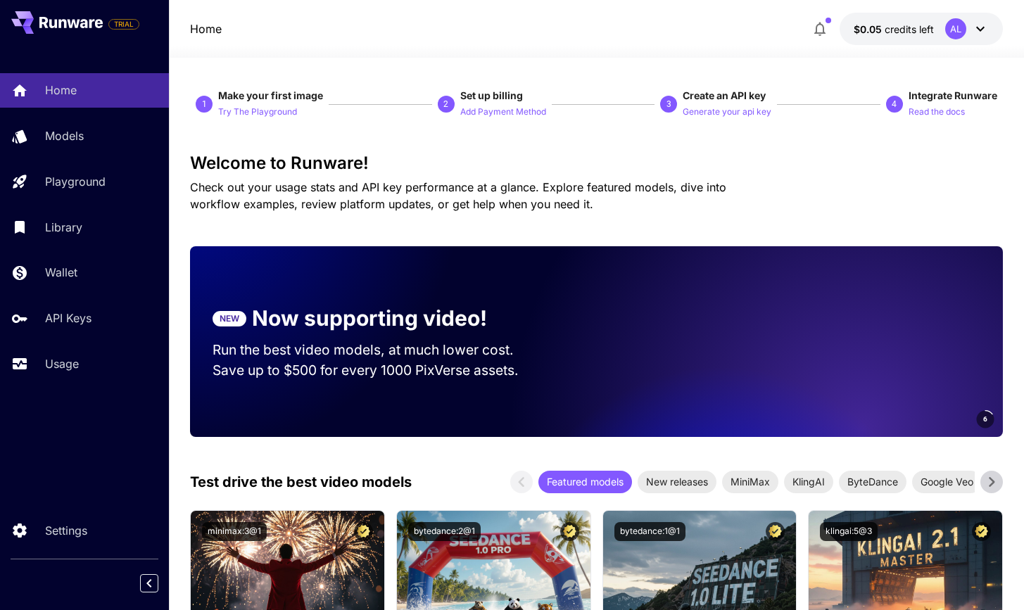
click at [448, 309] on p "Now supporting video!" at bounding box center [369, 319] width 235 height 32
click at [67, 21] on icon at bounding box center [70, 22] width 63 height 11
click at [73, 18] on icon at bounding box center [70, 22] width 63 height 11
click at [430, 201] on span "Check out your usage stats and API key performance at a glance. Explore feature…" at bounding box center [458, 195] width 536 height 31
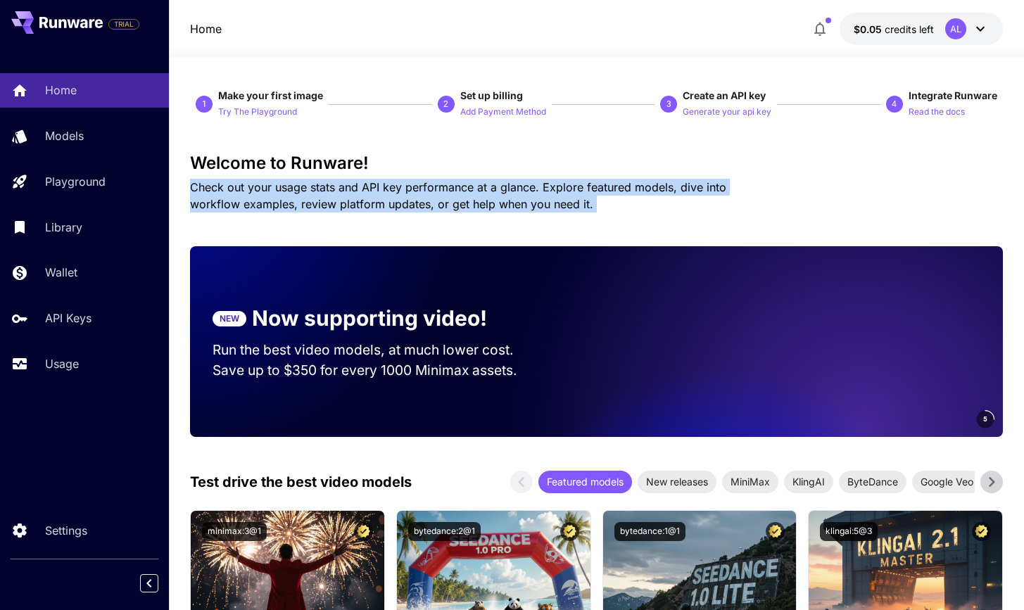
click at [430, 201] on span "Check out your usage stats and API key performance at a glance. Explore feature…" at bounding box center [458, 195] width 536 height 31
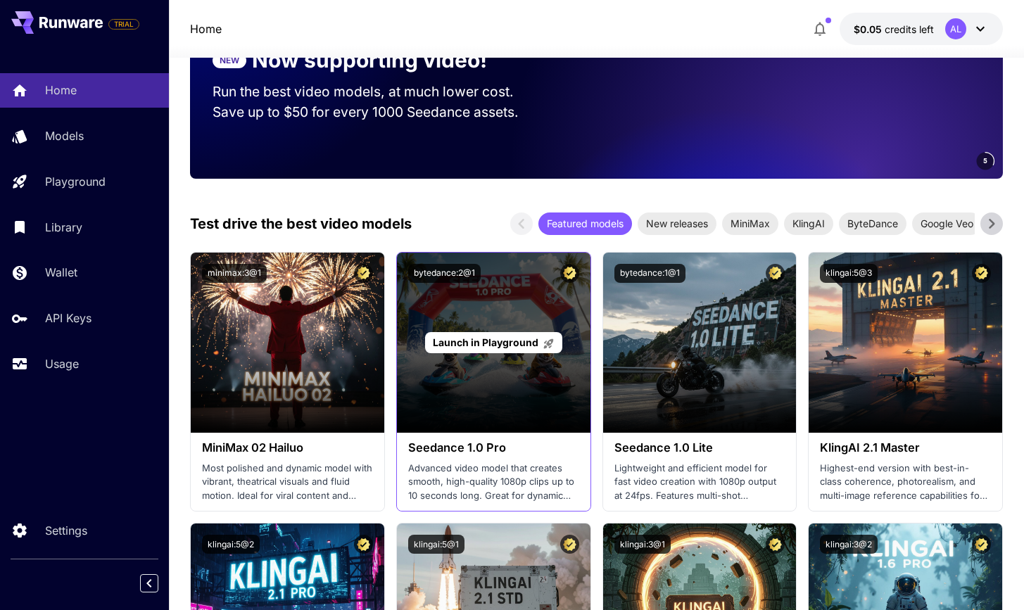
click at [503, 343] on span "Launch in Playground" at bounding box center [486, 342] width 106 height 12
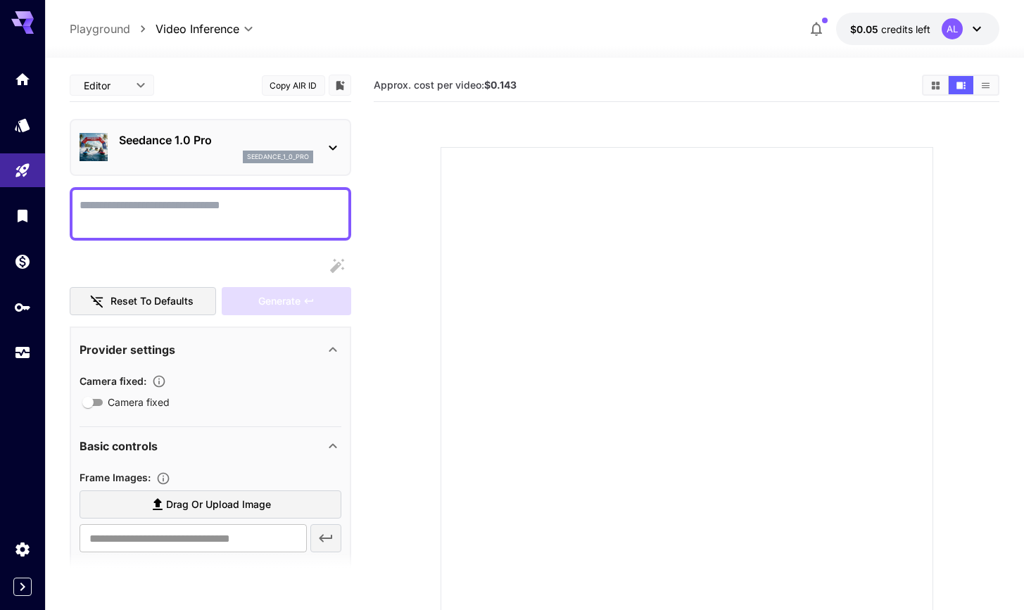
click at [213, 141] on p "Seedance 1.0 Pro" at bounding box center [216, 140] width 194 height 17
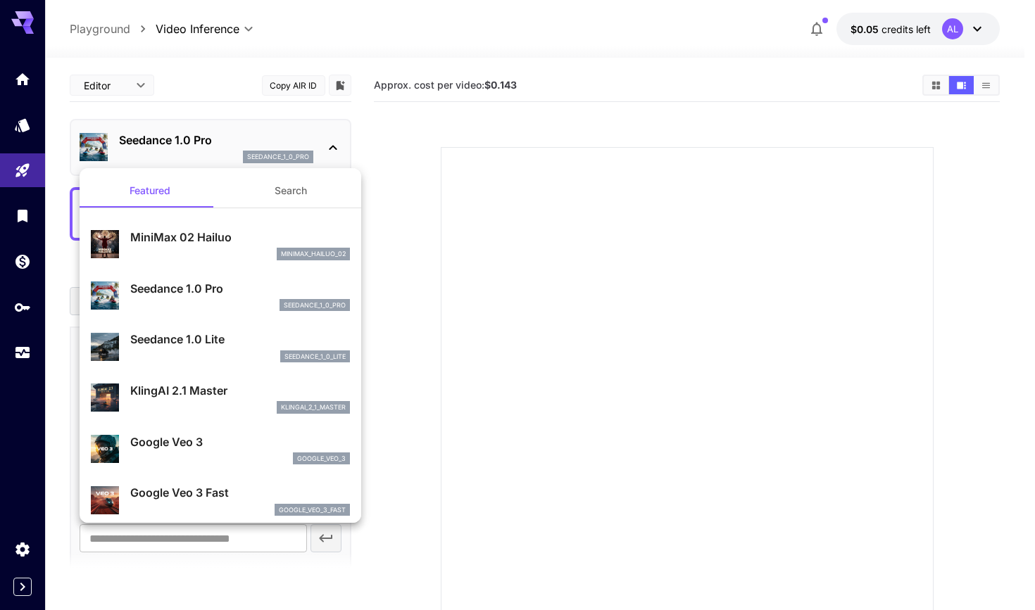
click at [198, 393] on p "KlingAI 2.1 Master" at bounding box center [240, 390] width 220 height 17
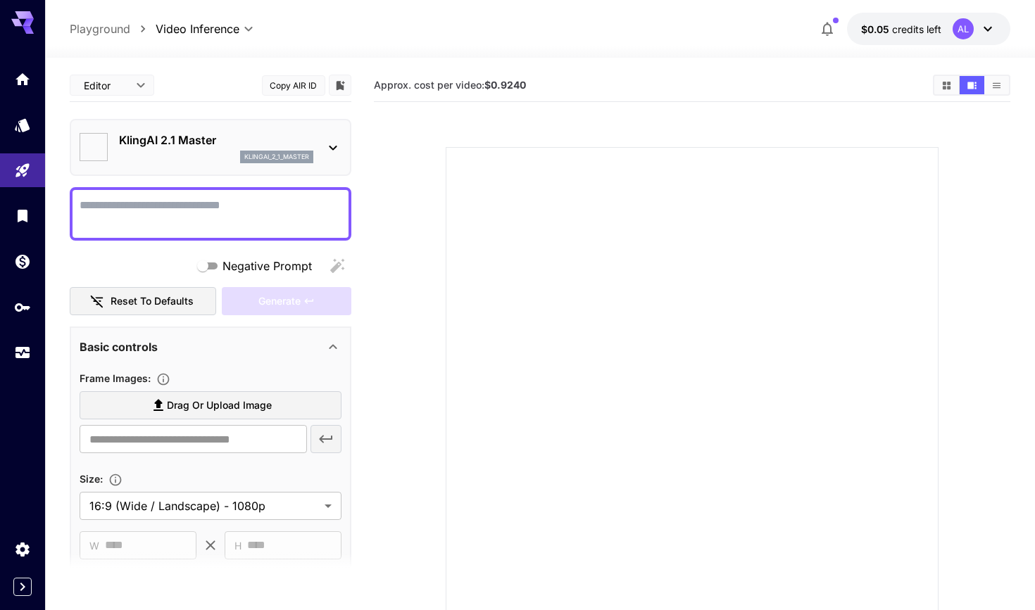
type input "**********"
type input "****"
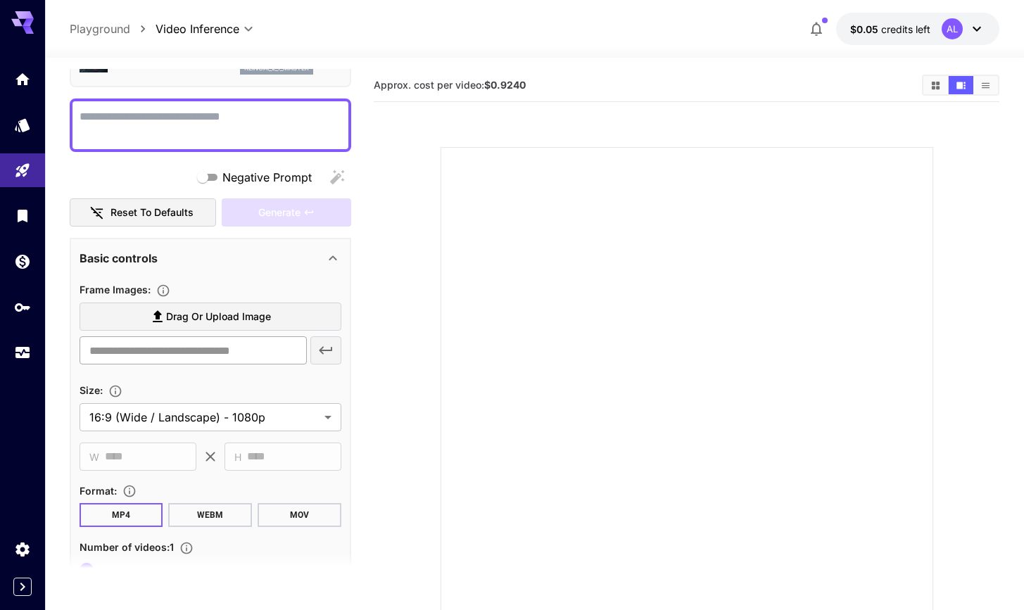
scroll to position [162, 0]
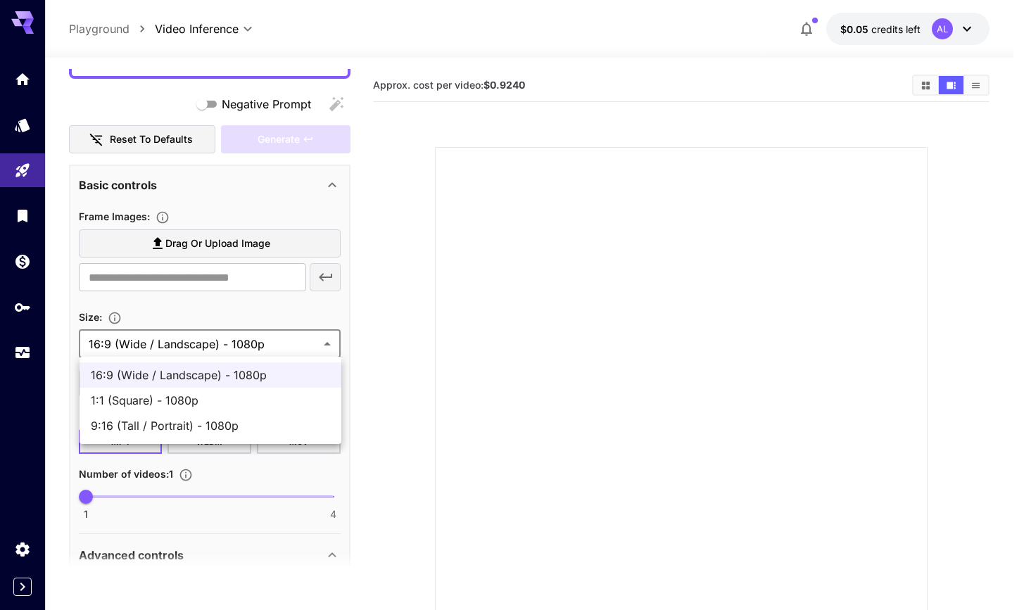
click at [175, 346] on body "**********" at bounding box center [512, 360] width 1024 height 721
click at [175, 341] on div at bounding box center [517, 305] width 1035 height 610
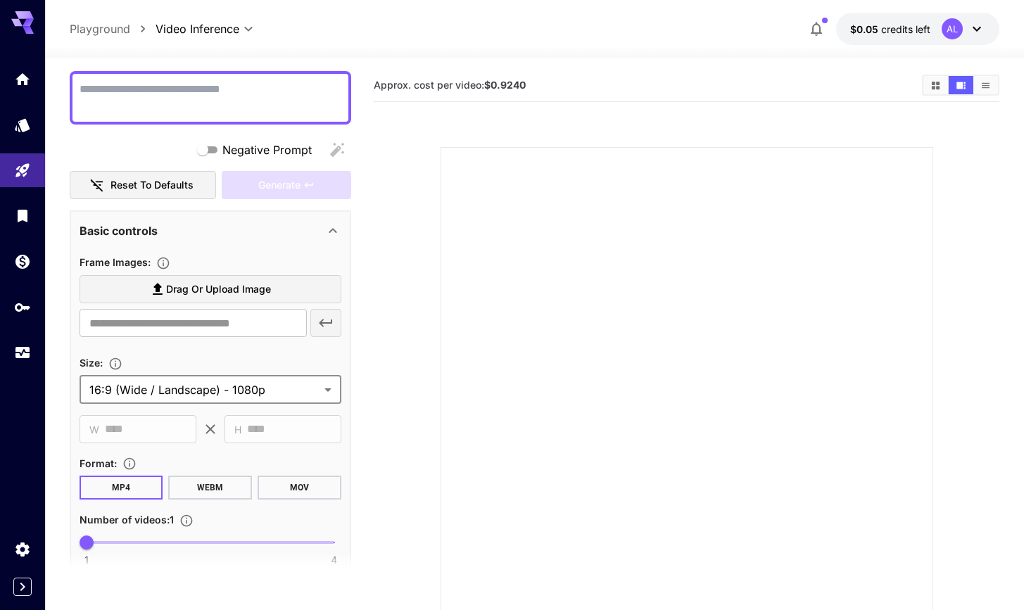
scroll to position [0, 0]
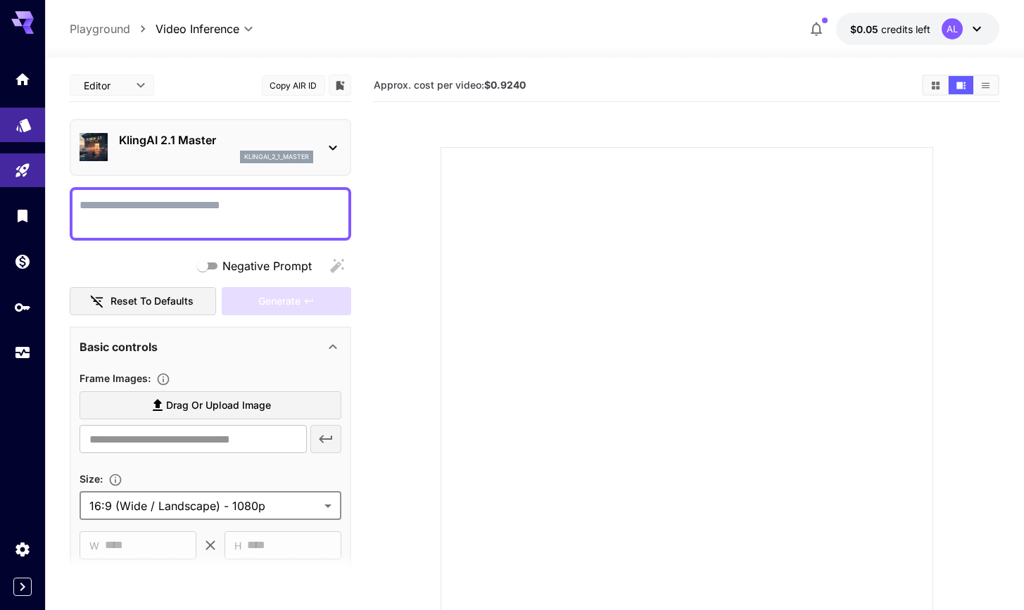
click at [20, 132] on link at bounding box center [22, 125] width 45 height 34
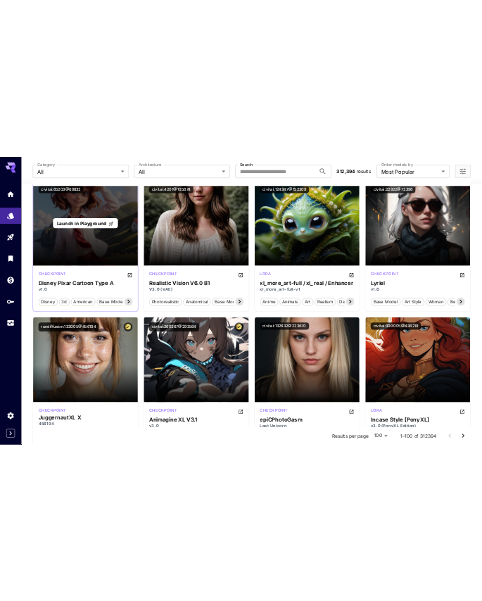
scroll to position [6881, 0]
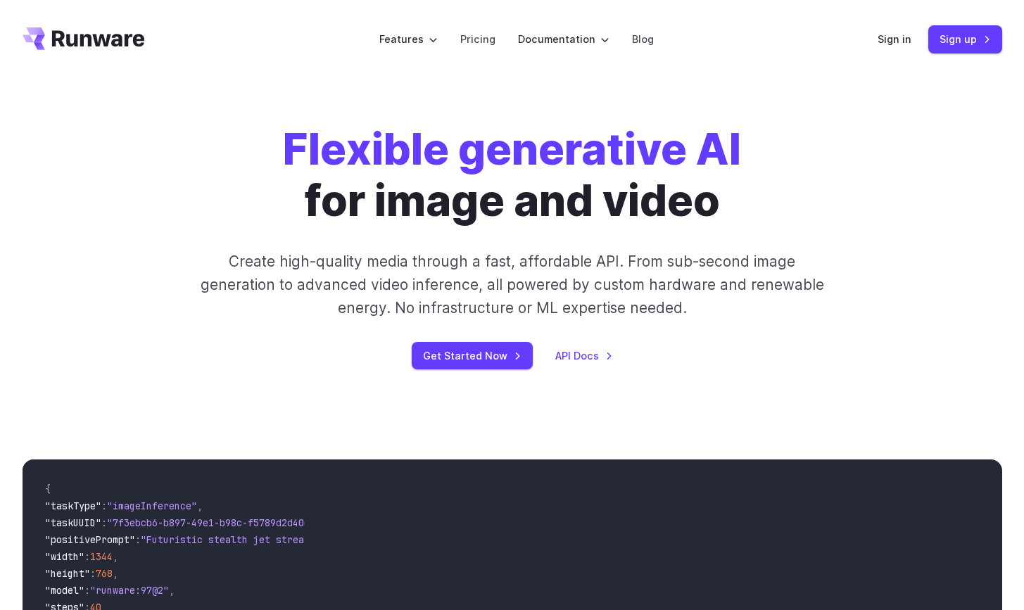
drag, startPoint x: 570, startPoint y: 353, endPoint x: 576, endPoint y: 343, distance: 11.3
click at [481, 343] on div "Get Started Now API Docs" at bounding box center [512, 355] width 784 height 27
click at [481, 362] on link "API Docs" at bounding box center [584, 356] width 58 height 16
